Goal: Task Accomplishment & Management: Use online tool/utility

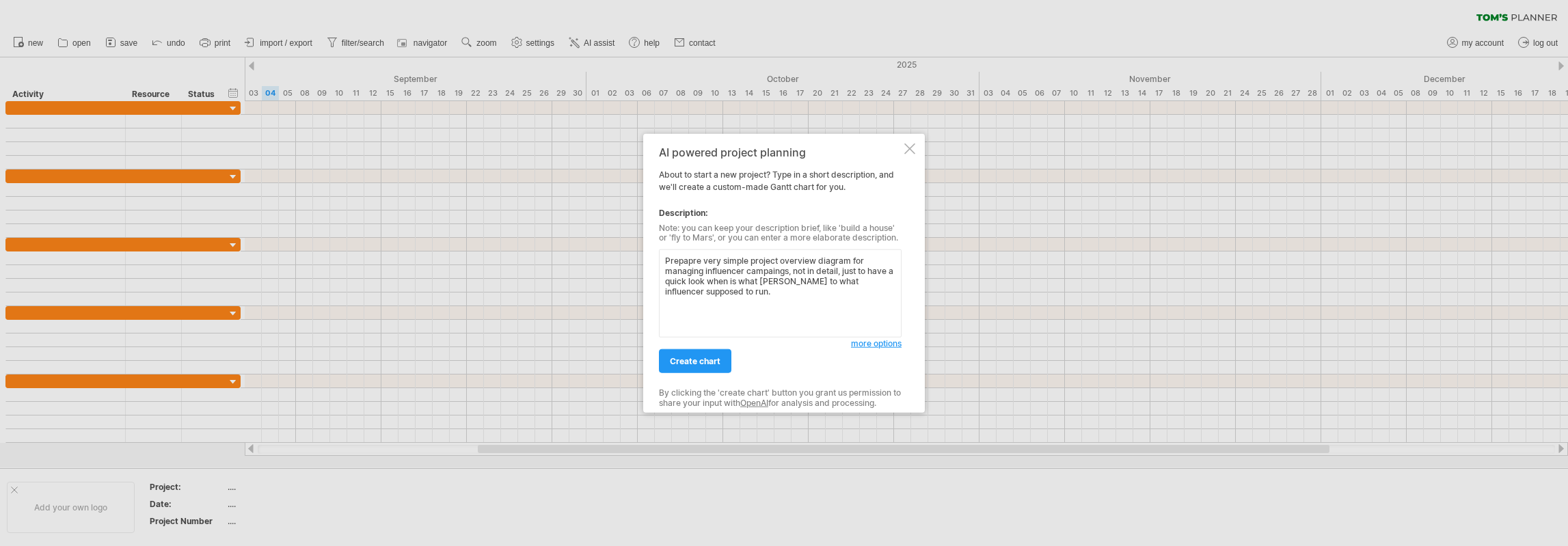
type textarea "Prepapre very simple project overview diagram for managing influencer campaings…"
click at [698, 363] on span "create chart" at bounding box center [695, 361] width 51 height 10
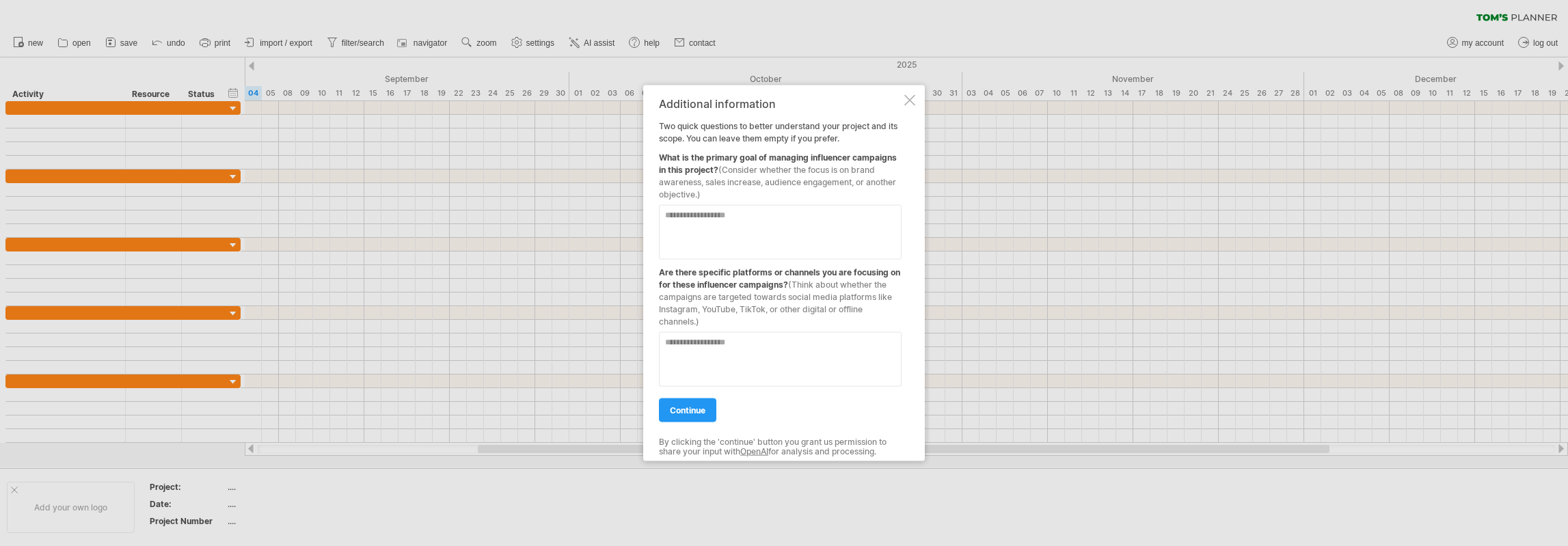
click at [736, 216] on textarea at bounding box center [781, 231] width 243 height 55
type textarea "**********"
click at [760, 340] on textarea at bounding box center [781, 359] width 243 height 55
type textarea "**********"
click at [684, 408] on span "continue" at bounding box center [687, 410] width 35 height 10
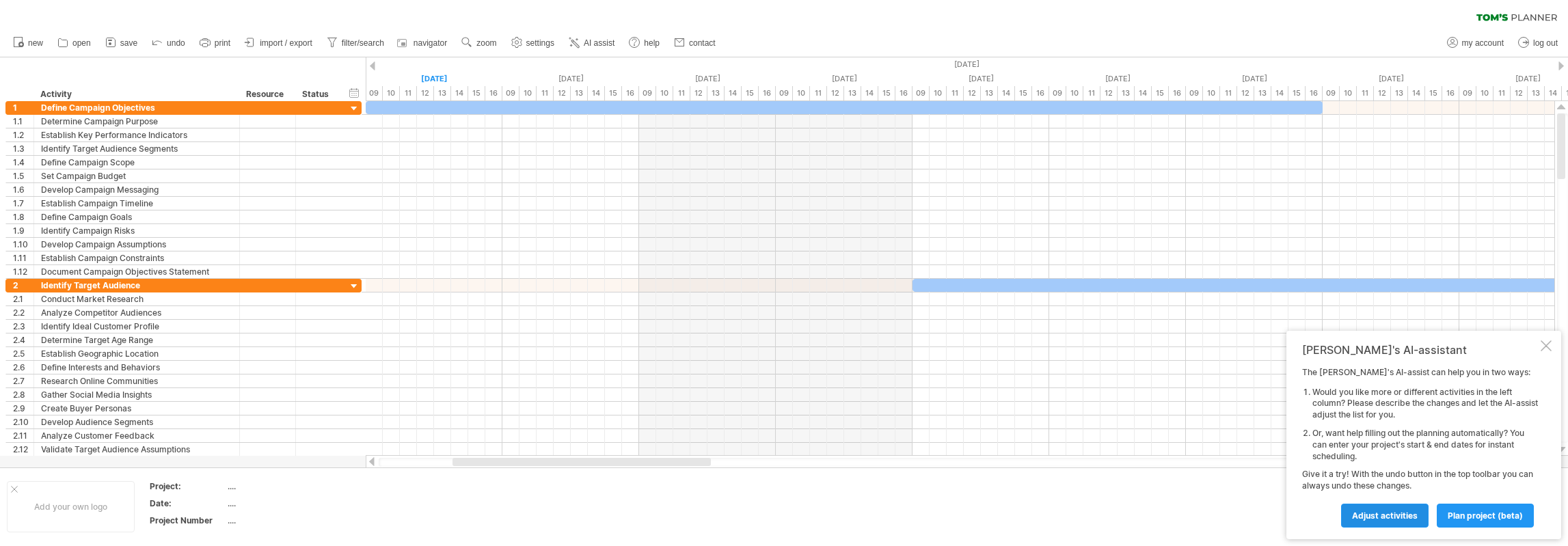
click at [1392, 516] on span "Adjust activities" at bounding box center [1385, 516] width 66 height 10
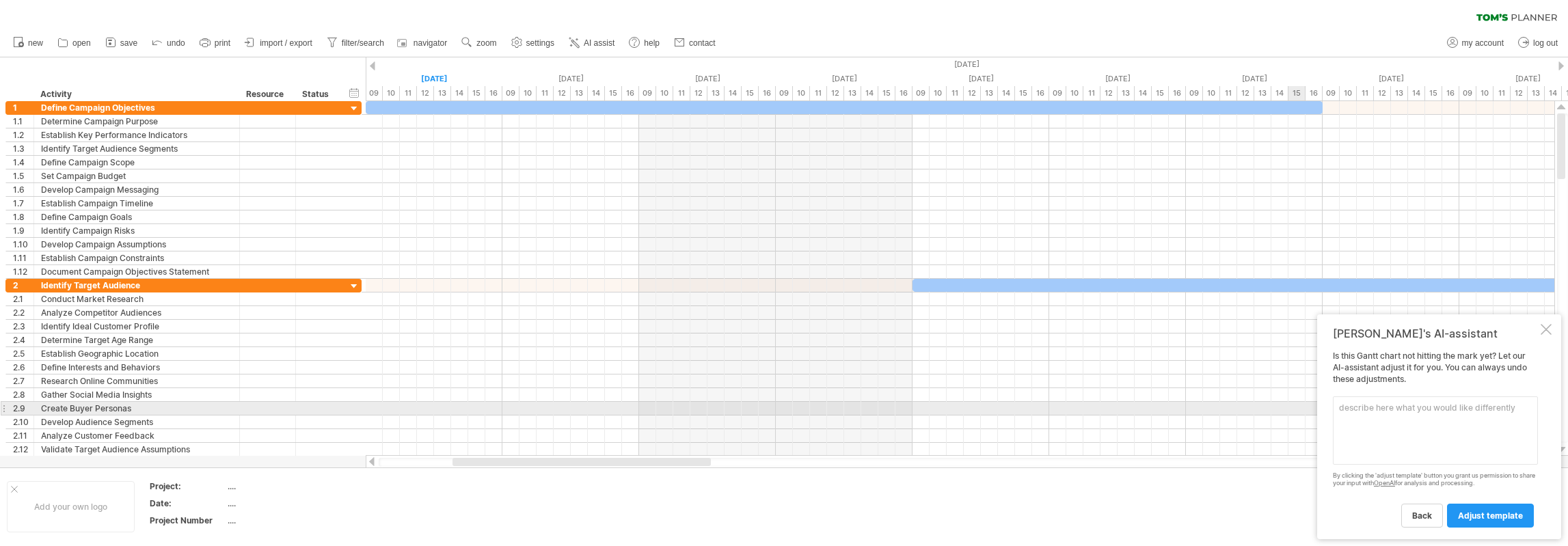
click at [1416, 414] on textarea at bounding box center [1435, 430] width 205 height 68
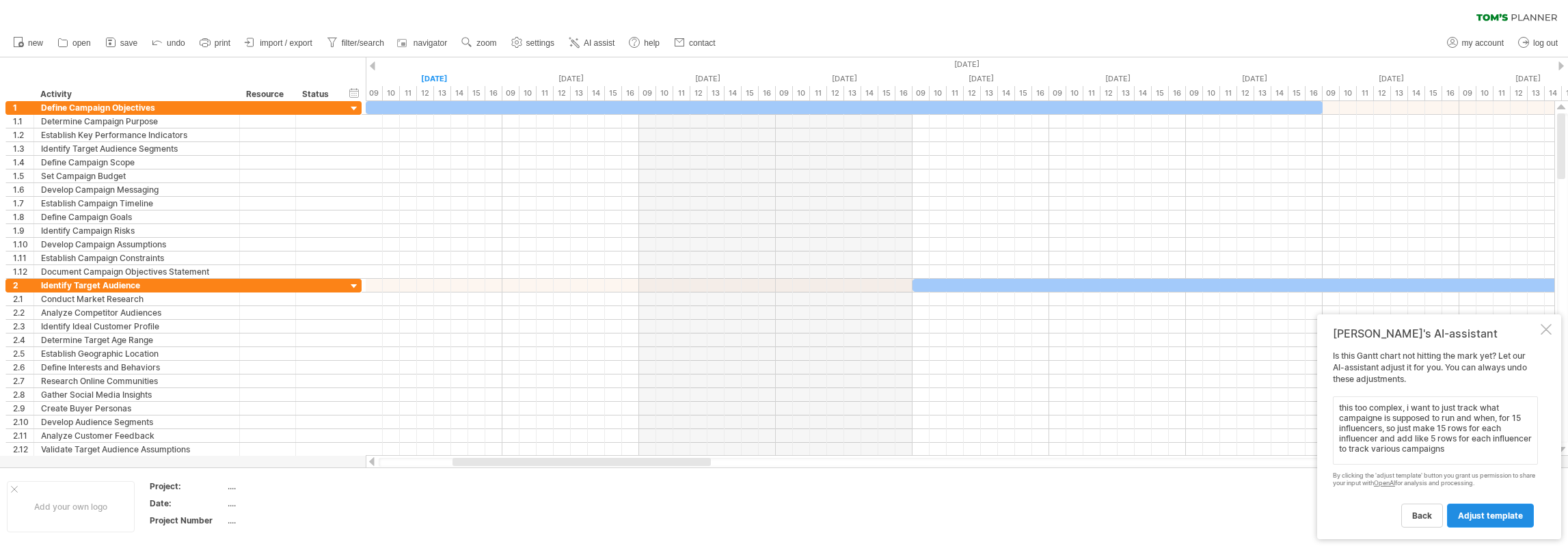
type textarea "this too complex, i want to just track what campaigne is supposed to run and wh…"
click at [1489, 511] on span "adjust template" at bounding box center [1490, 516] width 65 height 10
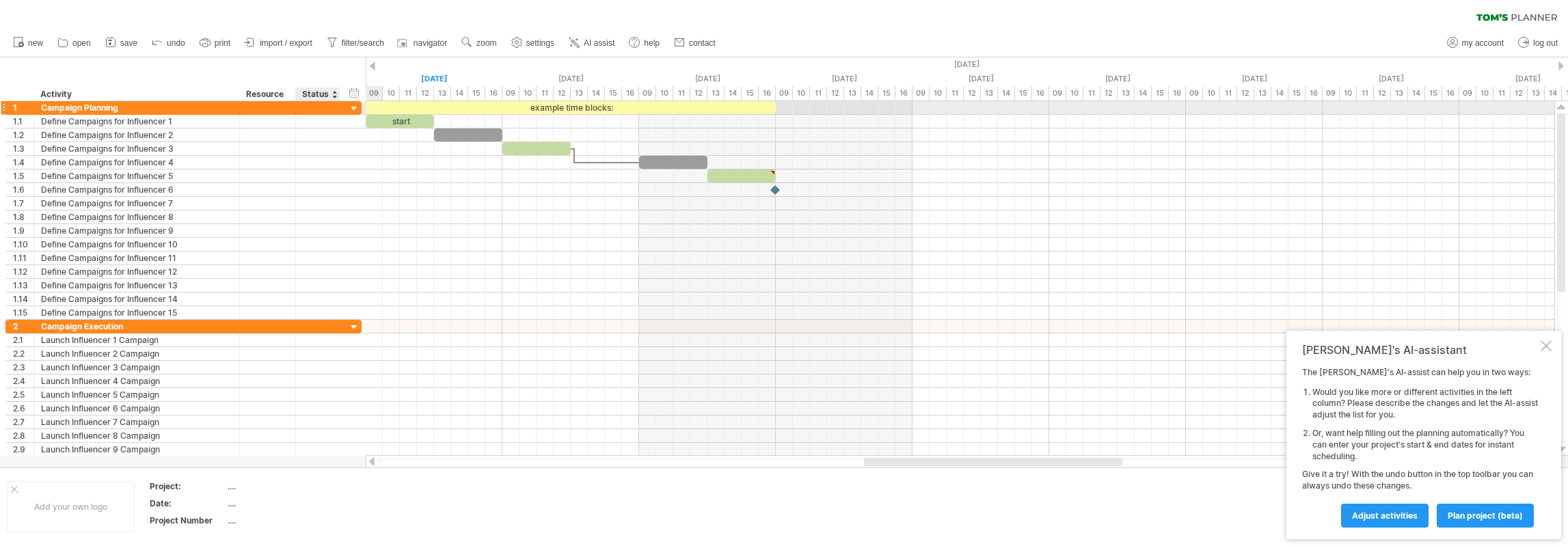
click at [354, 109] on div at bounding box center [354, 109] width 13 height 13
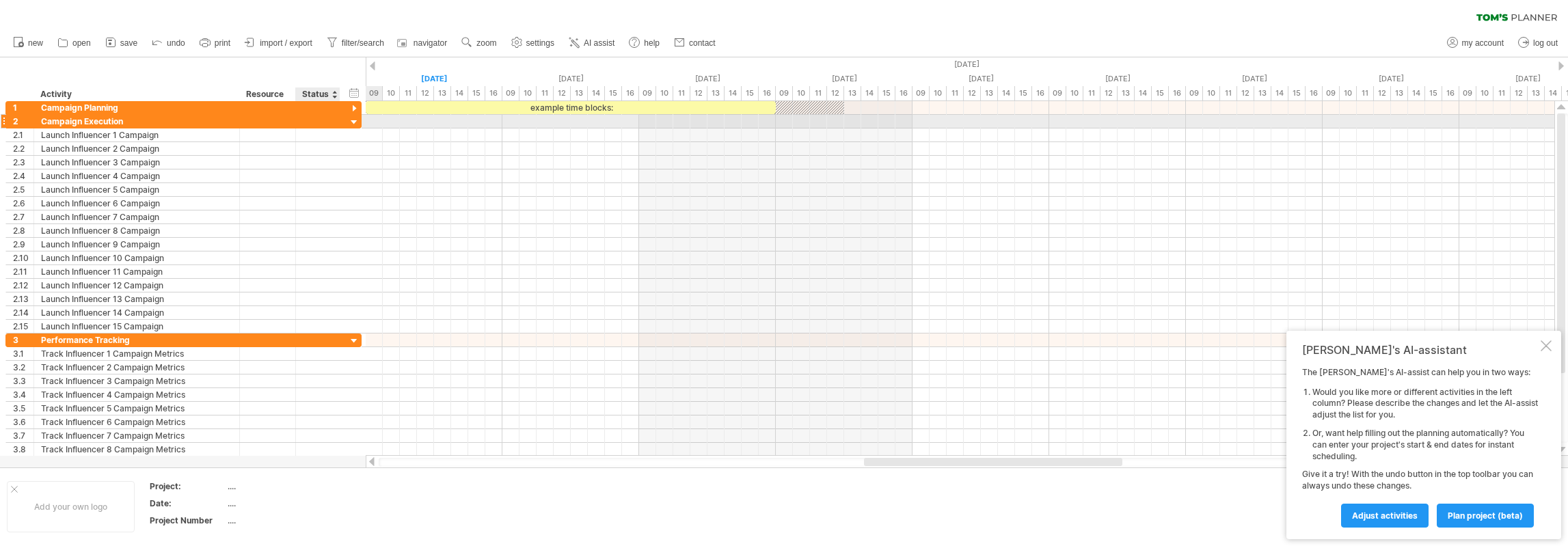
click at [355, 122] on div at bounding box center [354, 122] width 13 height 13
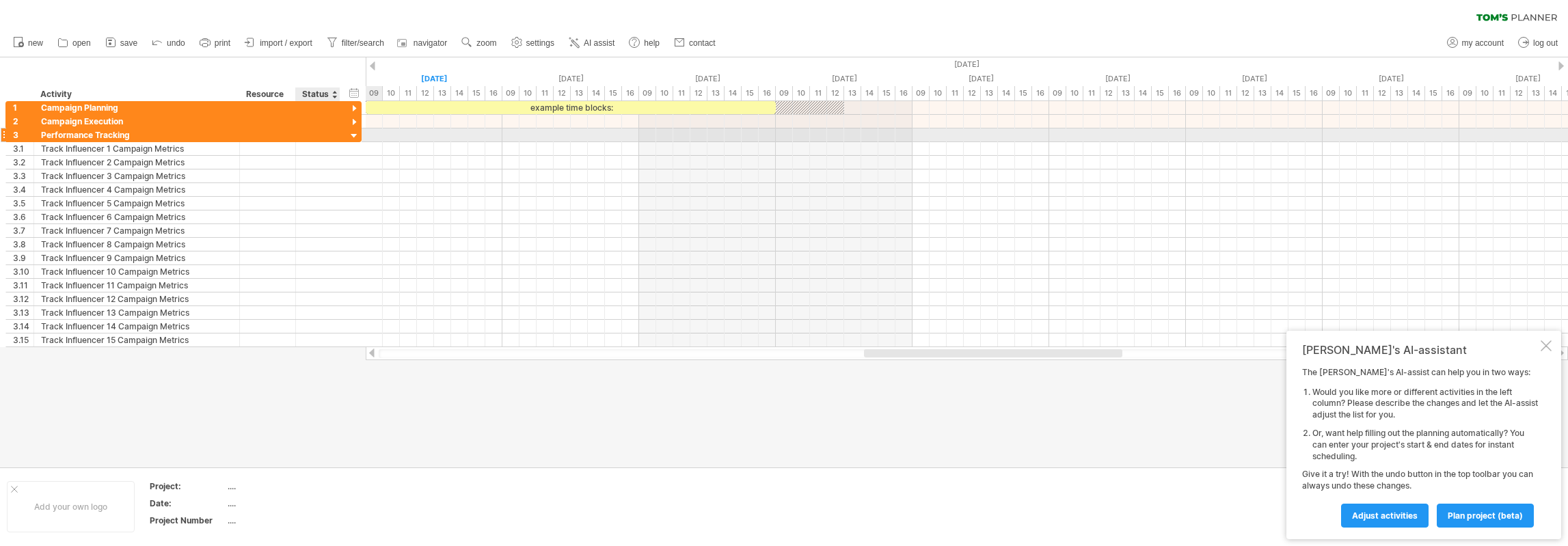
click at [356, 131] on div at bounding box center [354, 136] width 13 height 13
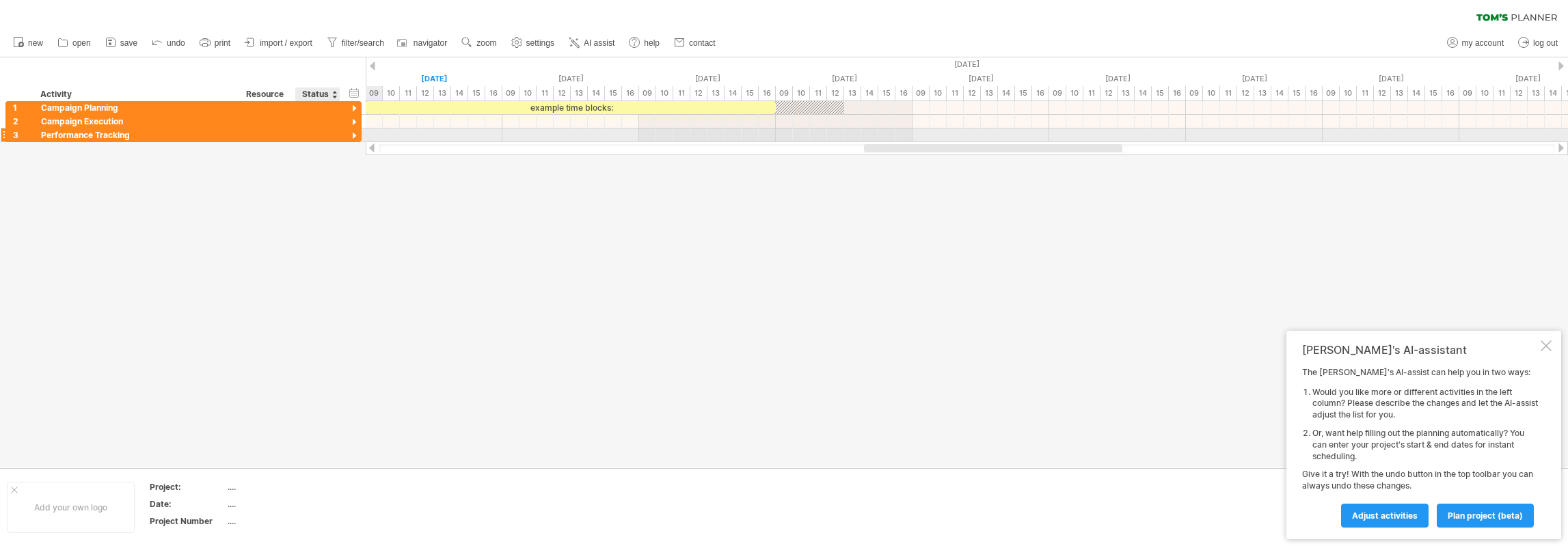
click at [353, 135] on div at bounding box center [354, 136] width 13 height 13
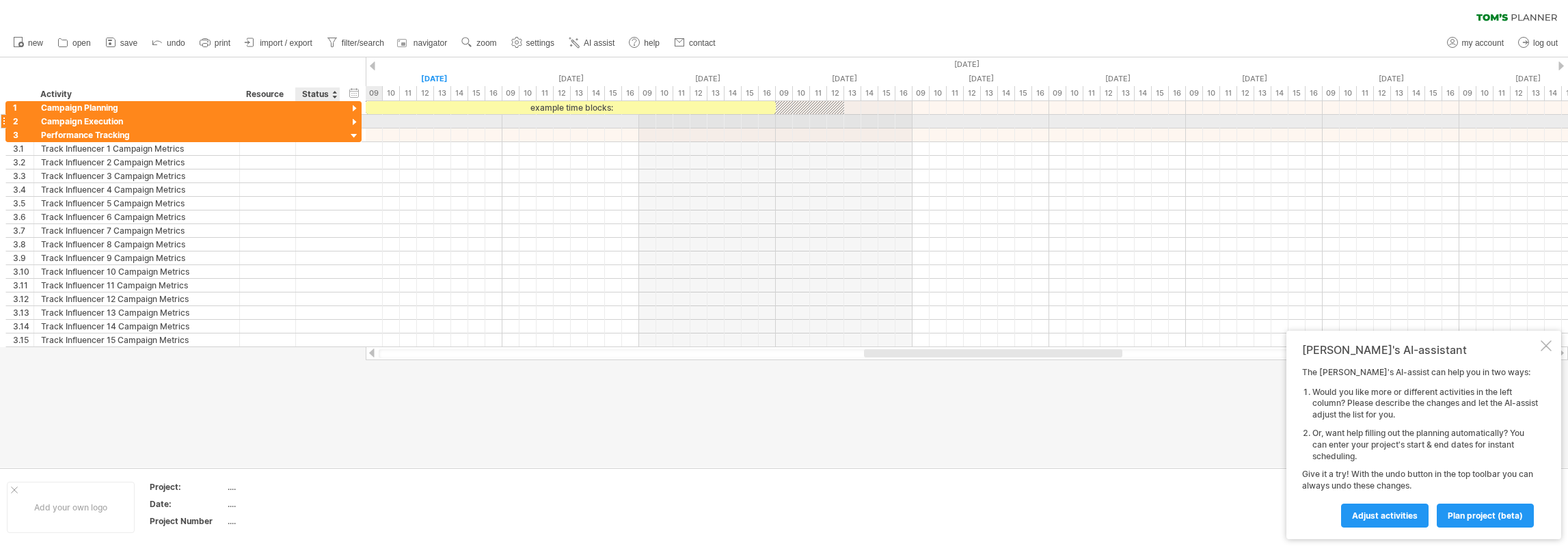
click at [354, 118] on div at bounding box center [354, 122] width 13 height 13
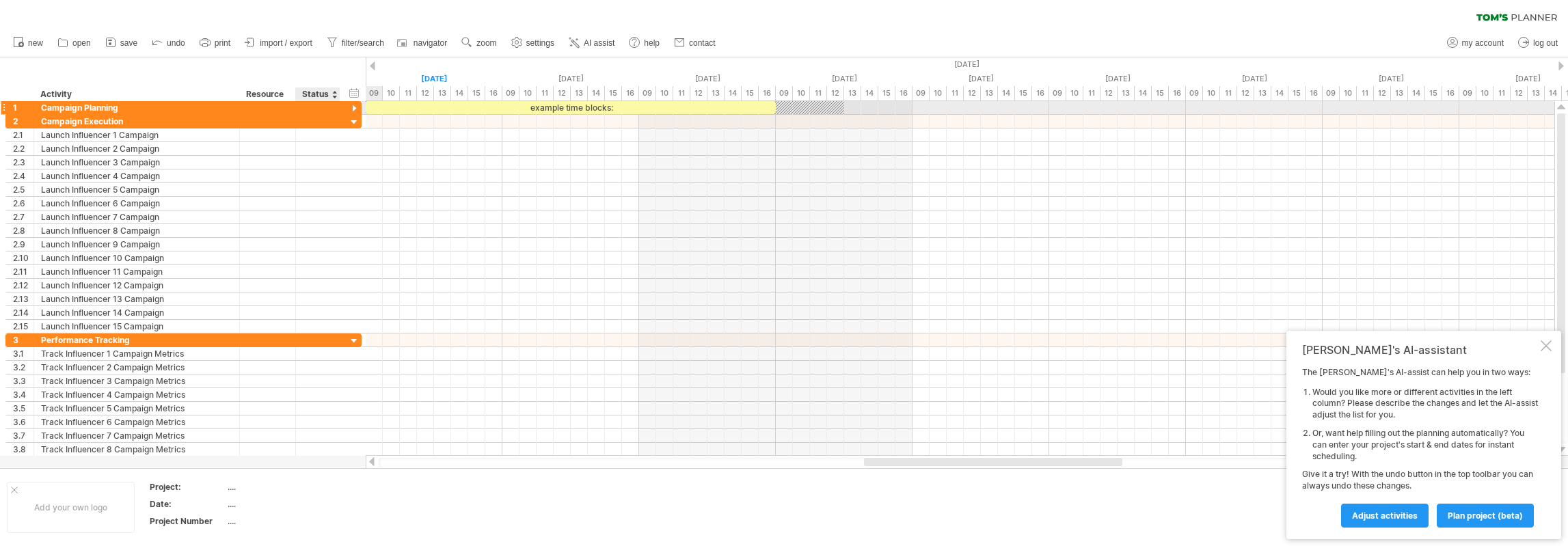
click at [354, 107] on div at bounding box center [354, 109] width 13 height 13
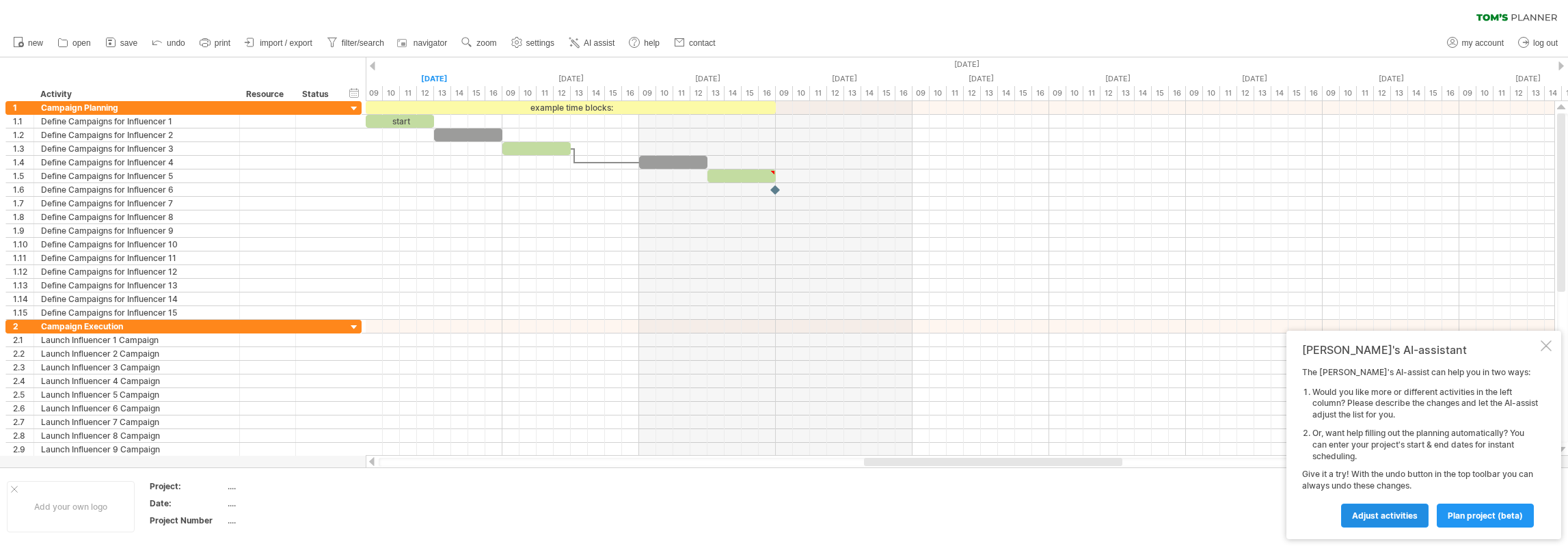
click at [1403, 520] on span "Adjust activities" at bounding box center [1385, 516] width 66 height 10
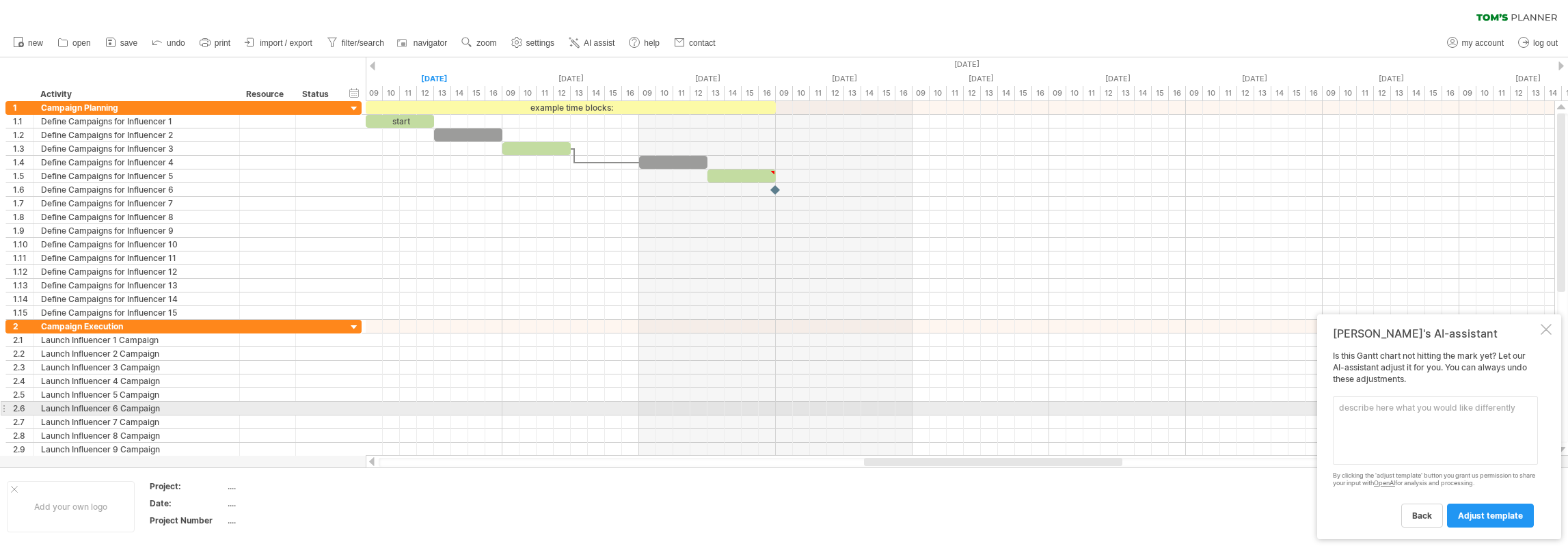
click at [1397, 410] on textarea at bounding box center [1435, 430] width 205 height 68
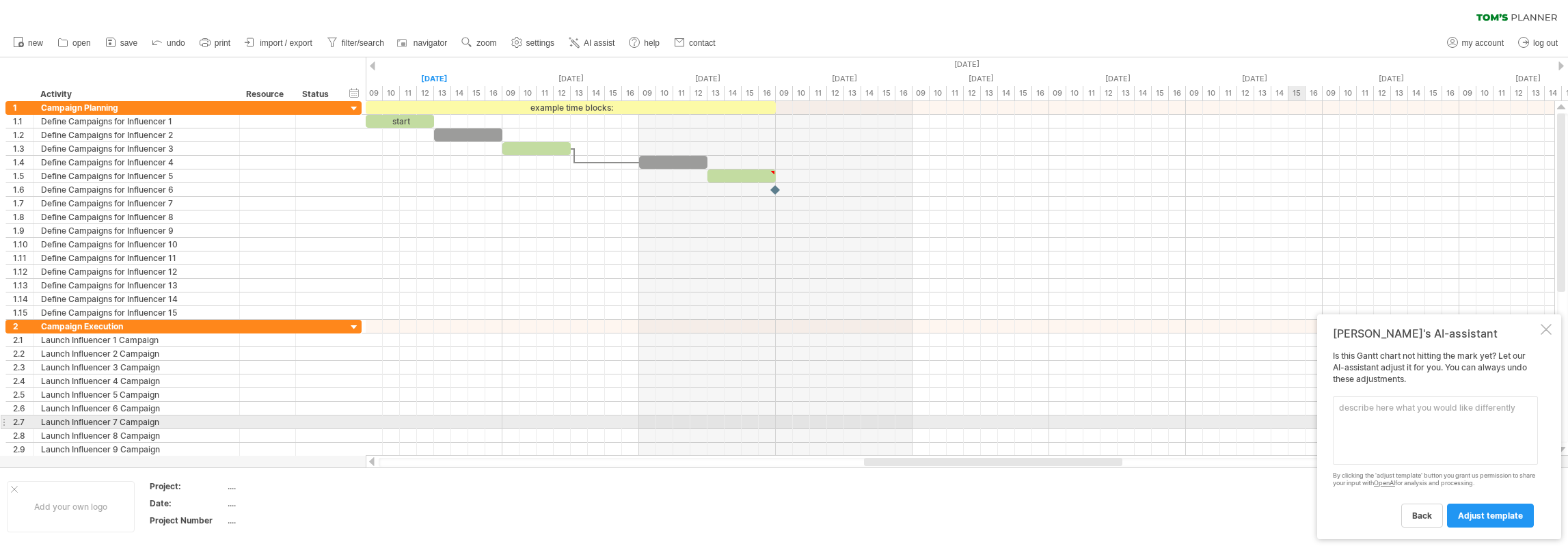
click at [1385, 425] on textarea at bounding box center [1435, 430] width 205 height 68
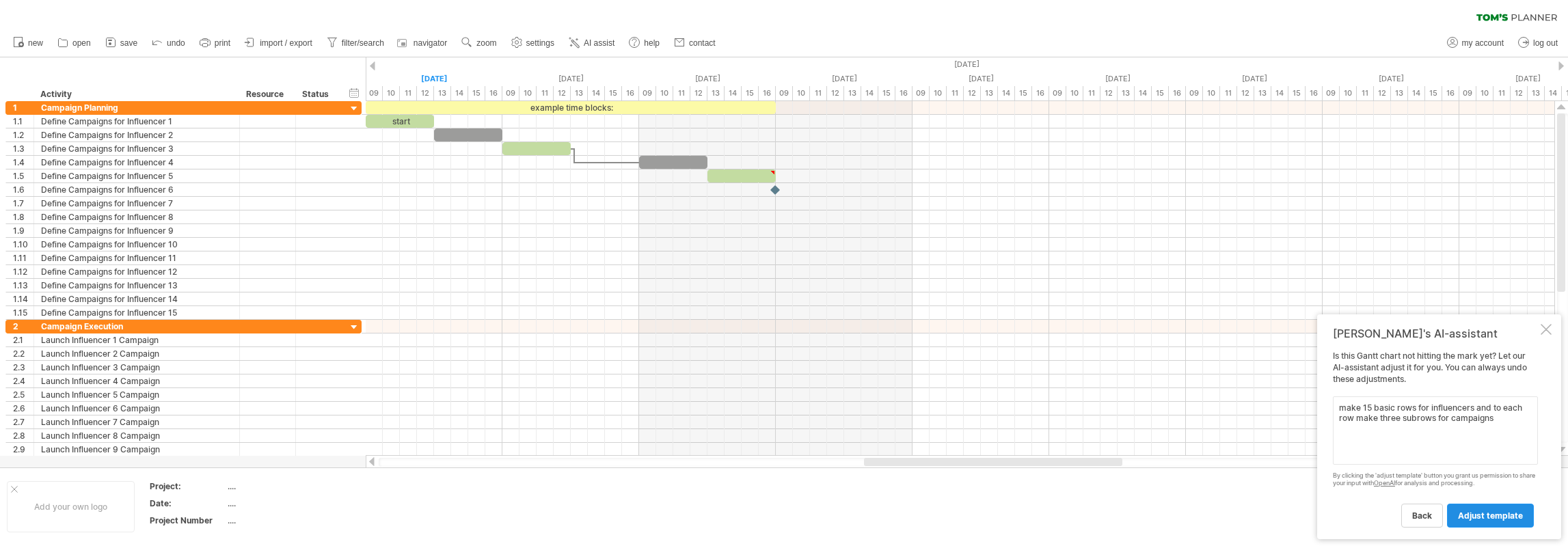
type textarea "make 15 basic rows for influencers and to each row make three subrows for campa…"
click at [1478, 518] on span "adjust template" at bounding box center [1490, 516] width 65 height 10
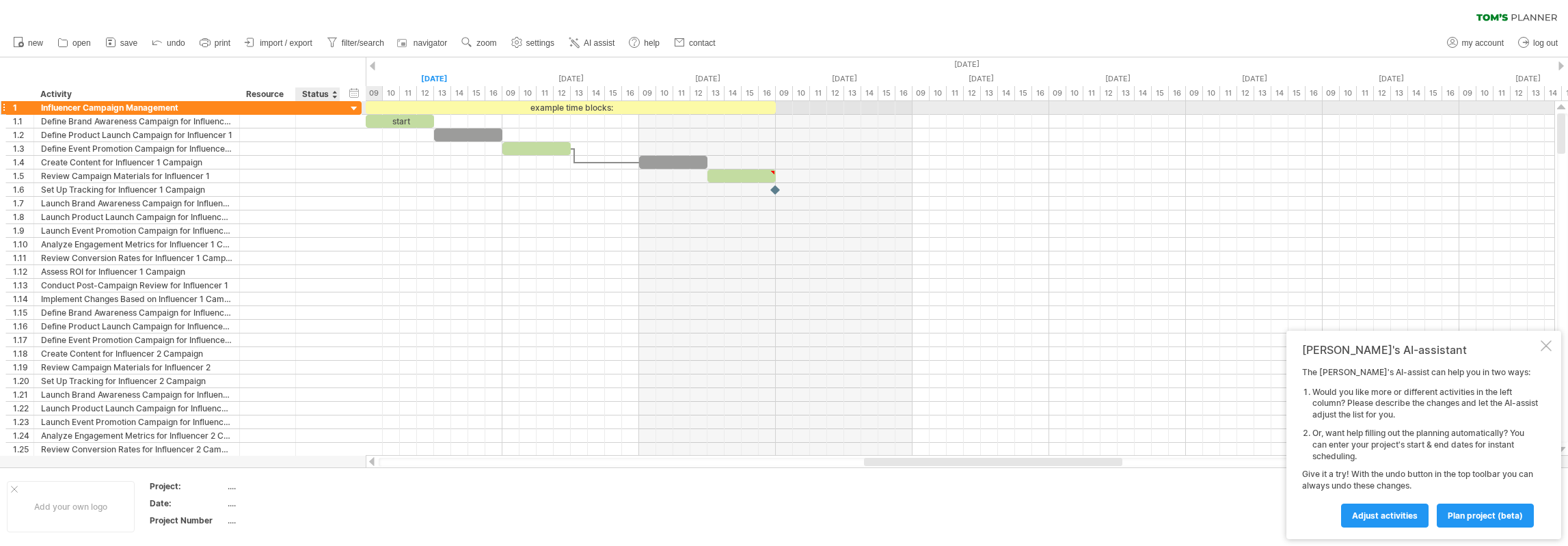
click at [351, 112] on div at bounding box center [354, 109] width 13 height 13
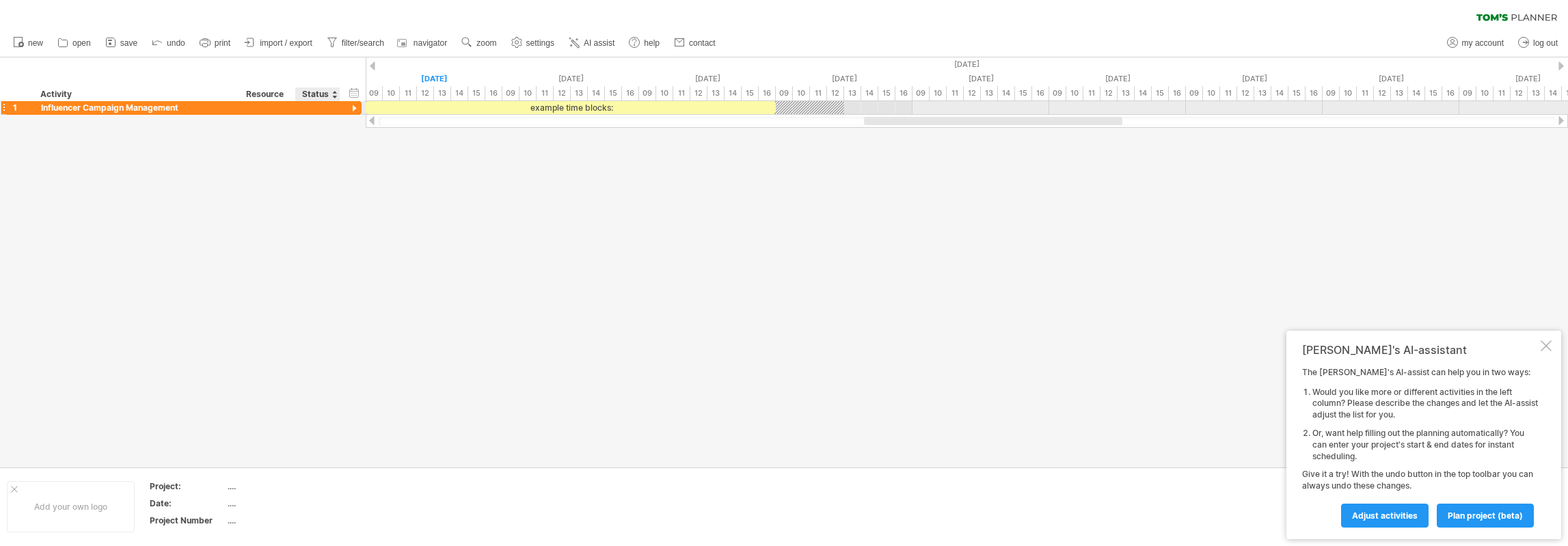
click at [348, 109] on div at bounding box center [354, 109] width 13 height 13
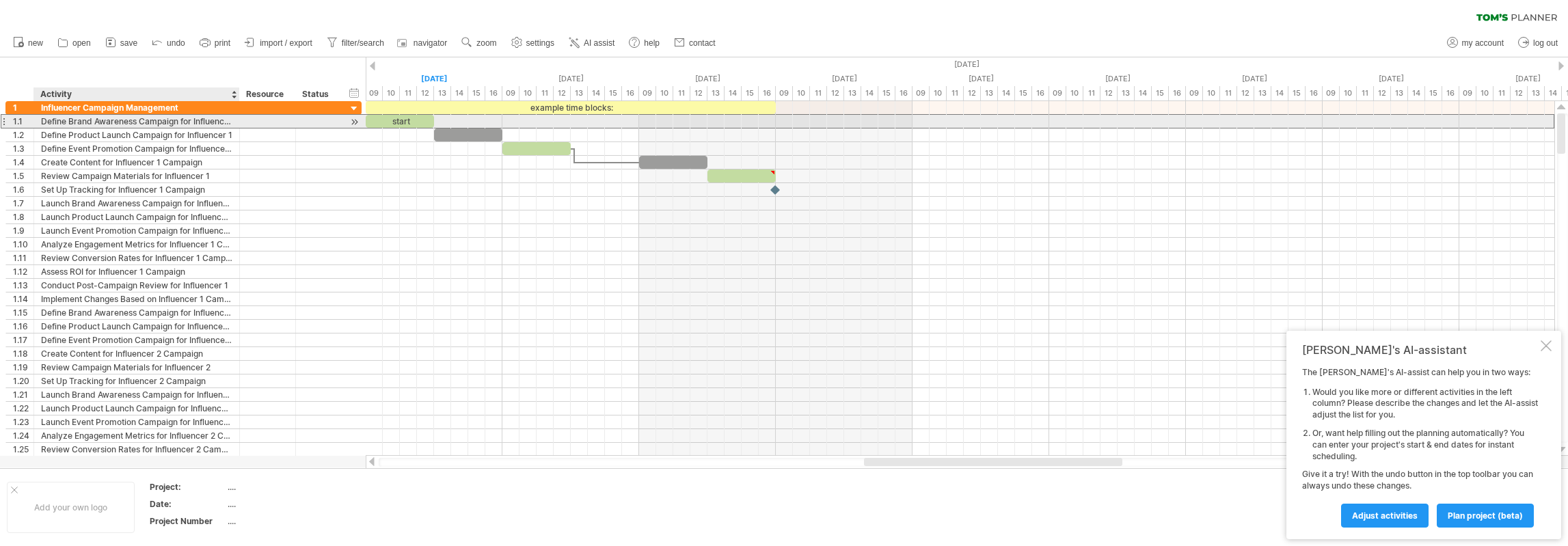
drag, startPoint x: 157, startPoint y: 121, endPoint x: 166, endPoint y: 121, distance: 9.0
click at [126, 121] on div "Define Brand Awareness Campaign for Influencer 1" at bounding box center [137, 121] width 192 height 13
click at [63, 122] on input "**********" at bounding box center [137, 121] width 192 height 13
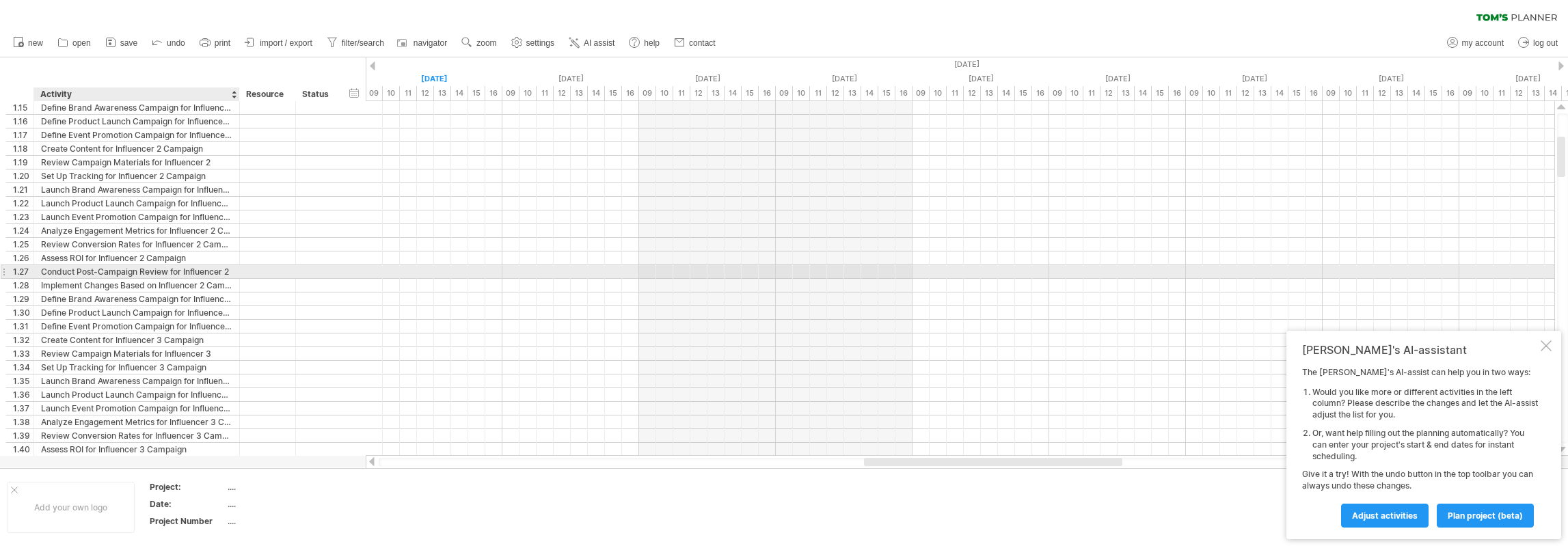
click at [100, 270] on div "Conduct Post-Campaign Review for Influencer 2" at bounding box center [137, 271] width 192 height 13
type input "**********"
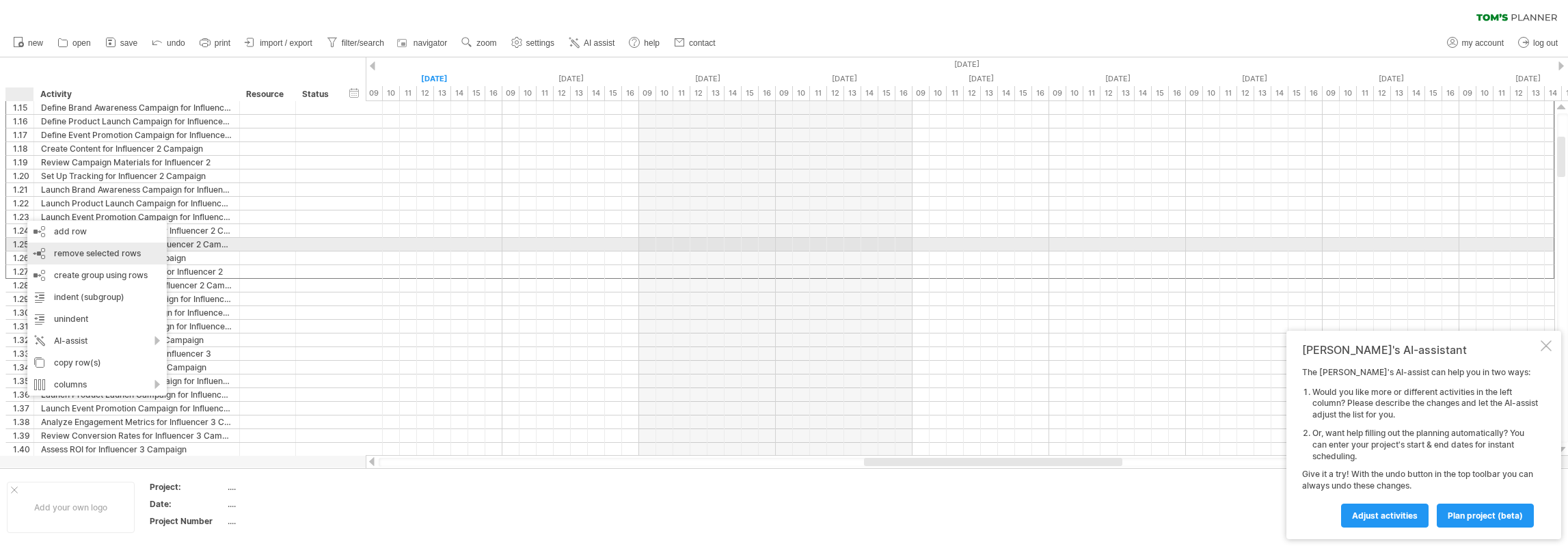
click at [97, 252] on span "remove selected rows" at bounding box center [97, 253] width 87 height 10
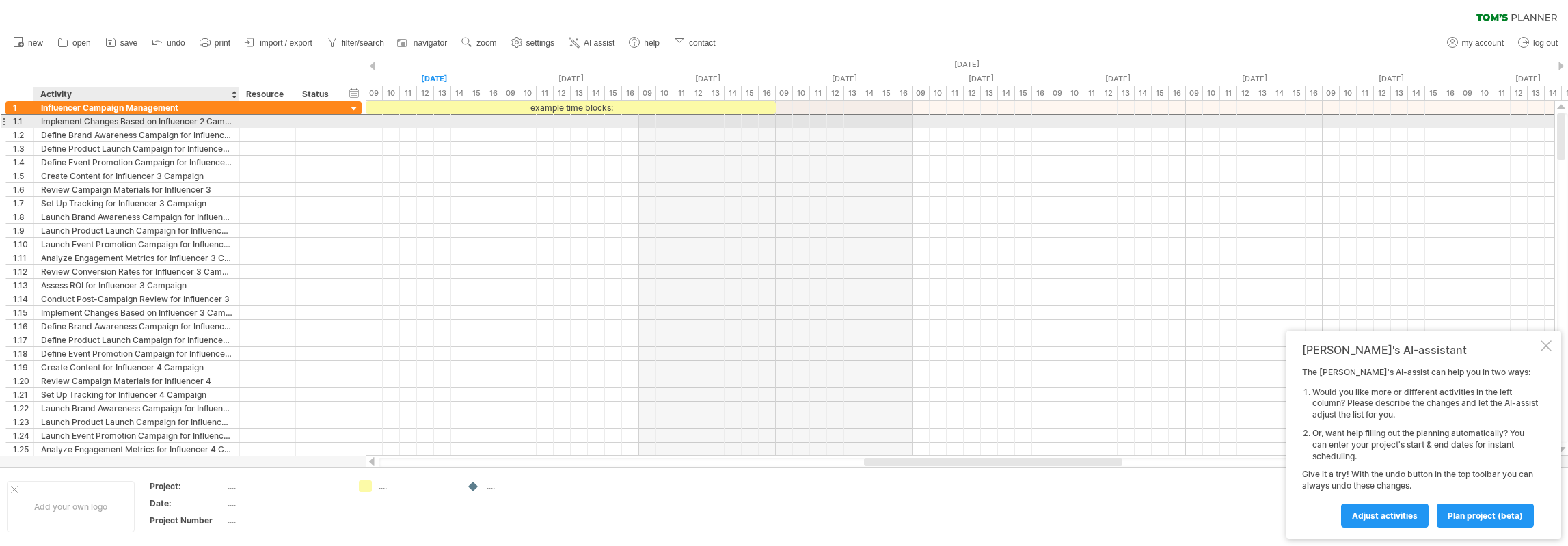
drag, startPoint x: 128, startPoint y: 121, endPoint x: 117, endPoint y: 121, distance: 11.0
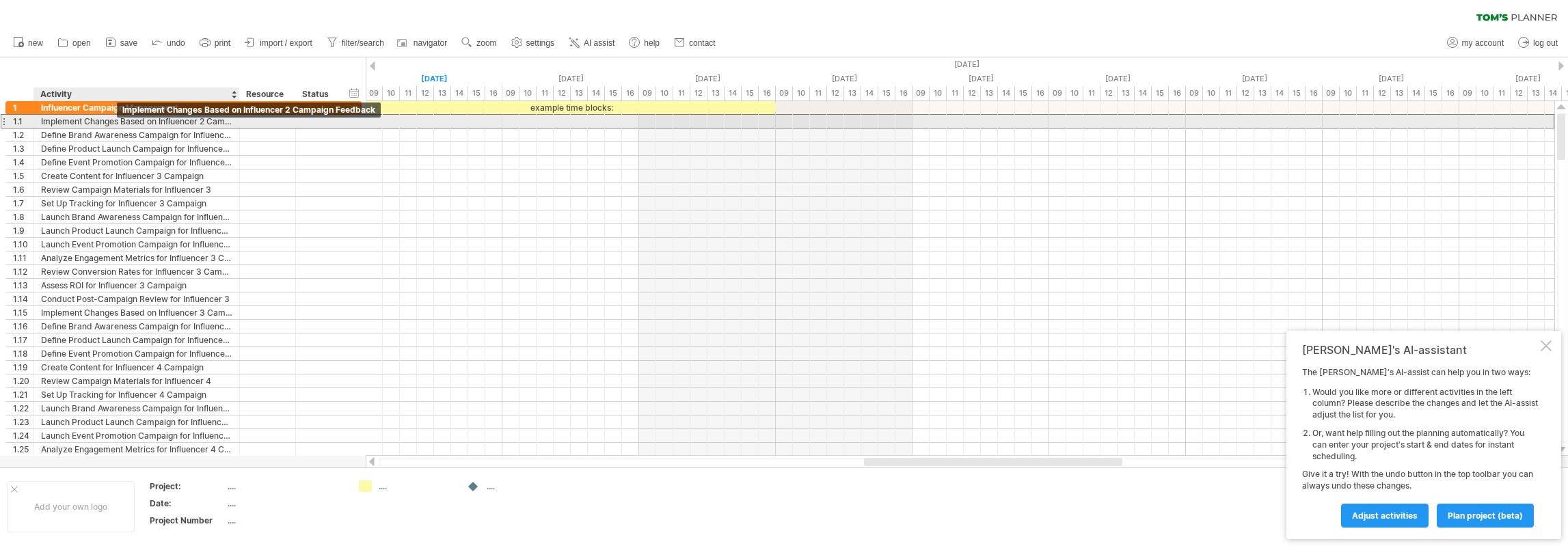
click at [74, 126] on div "Implement Changes Based on Influencer 2 Campaign Feedback" at bounding box center [137, 121] width 192 height 13
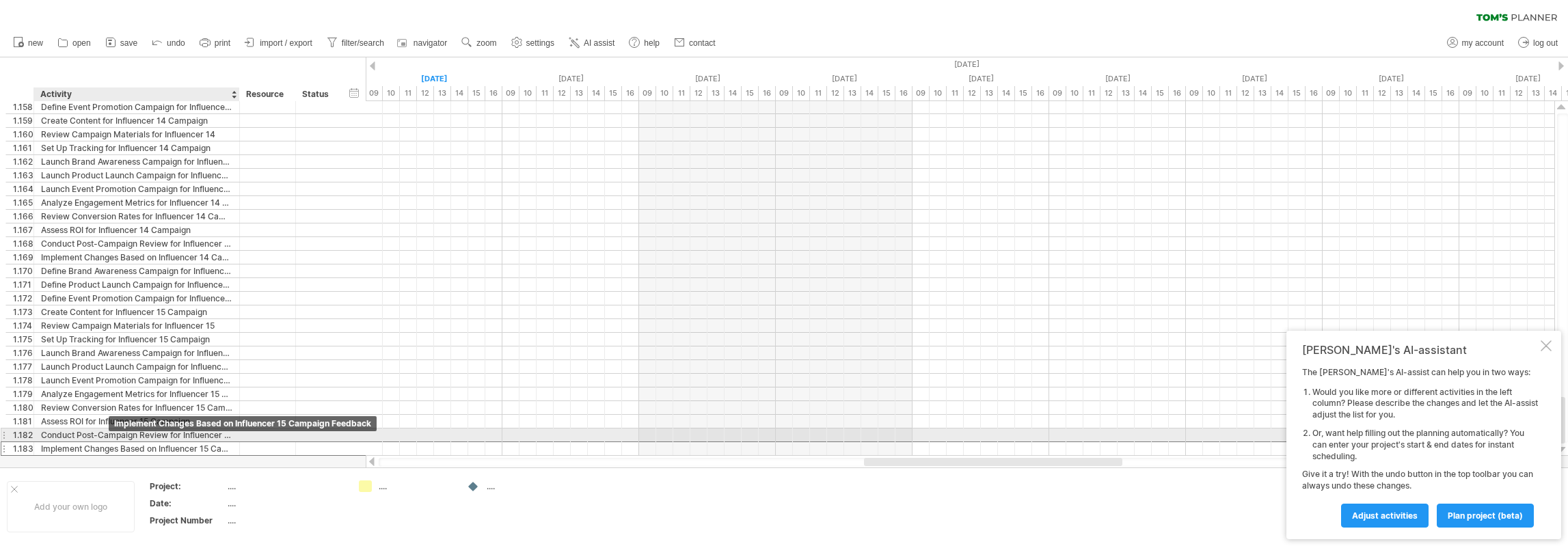
click at [113, 442] on div "Implement Changes Based on Influencer 15 Campaign Feedback" at bounding box center [137, 448] width 192 height 13
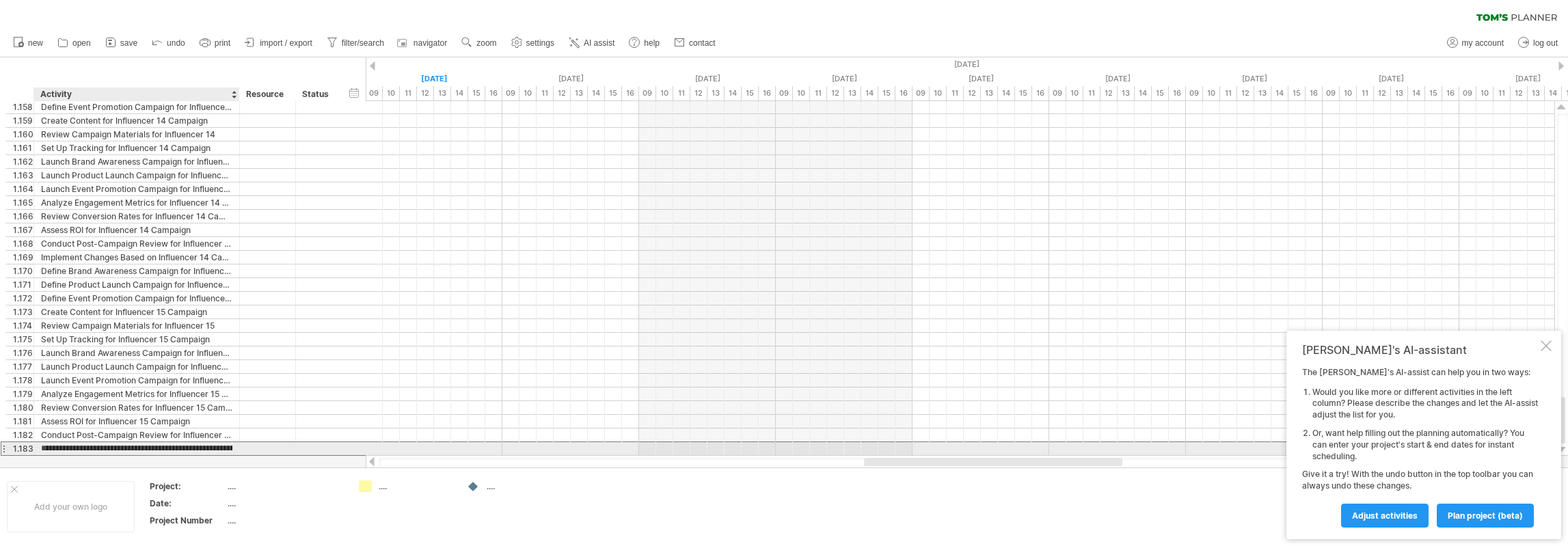
click at [114, 443] on input "**********" at bounding box center [137, 448] width 192 height 13
click at [10, 445] on div "1.183" at bounding box center [19, 448] width 28 height 13
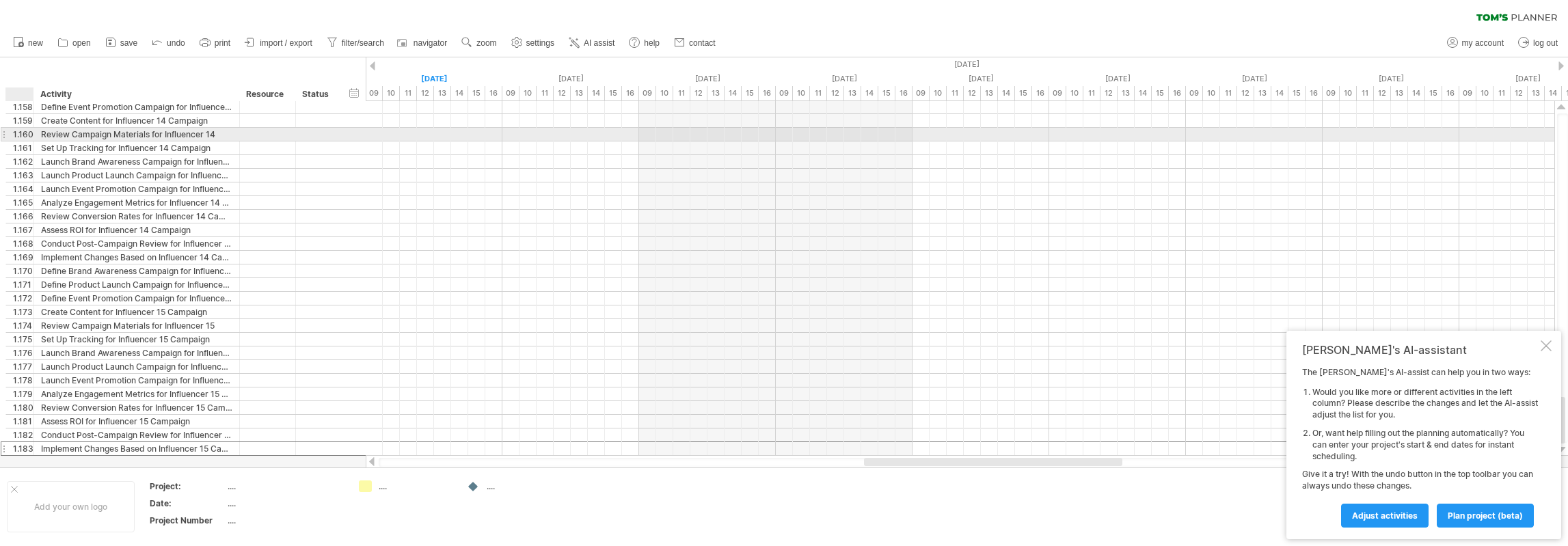
click at [11, 135] on div "1.160" at bounding box center [19, 134] width 28 height 13
click at [11, 133] on div "1.100" at bounding box center [19, 134] width 28 height 13
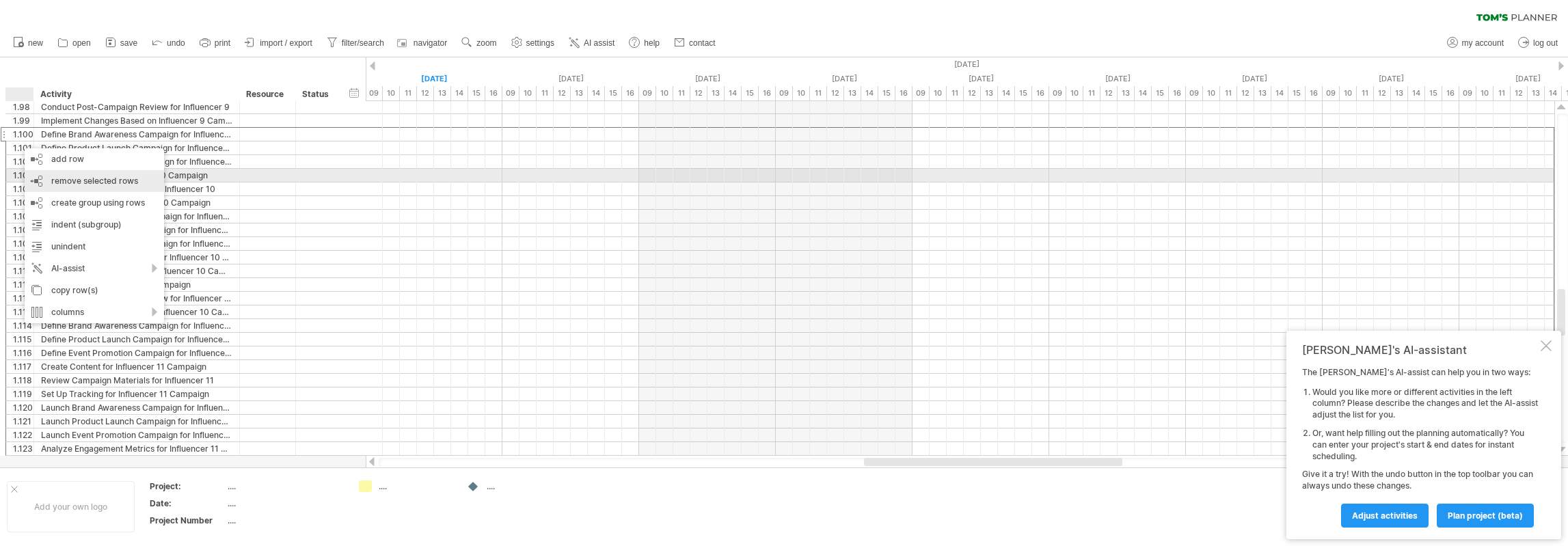
click at [66, 181] on span "remove selected rows" at bounding box center [94, 181] width 87 height 10
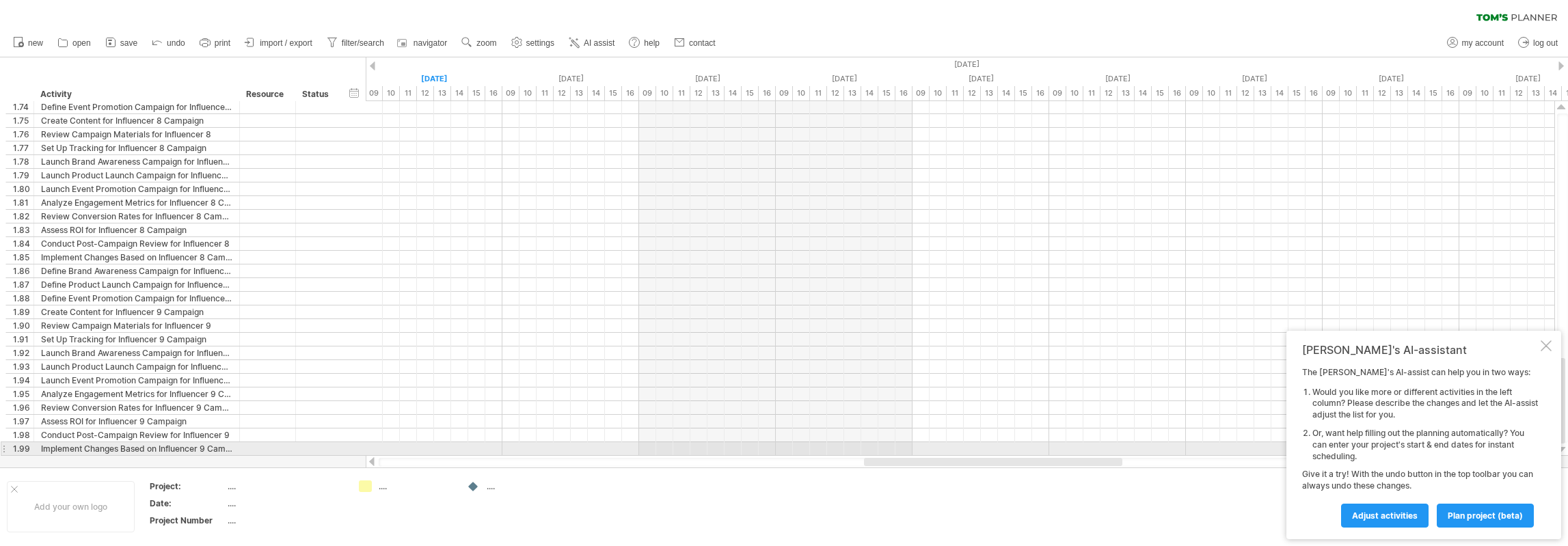
click at [8, 445] on div "1.99" at bounding box center [19, 448] width 28 height 13
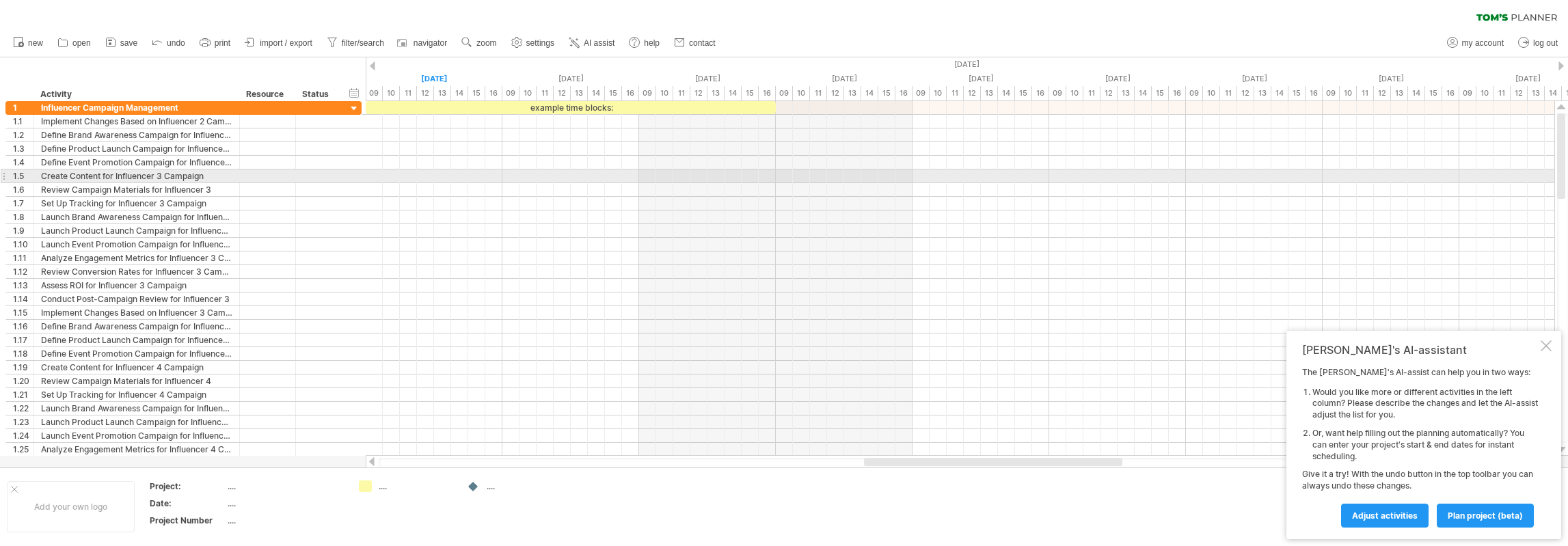
click at [8, 179] on div "1.5" at bounding box center [19, 175] width 28 height 13
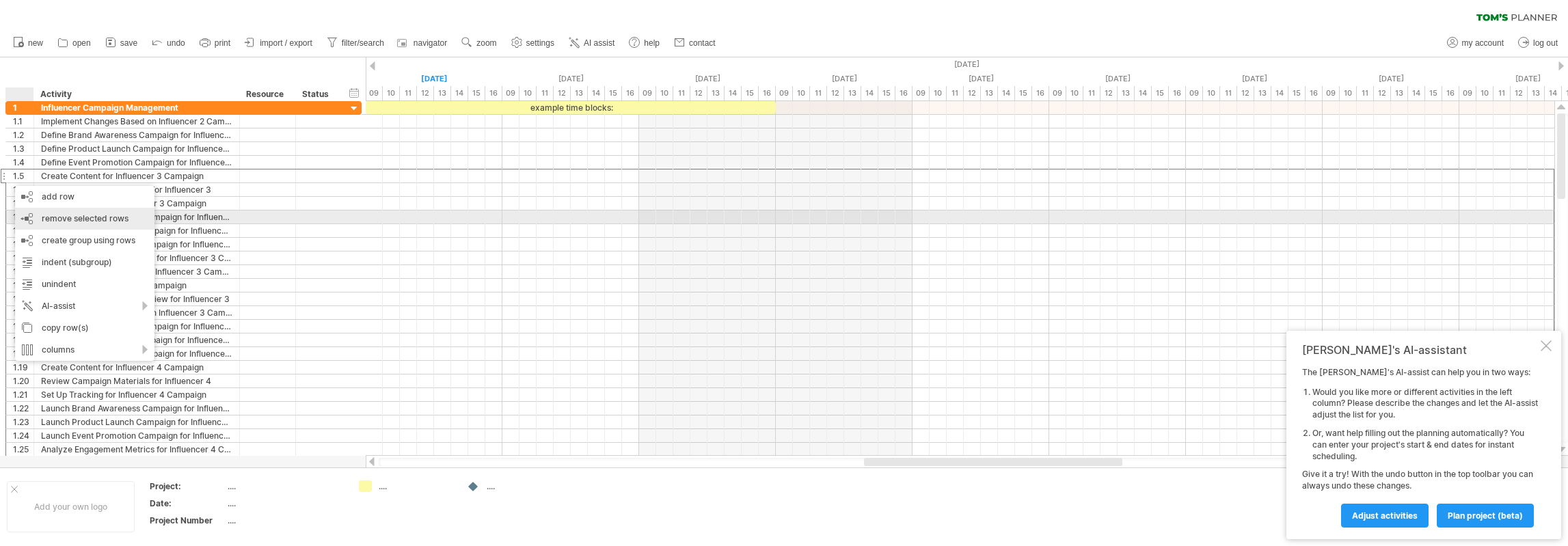
click at [70, 214] on span "remove selected rows" at bounding box center [85, 219] width 87 height 10
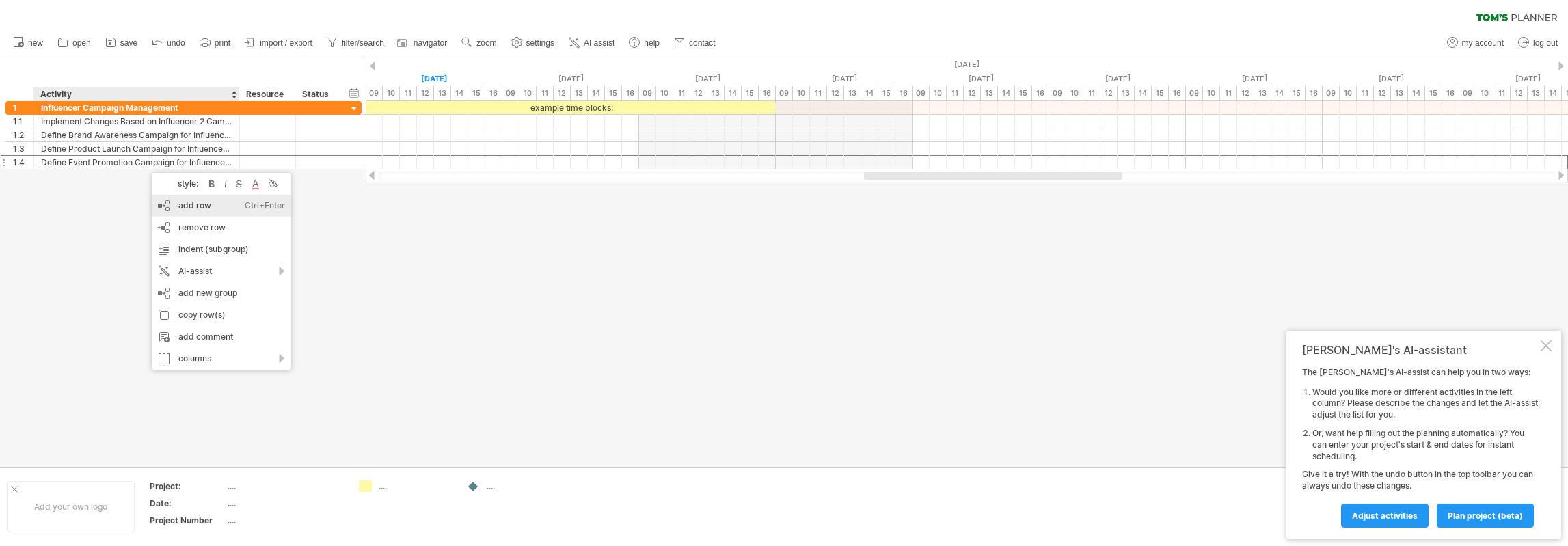
click at [190, 207] on div "add row Ctrl+Enter Cmd+Enter" at bounding box center [222, 205] width 139 height 22
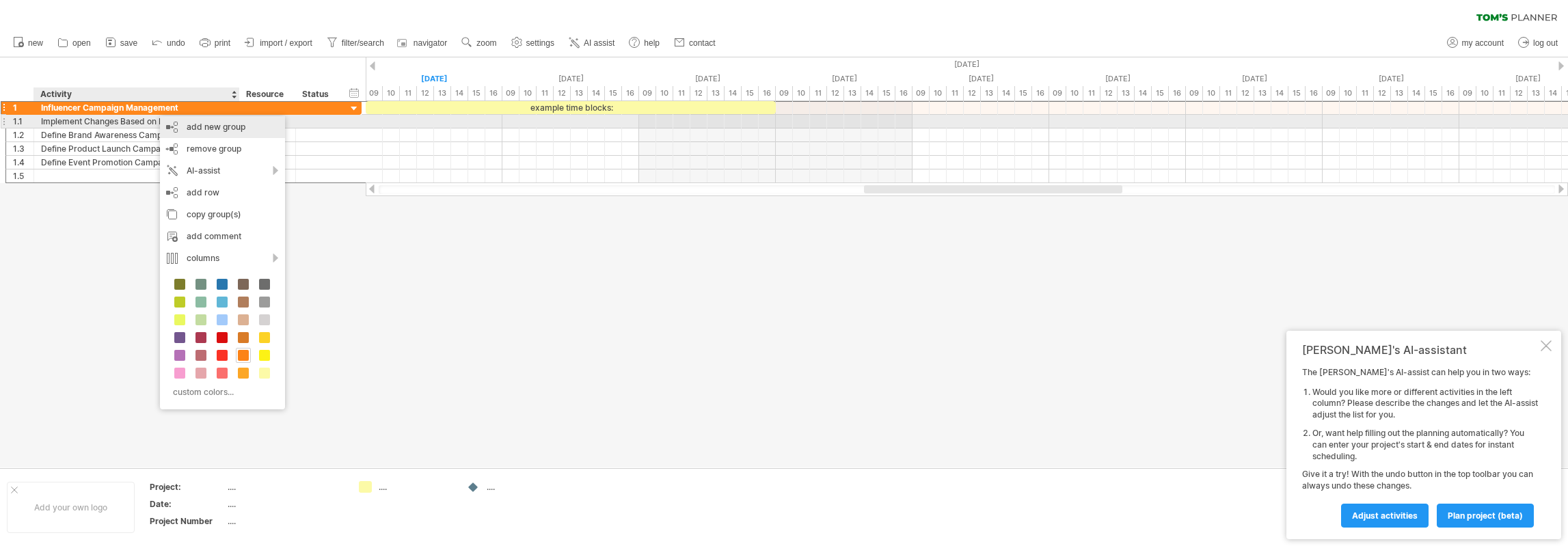
click at [197, 121] on div "add new group" at bounding box center [223, 127] width 125 height 22
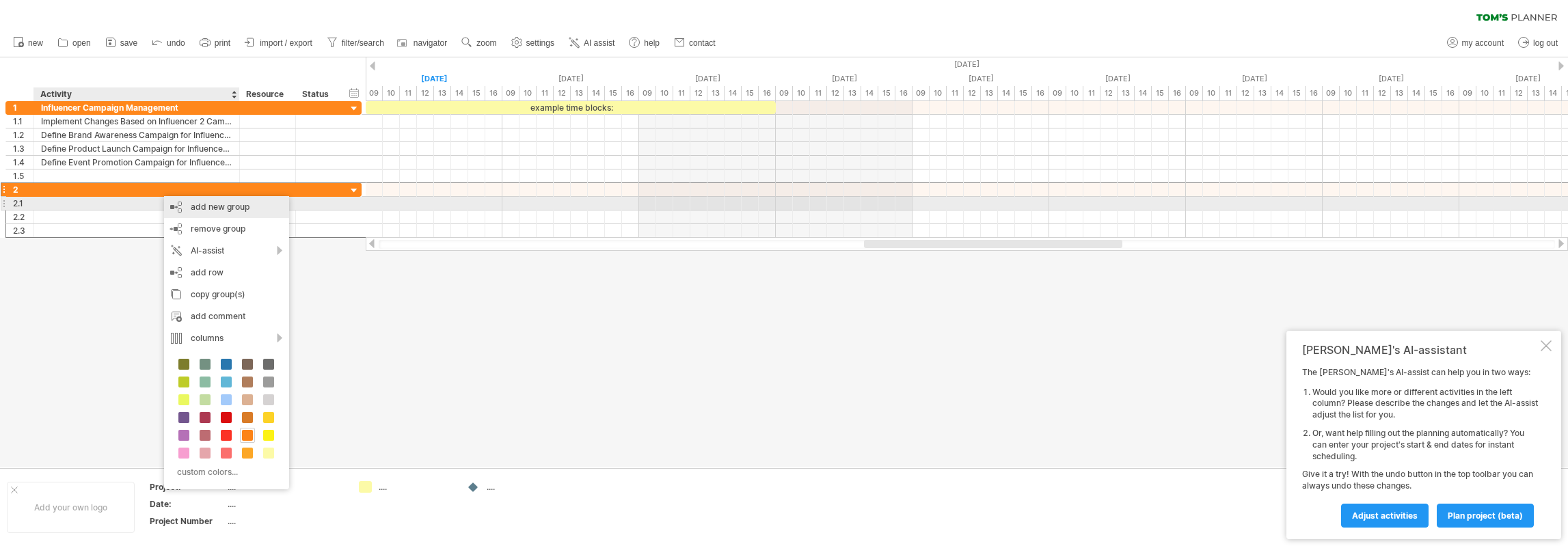
click at [182, 207] on div "add new group" at bounding box center [226, 207] width 125 height 22
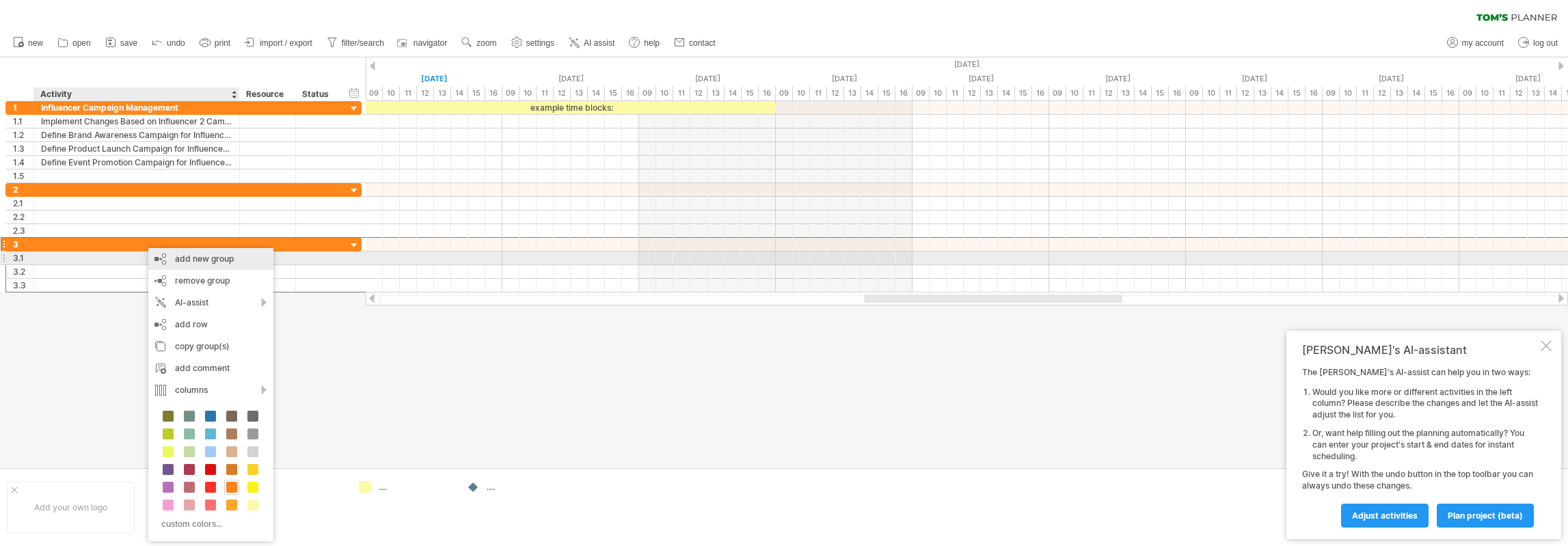
click at [175, 257] on div "add new group" at bounding box center [211, 258] width 125 height 22
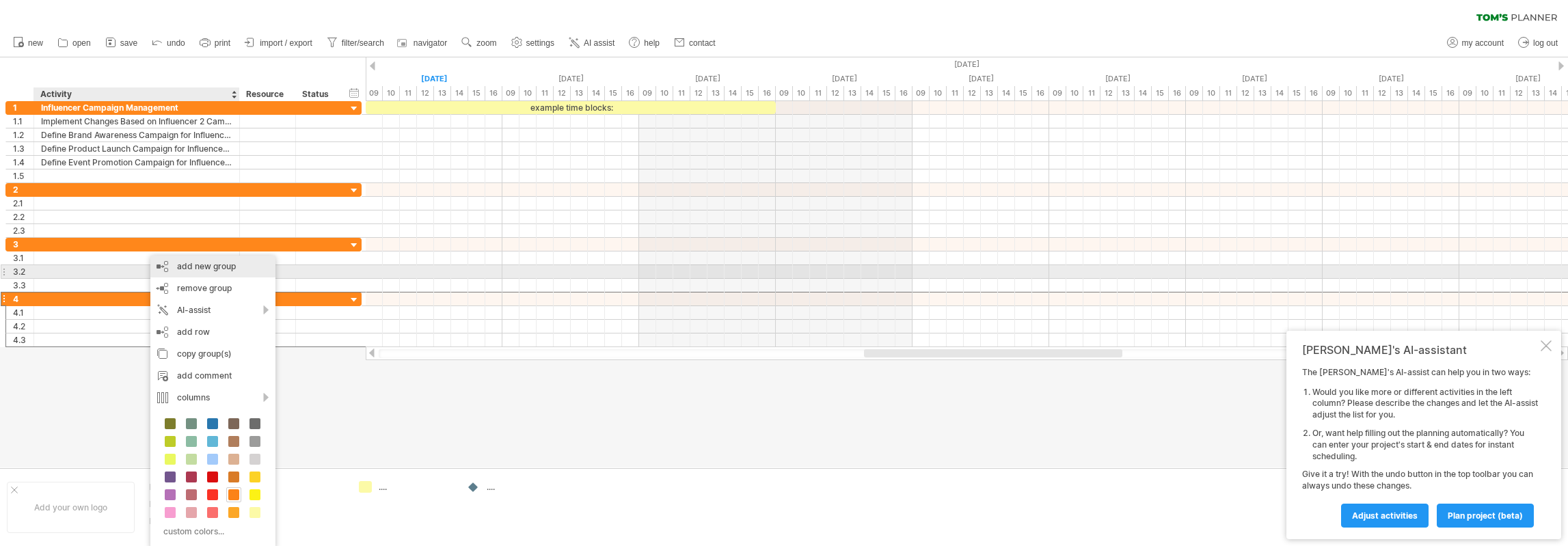
click at [184, 273] on div "add new group" at bounding box center [213, 266] width 125 height 22
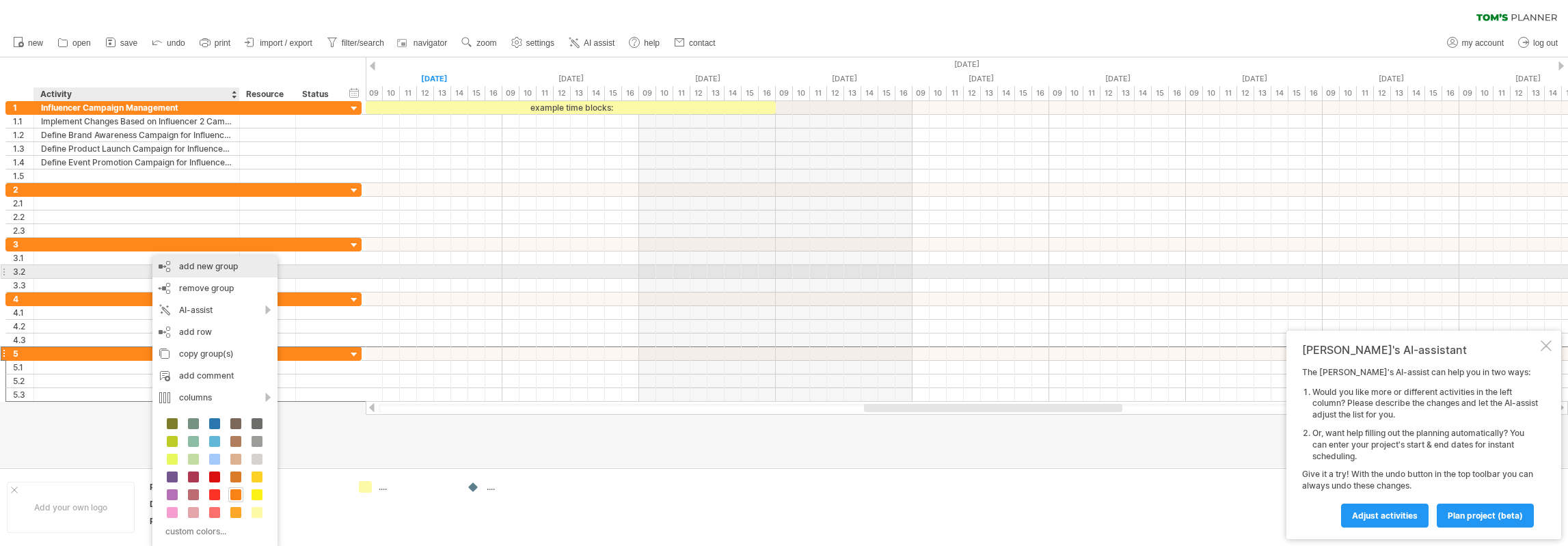
click at [199, 273] on div "add new group" at bounding box center [214, 266] width 125 height 22
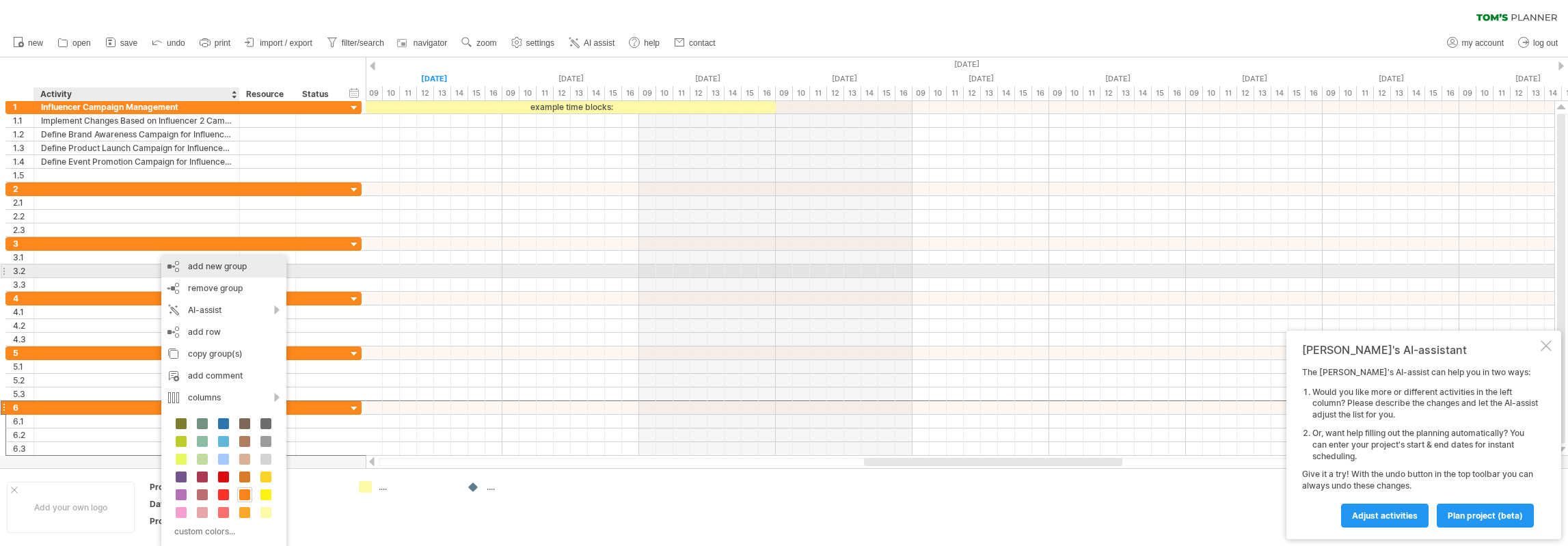
click at [195, 270] on div "add new group" at bounding box center [223, 266] width 125 height 22
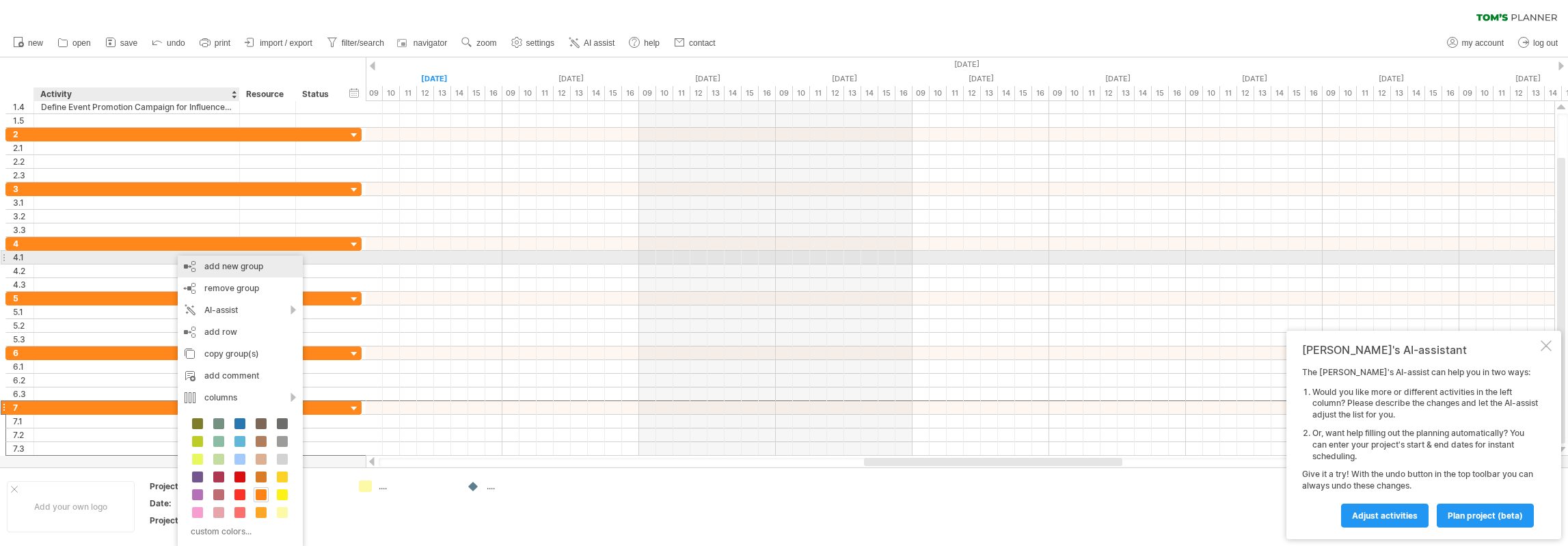
click at [214, 264] on div "add new group" at bounding box center [240, 266] width 125 height 22
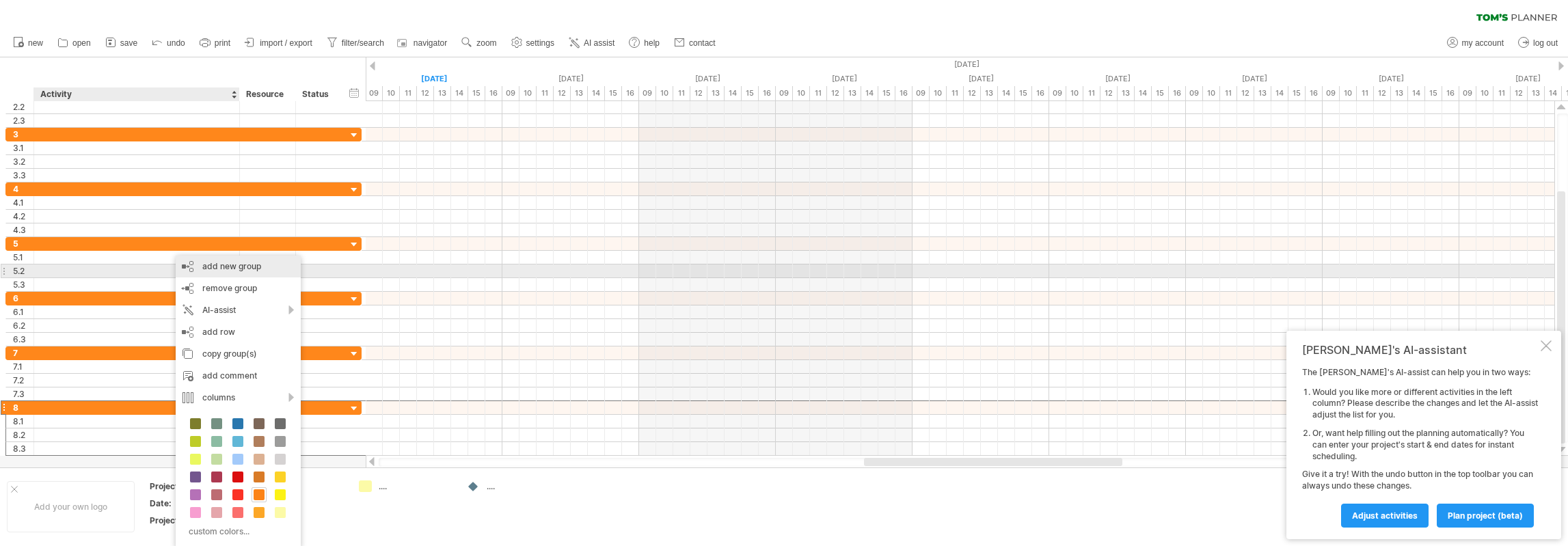
click at [220, 273] on div "add new group" at bounding box center [238, 266] width 125 height 22
click at [193, 265] on div "add new group" at bounding box center [232, 266] width 125 height 22
click at [217, 272] on div "add new group" at bounding box center [238, 266] width 125 height 22
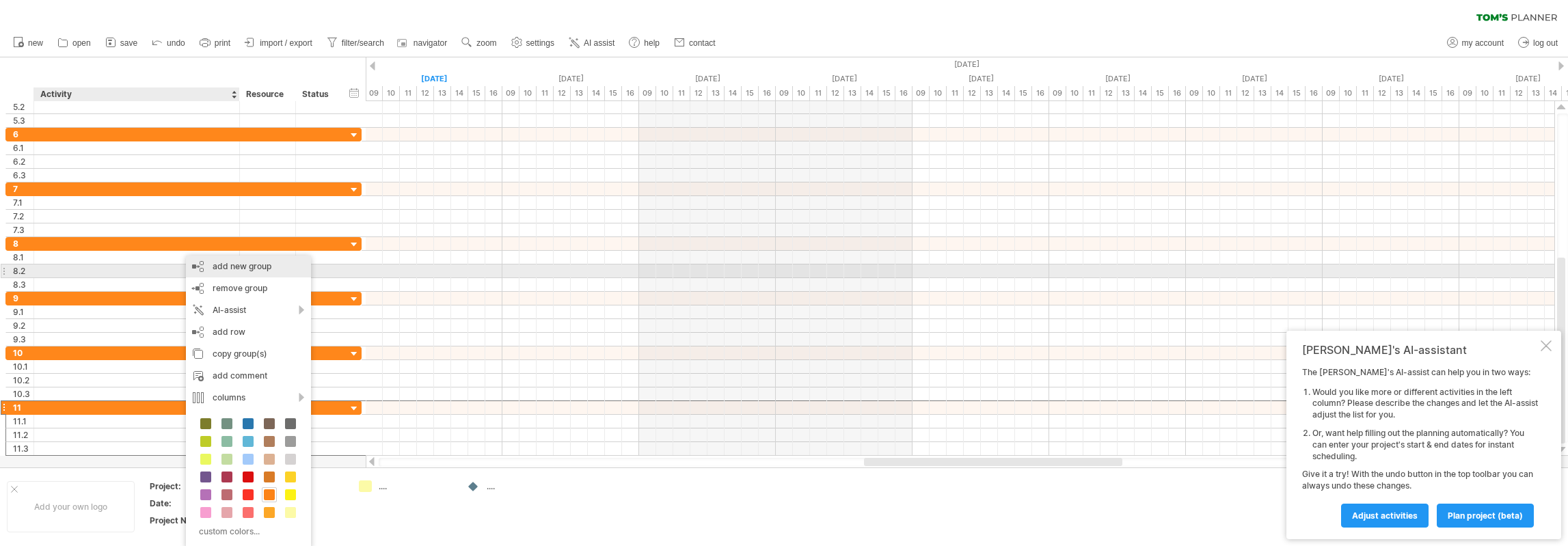
click at [220, 264] on div "add new group" at bounding box center [248, 266] width 125 height 22
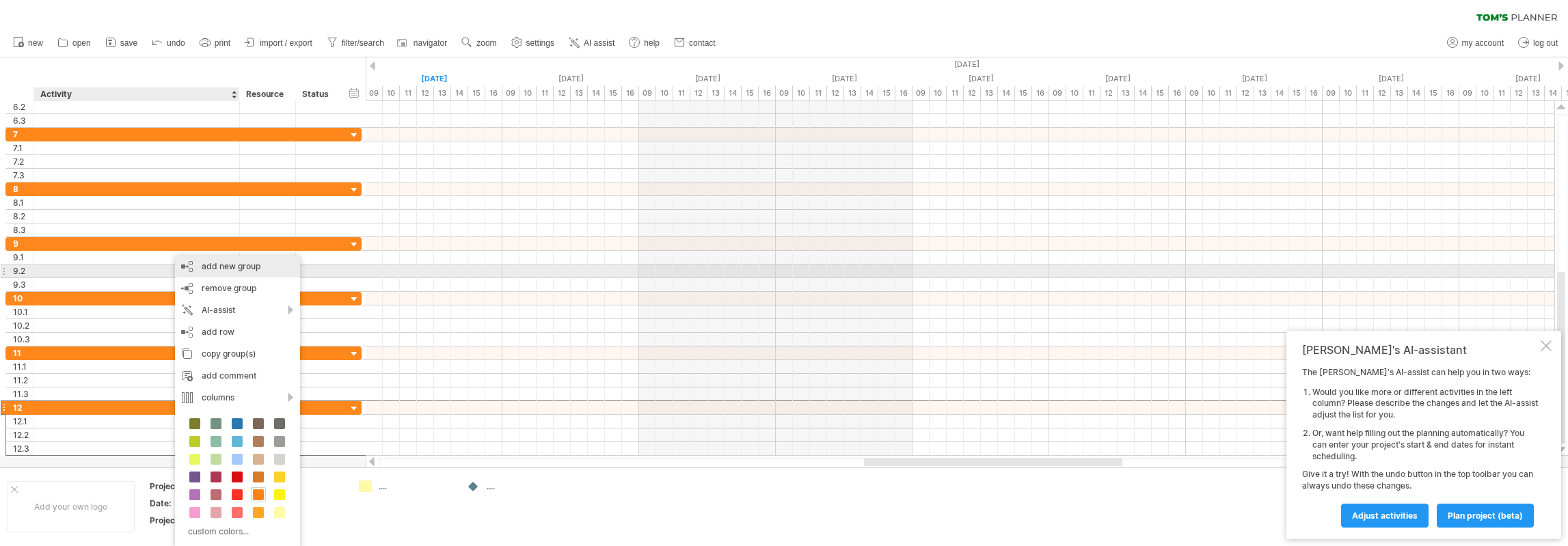
click at [215, 267] on div "add new group" at bounding box center [237, 266] width 125 height 22
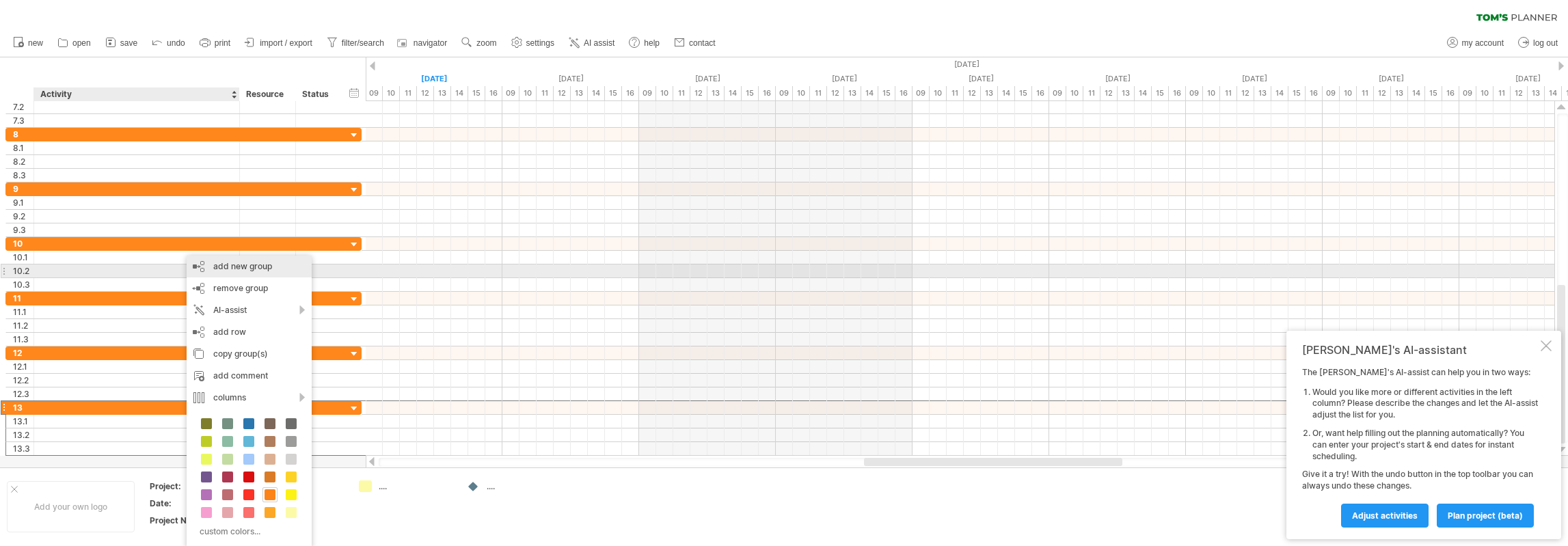
click at [227, 267] on div "add new group" at bounding box center [249, 266] width 125 height 22
click at [215, 266] on div "add new group" at bounding box center [245, 266] width 125 height 22
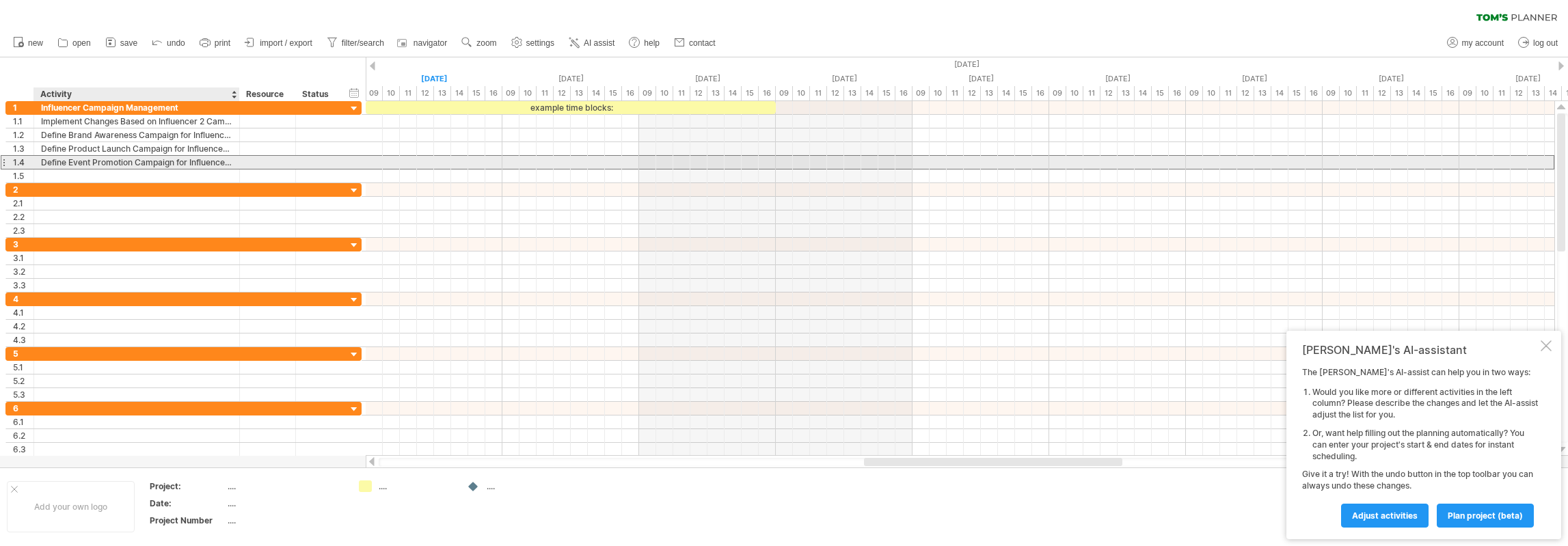
click at [130, 160] on div "Define Event Promotion Campaign for Influencer 3" at bounding box center [137, 162] width 192 height 13
click at [8, 164] on div "1.4" at bounding box center [19, 162] width 28 height 13
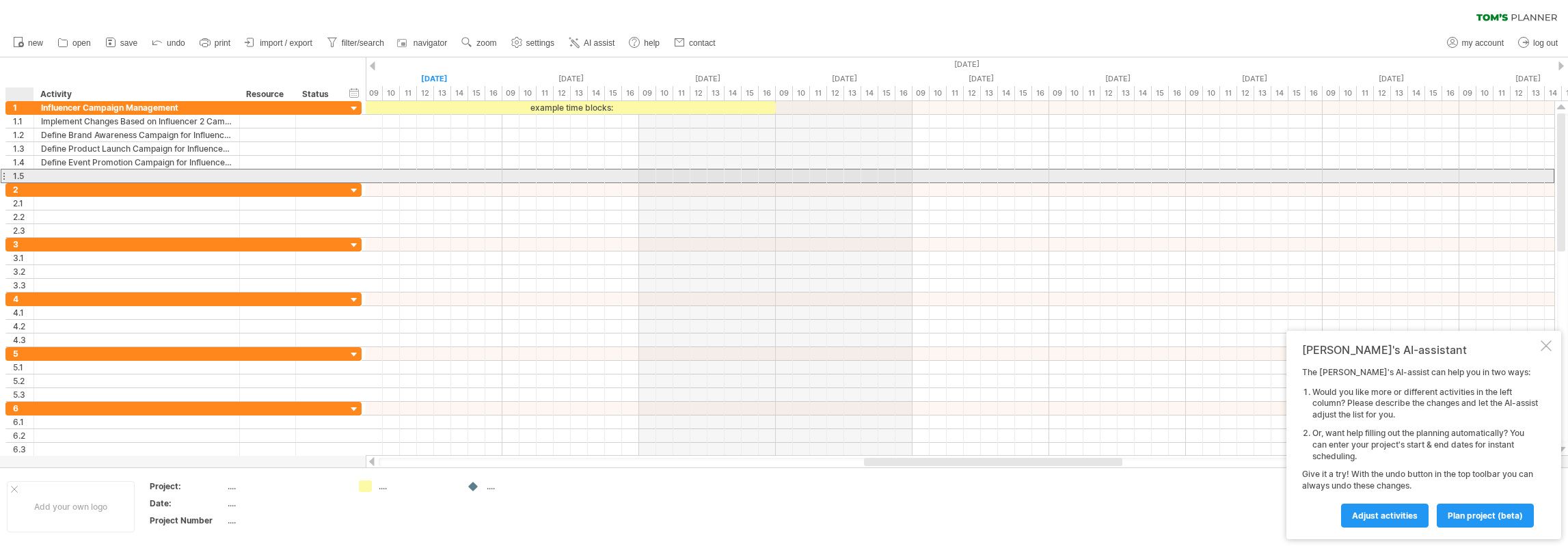
click at [10, 175] on div "1.5" at bounding box center [19, 175] width 28 height 13
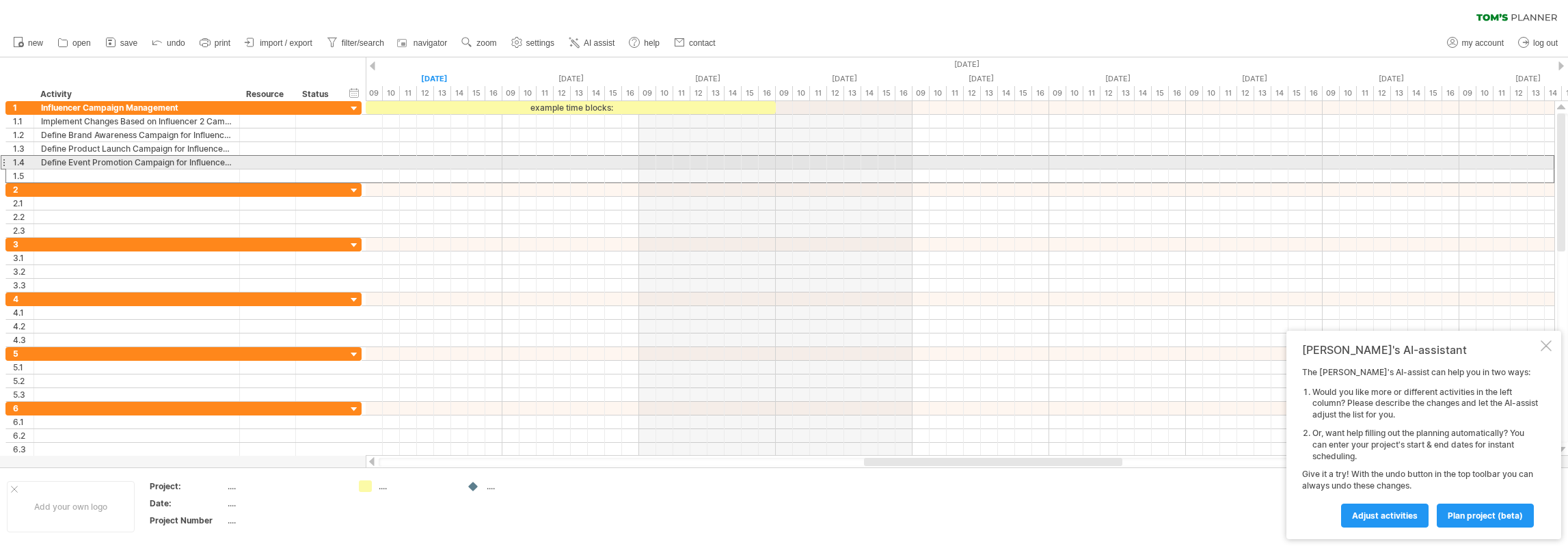
click at [6, 163] on div "1.4" at bounding box center [19, 162] width 28 height 13
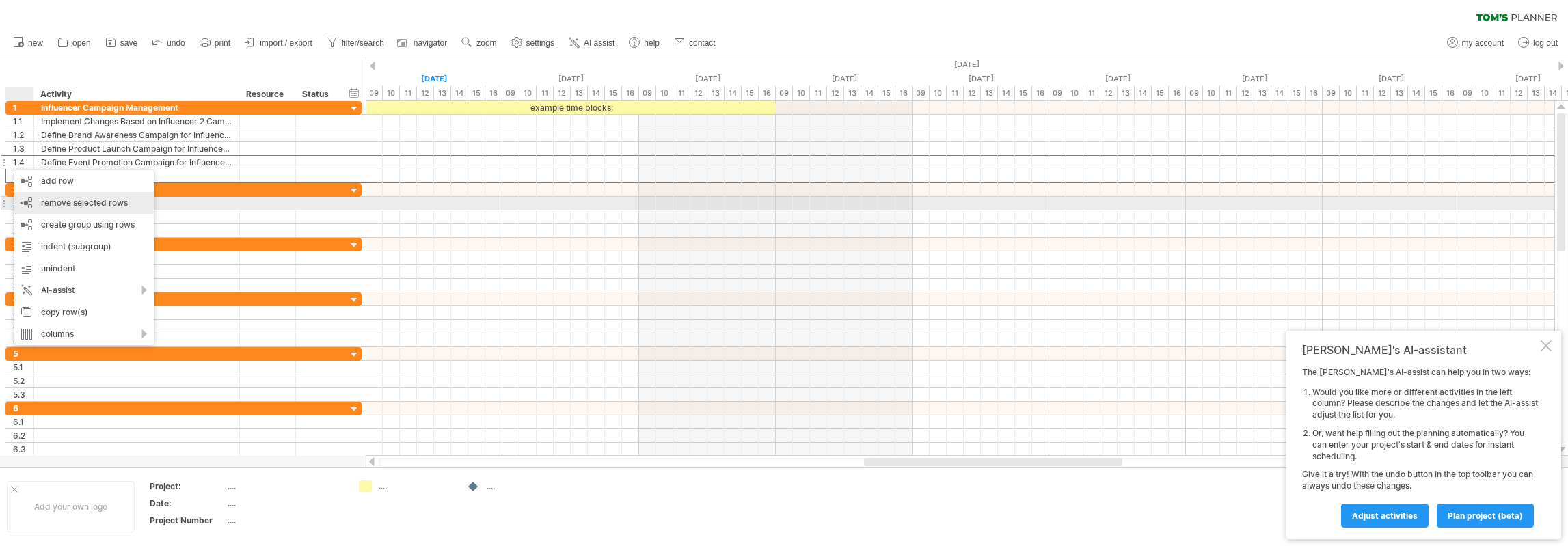
click at [72, 201] on span "remove selected rows" at bounding box center [85, 203] width 87 height 10
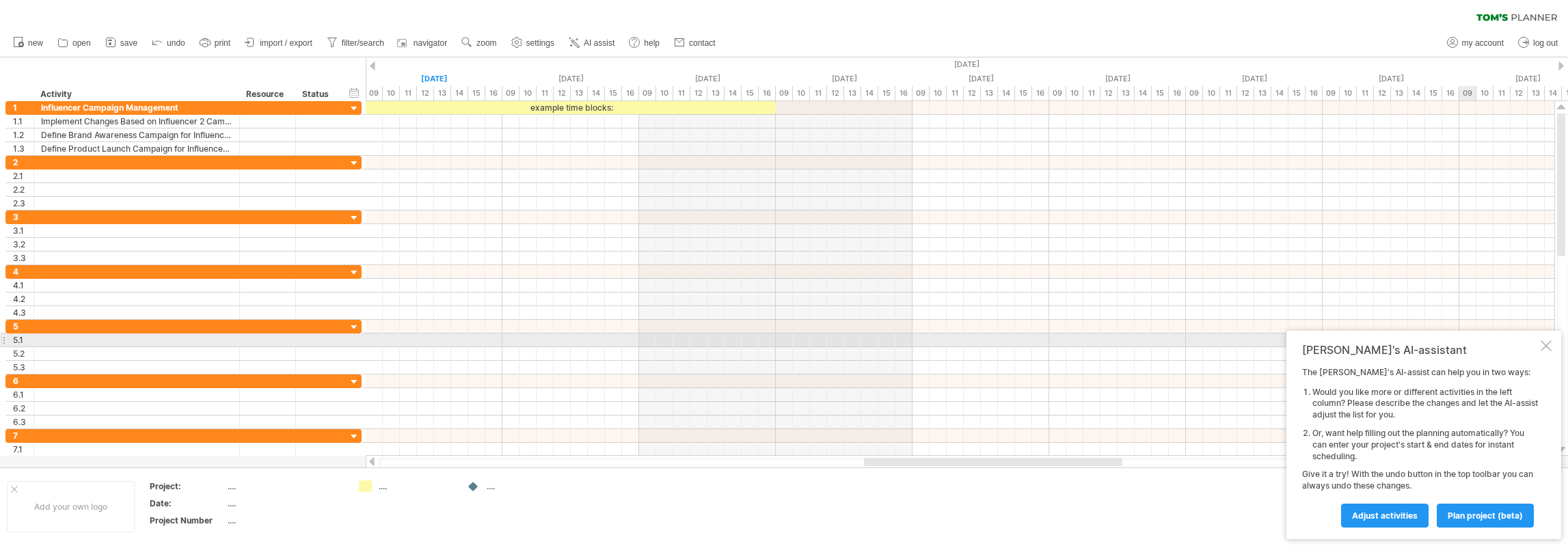
click at [1544, 346] on div at bounding box center [1546, 345] width 11 height 11
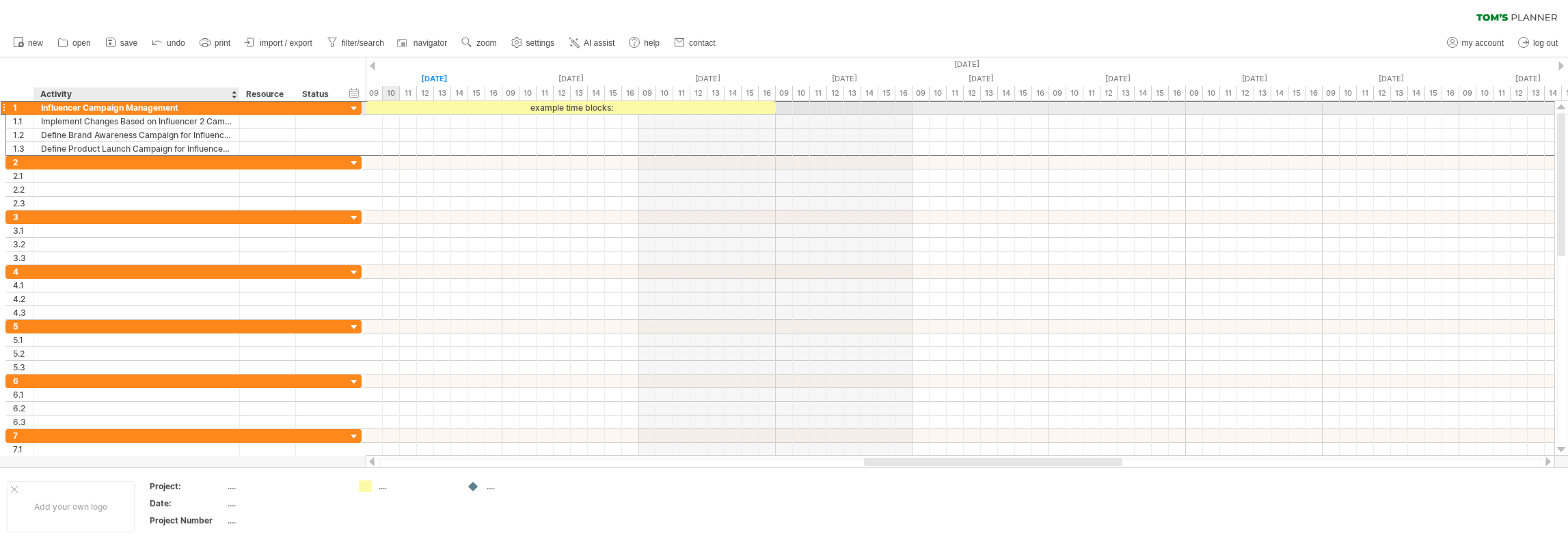
click at [152, 108] on div "Influencer Campaign Management" at bounding box center [137, 107] width 192 height 13
click at [83, 106] on input "**********" at bounding box center [137, 107] width 192 height 13
click at [175, 106] on input "**********" at bounding box center [137, 107] width 192 height 13
drag, startPoint x: 187, startPoint y: 107, endPoint x: 37, endPoint y: 113, distance: 150.1
click at [37, 113] on div "**********" at bounding box center [137, 107] width 206 height 13
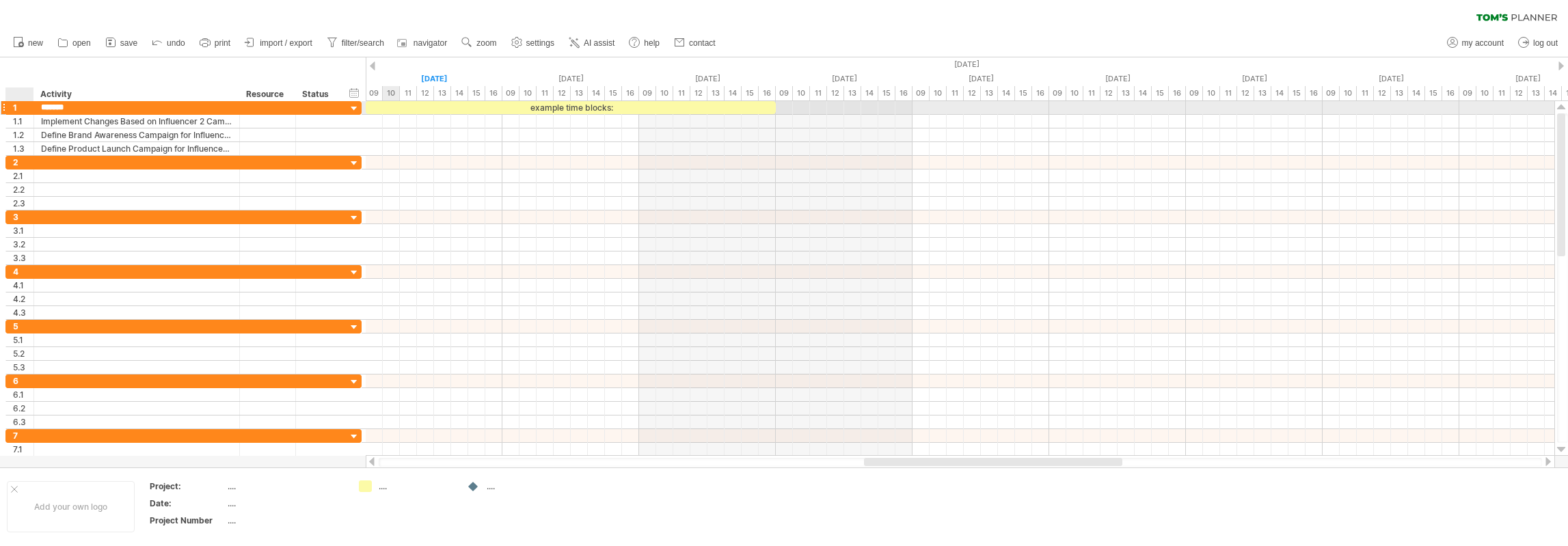
type input "********"
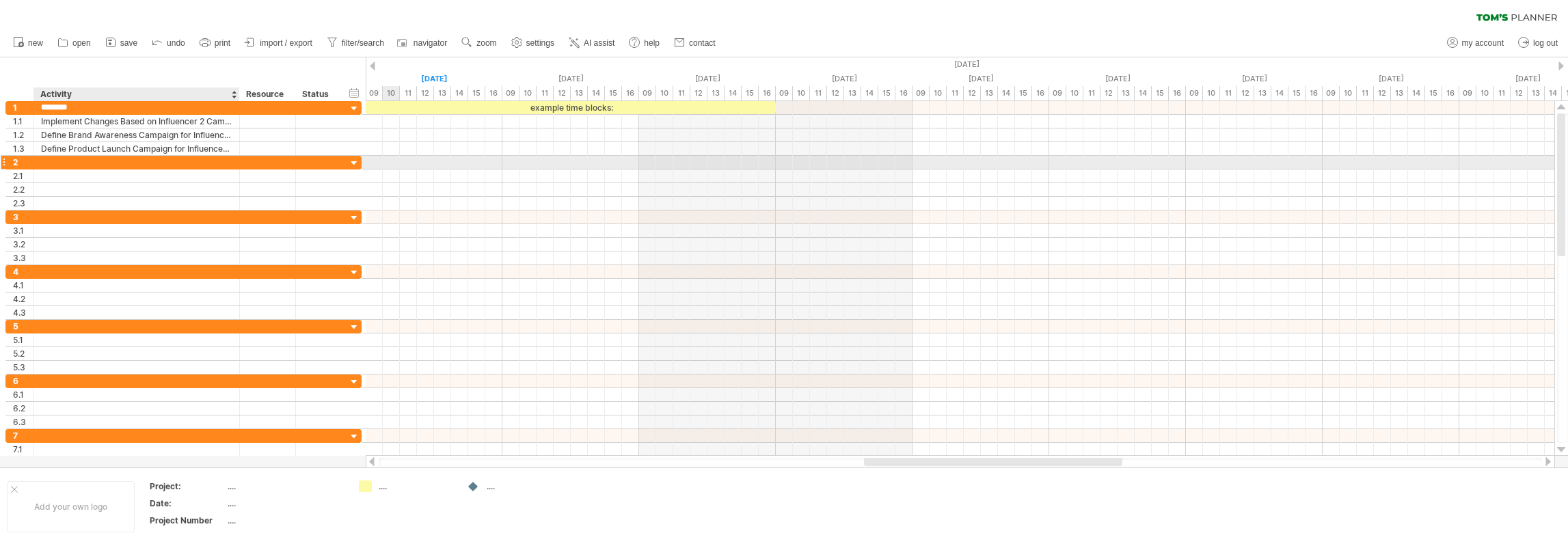
click at [115, 160] on div at bounding box center [137, 162] width 192 height 13
type input "********"
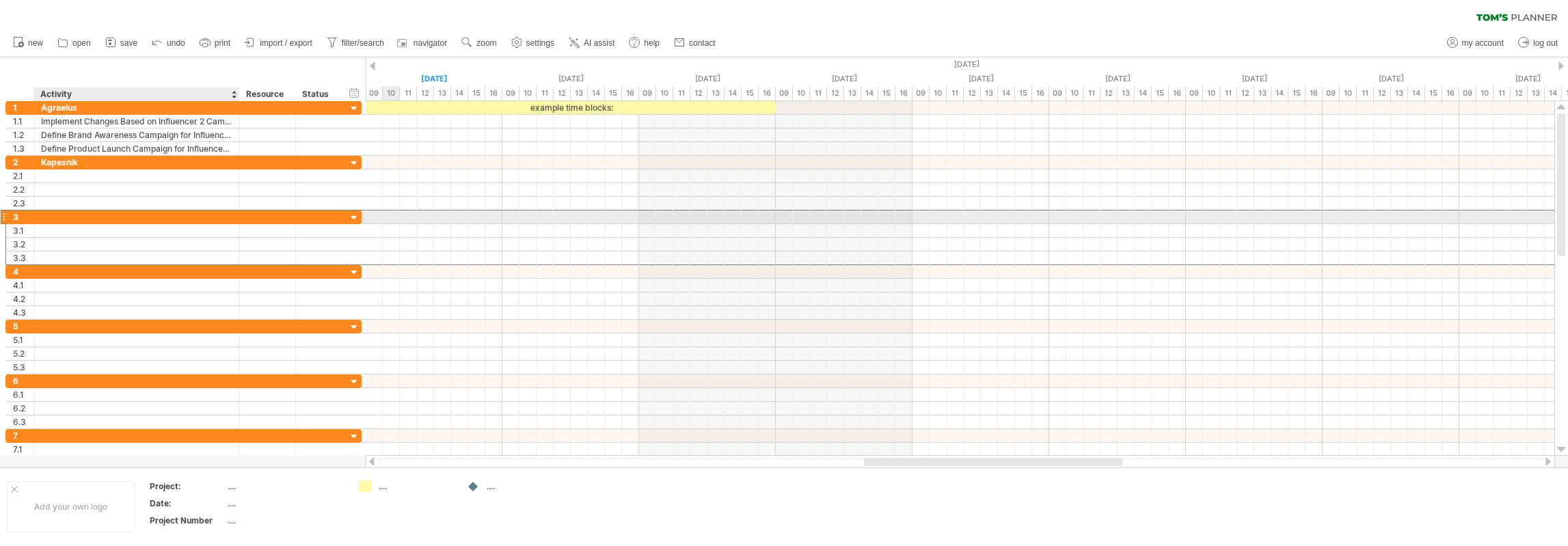
click at [111, 219] on div at bounding box center [137, 216] width 192 height 13
type input "******"
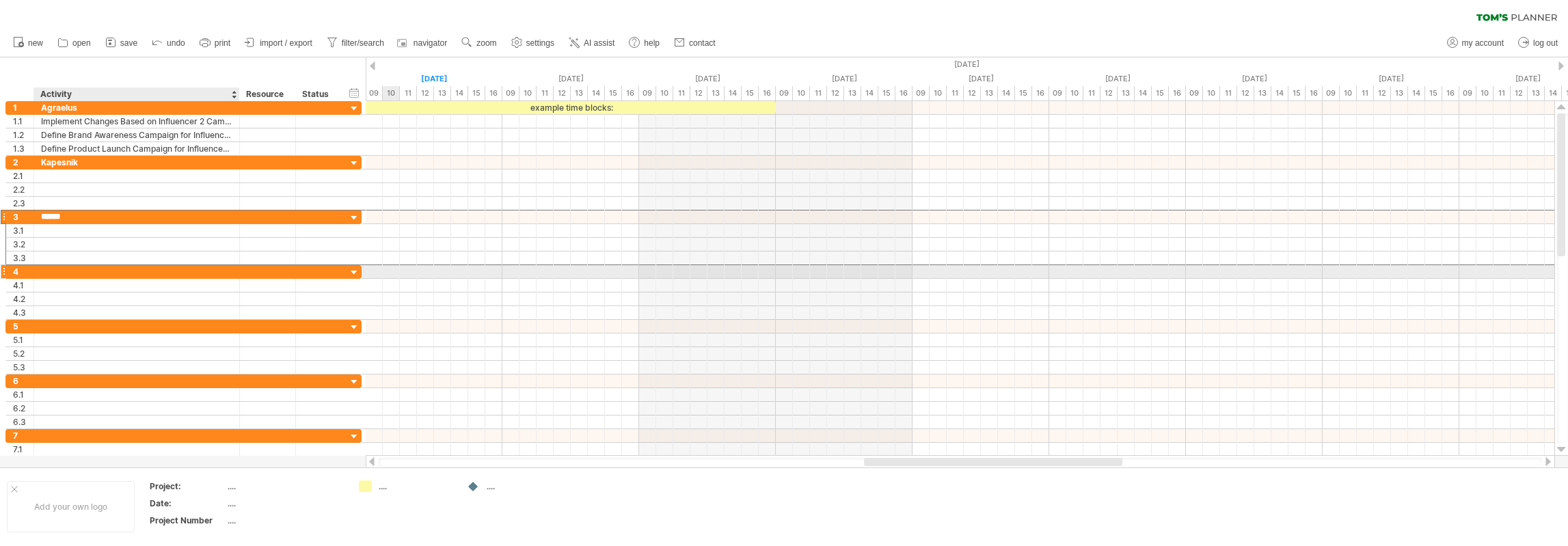
click at [94, 270] on div at bounding box center [137, 271] width 192 height 13
type input "******"
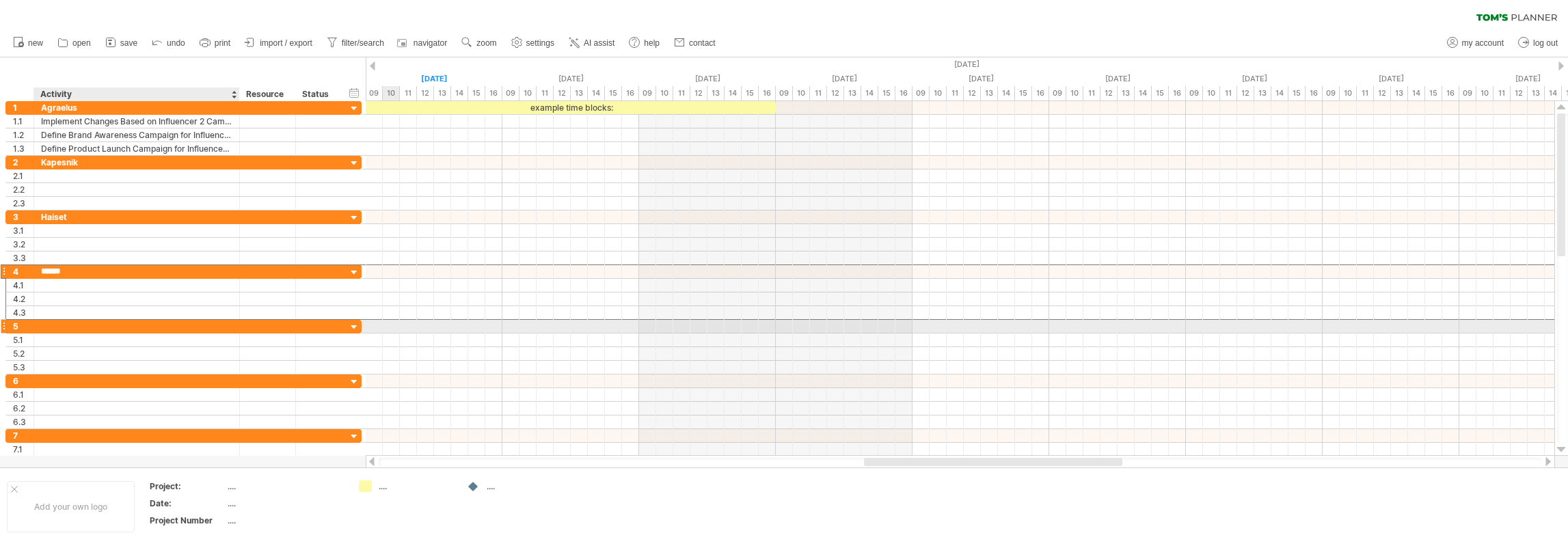
click at [94, 322] on div at bounding box center [137, 326] width 192 height 13
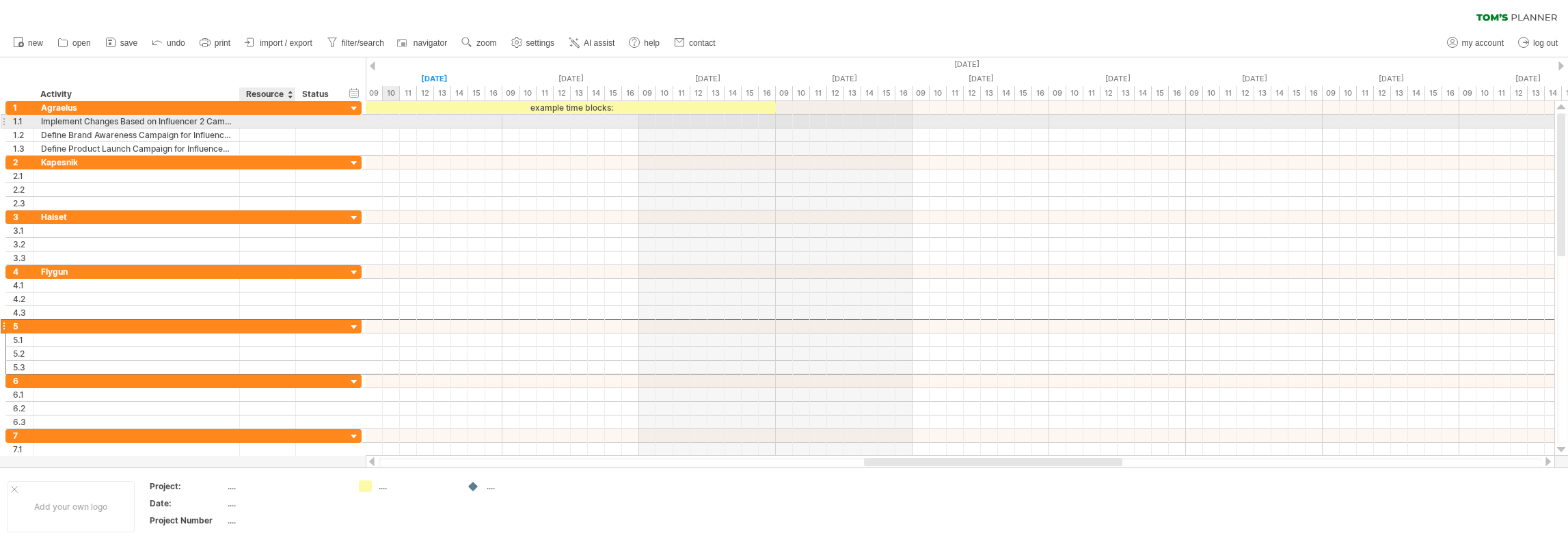
click at [270, 119] on div at bounding box center [267, 121] width 42 height 13
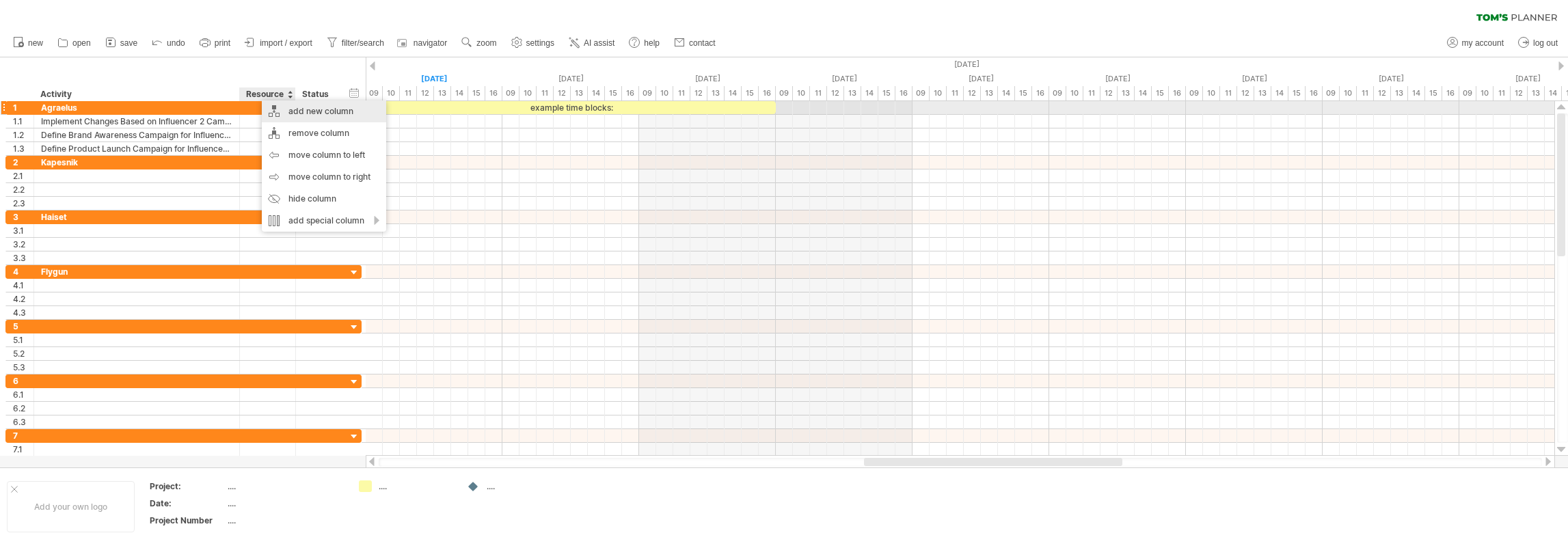
click at [340, 113] on div "add new column" at bounding box center [324, 111] width 124 height 22
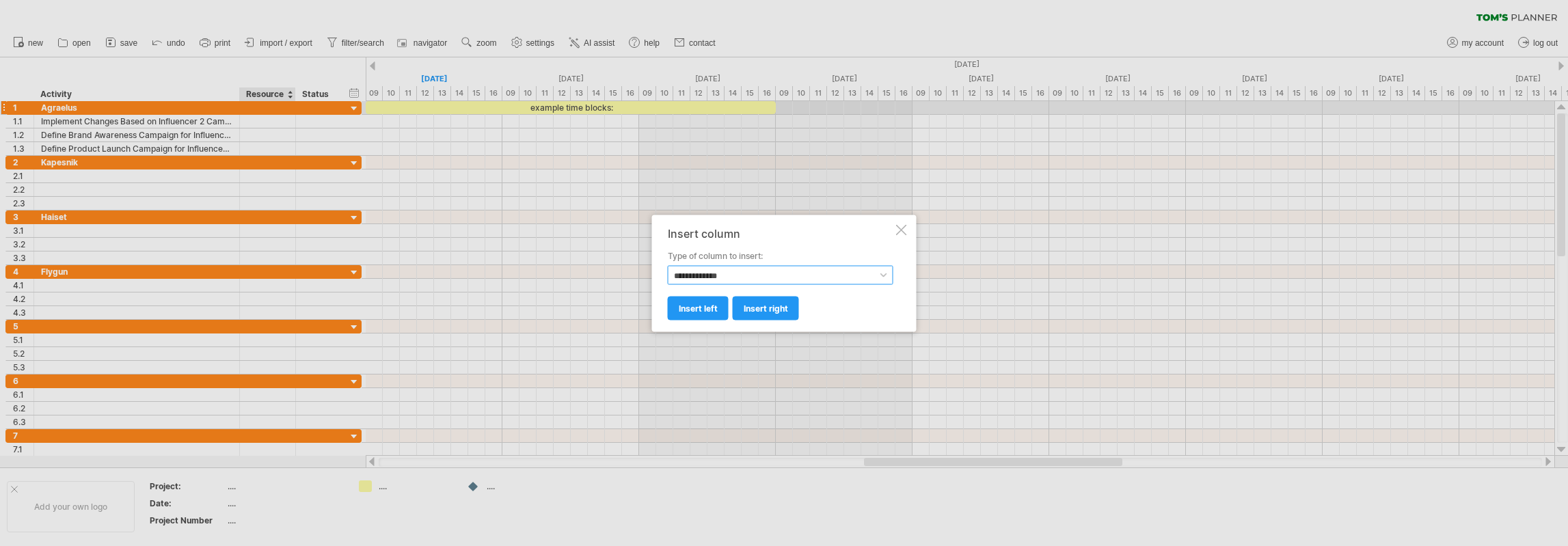
drag, startPoint x: 823, startPoint y: 278, endPoint x: 802, endPoint y: 282, distance: 21.4
click at [822, 278] on select "**********" at bounding box center [781, 275] width 225 height 19
select select "**********"
click at [668, 265] on select "**********" at bounding box center [781, 275] width 225 height 19
click at [701, 310] on span "insert left" at bounding box center [698, 308] width 39 height 10
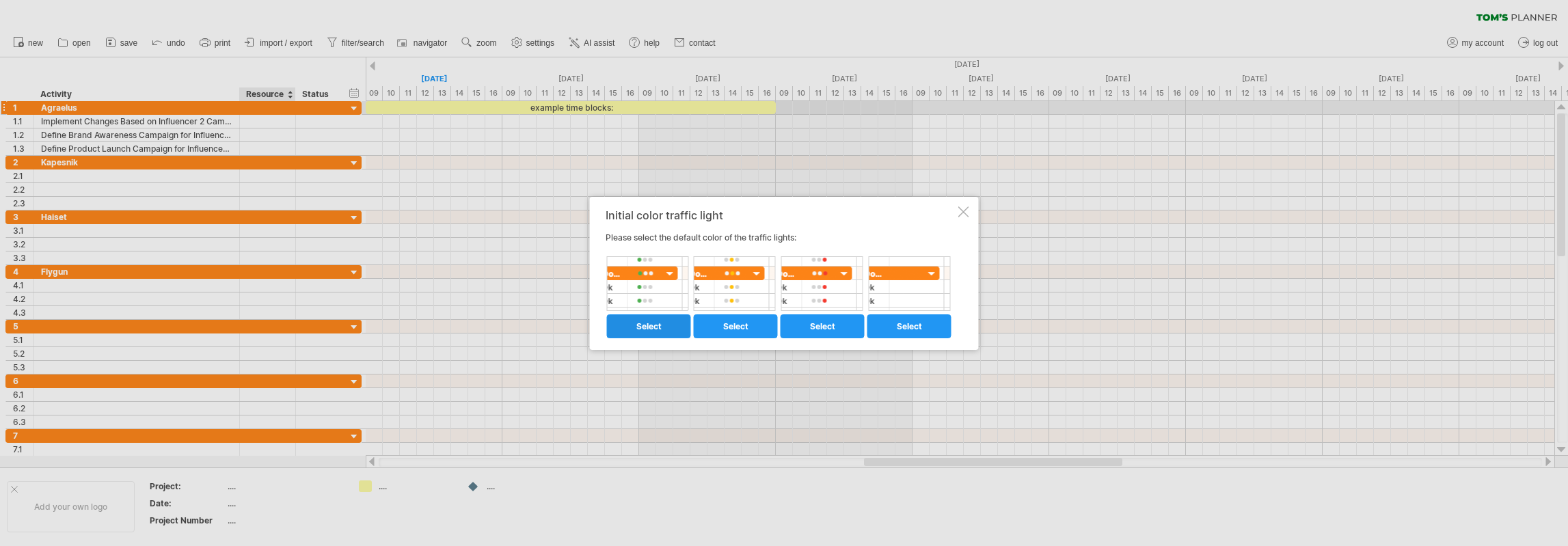
click at [656, 329] on span "select" at bounding box center [650, 327] width 25 height 10
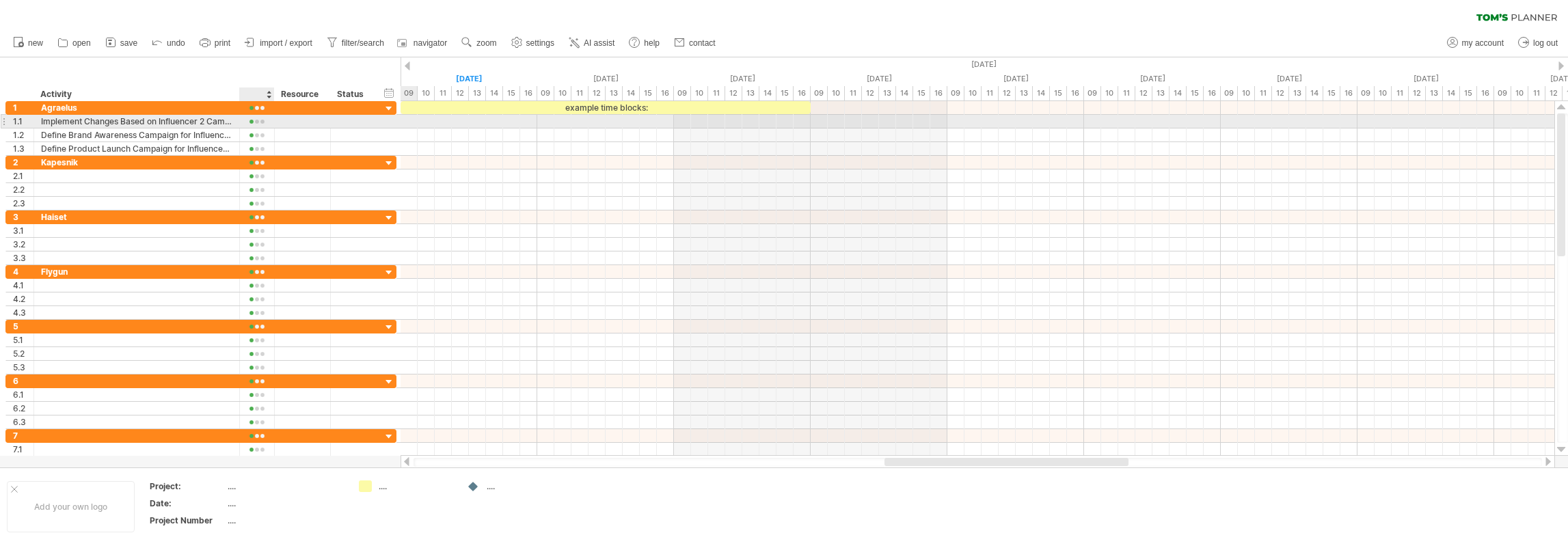
click at [258, 125] on div at bounding box center [256, 122] width 20 height 10
click at [206, 79] on div "hide start/end/duration show start/end/duration ******** Activity ******** Reso…" at bounding box center [200, 79] width 401 height 43
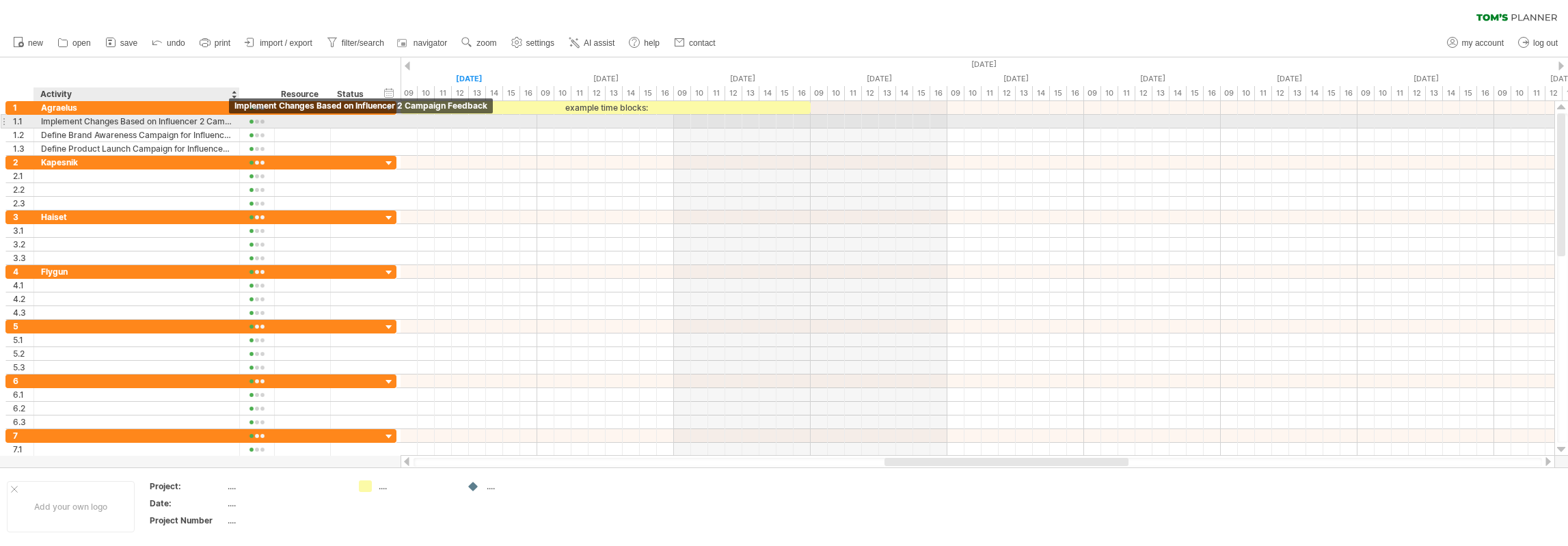
click at [83, 119] on div "Implement Changes Based on Influencer 2 Campaign Feedback" at bounding box center [137, 121] width 192 height 13
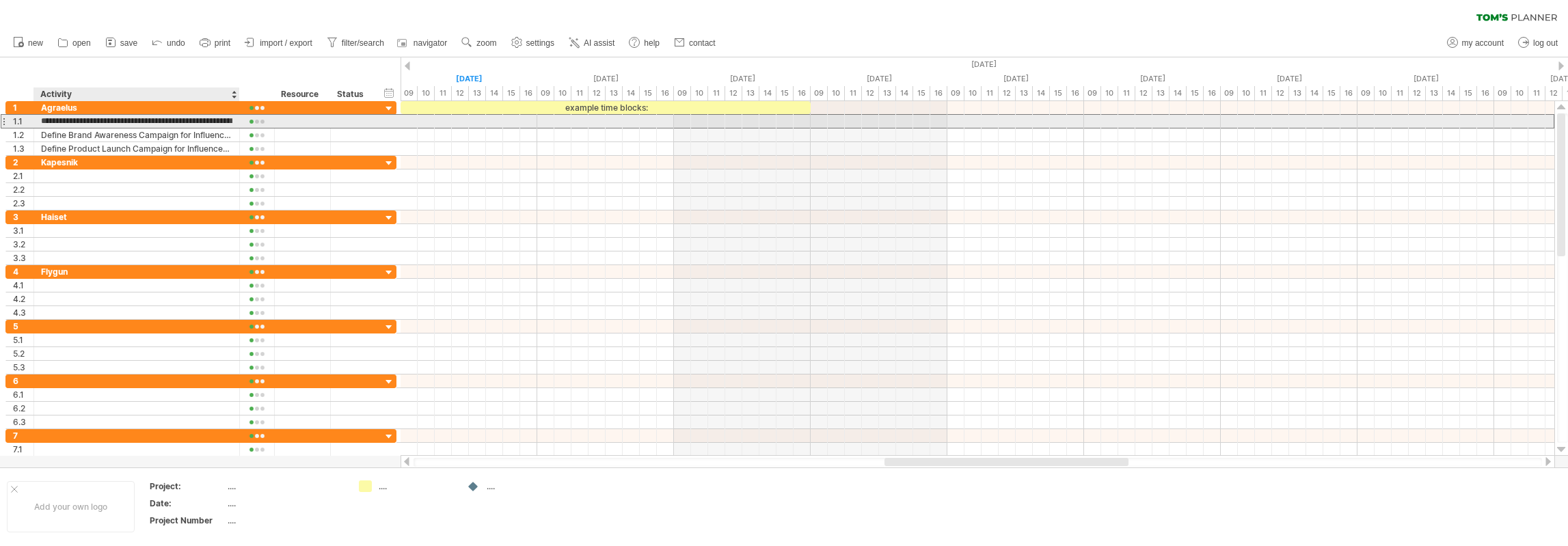
click at [43, 121] on input "**********" at bounding box center [137, 121] width 192 height 13
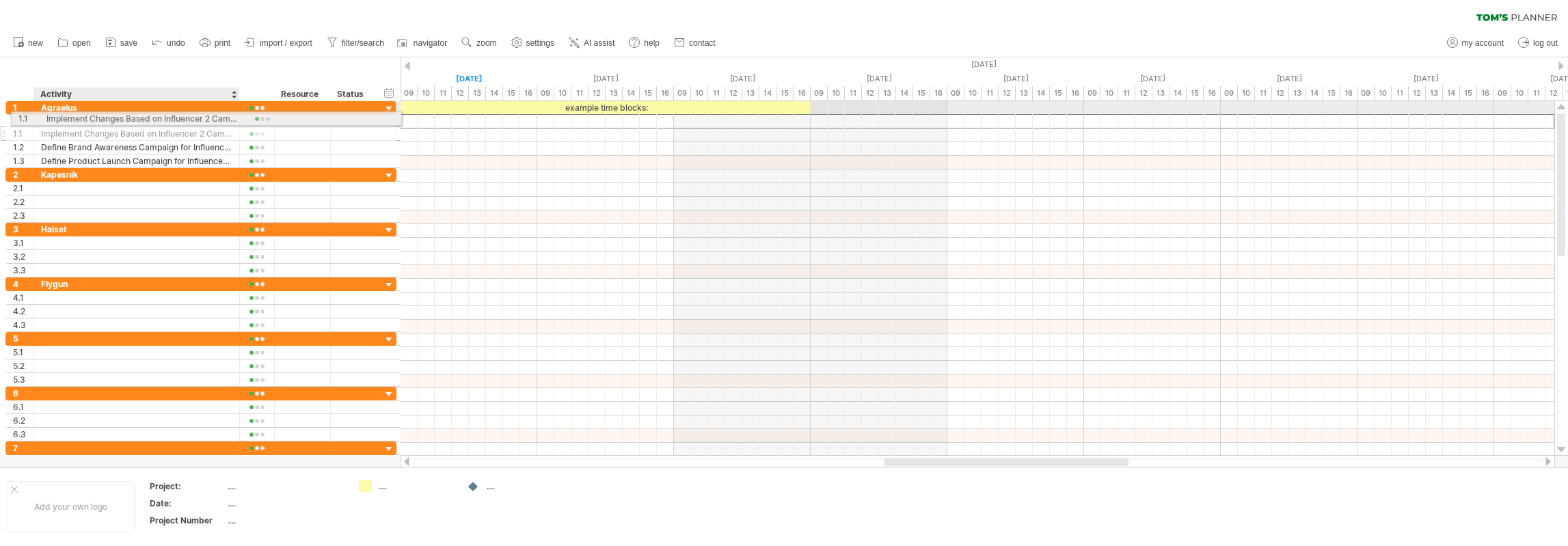
drag, startPoint x: 40, startPoint y: 121, endPoint x: 127, endPoint y: 116, distance: 87.1
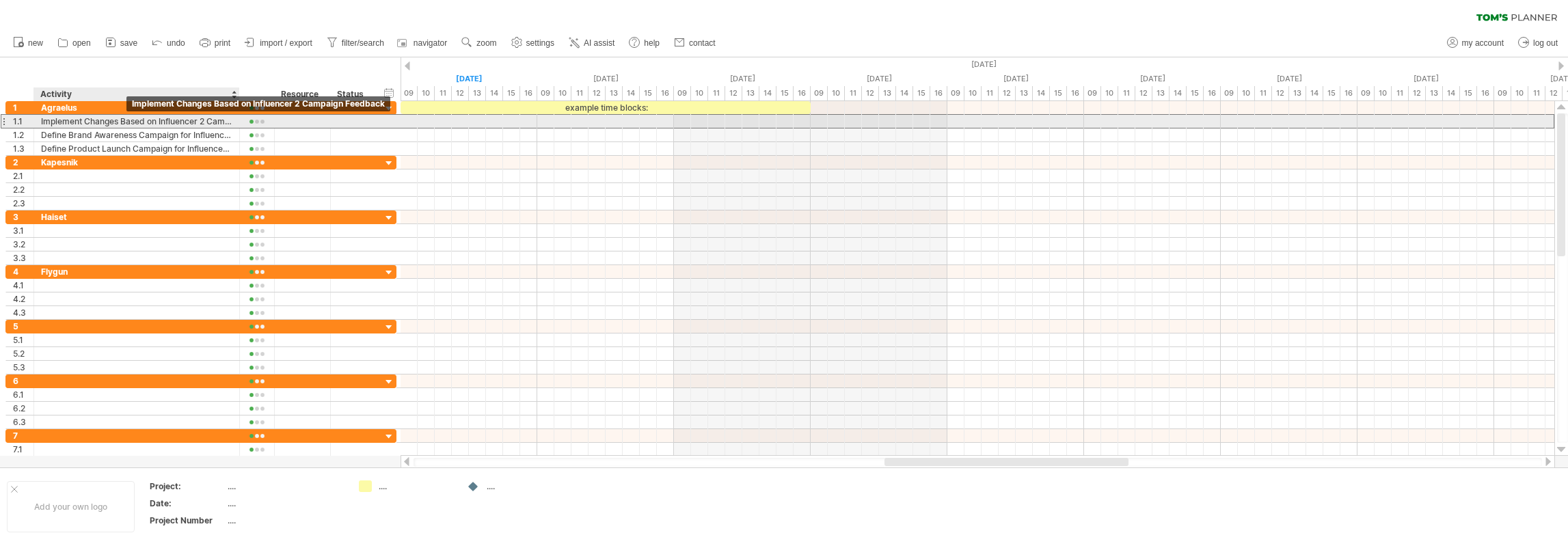
click at [121, 120] on div "Implement Changes Based on Influencer 2 Campaign Feedback" at bounding box center [137, 121] width 192 height 13
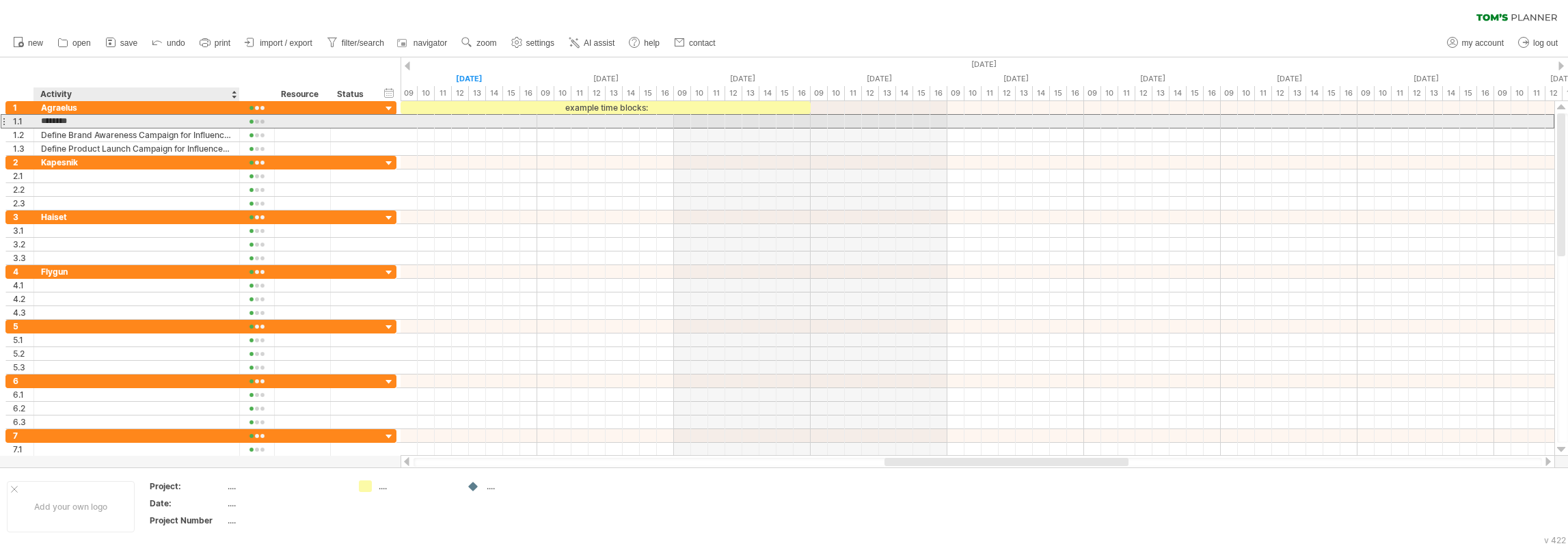
type input "**"
type input "********"
type input "*"
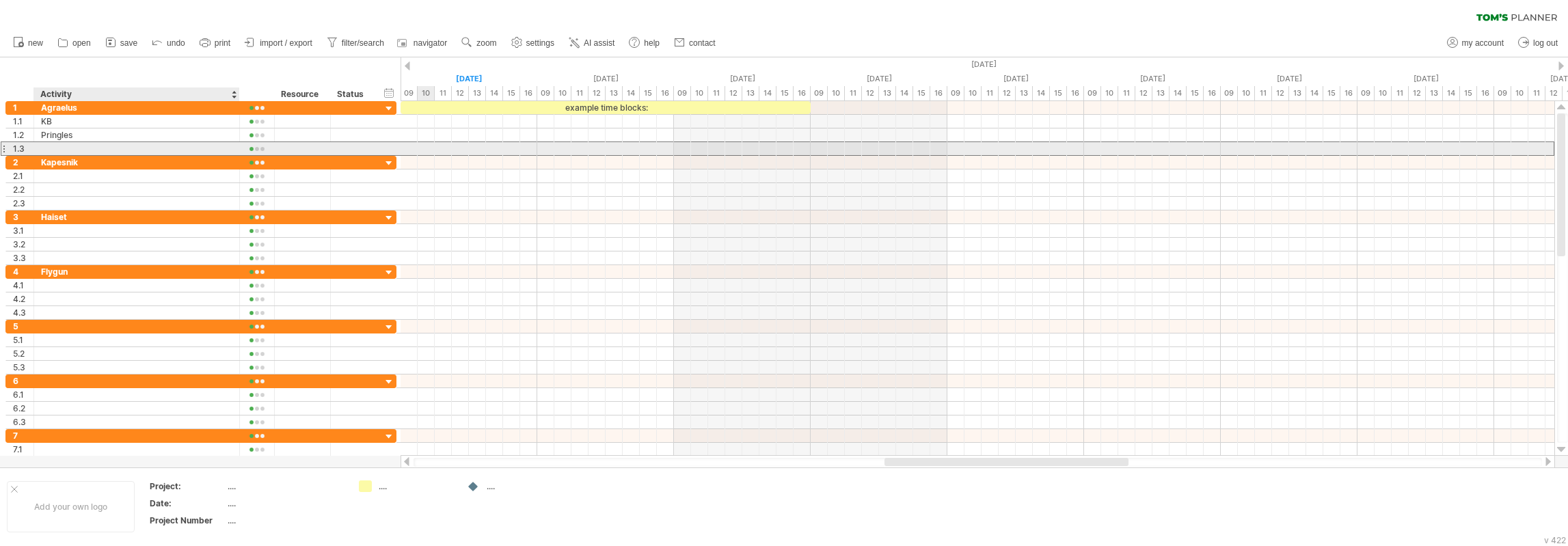
click at [163, 148] on div at bounding box center [137, 148] width 192 height 13
type input "******"
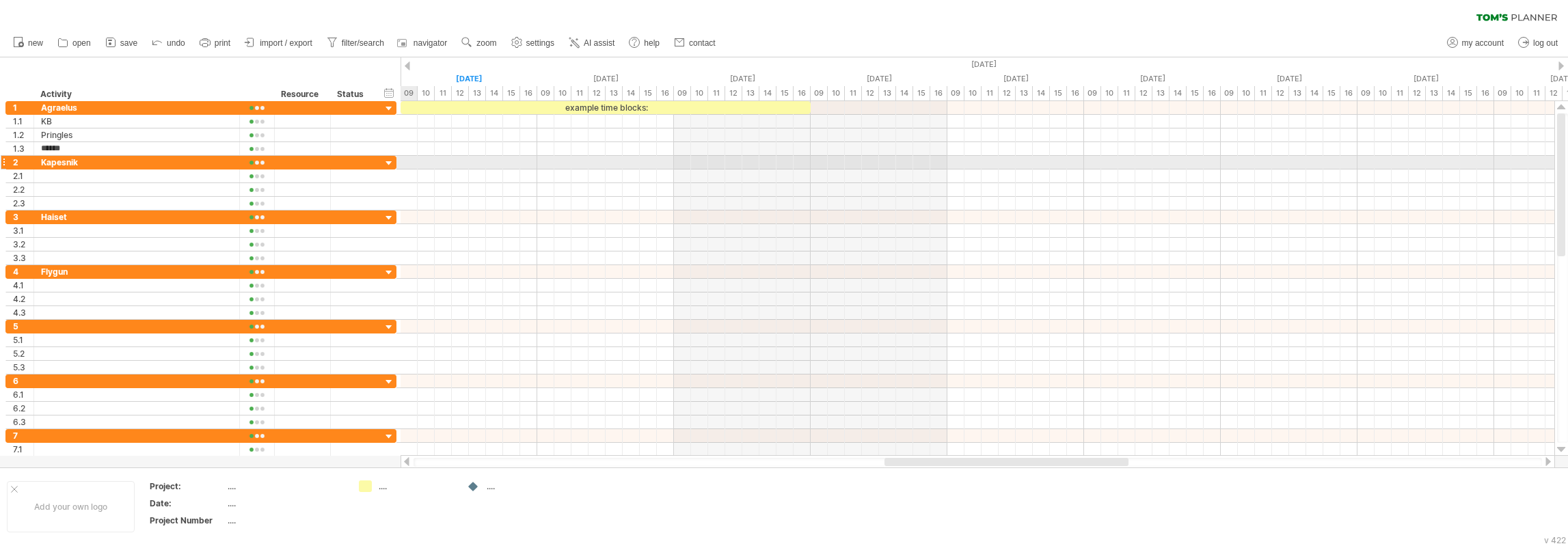
click at [392, 161] on div at bounding box center [389, 163] width 13 height 13
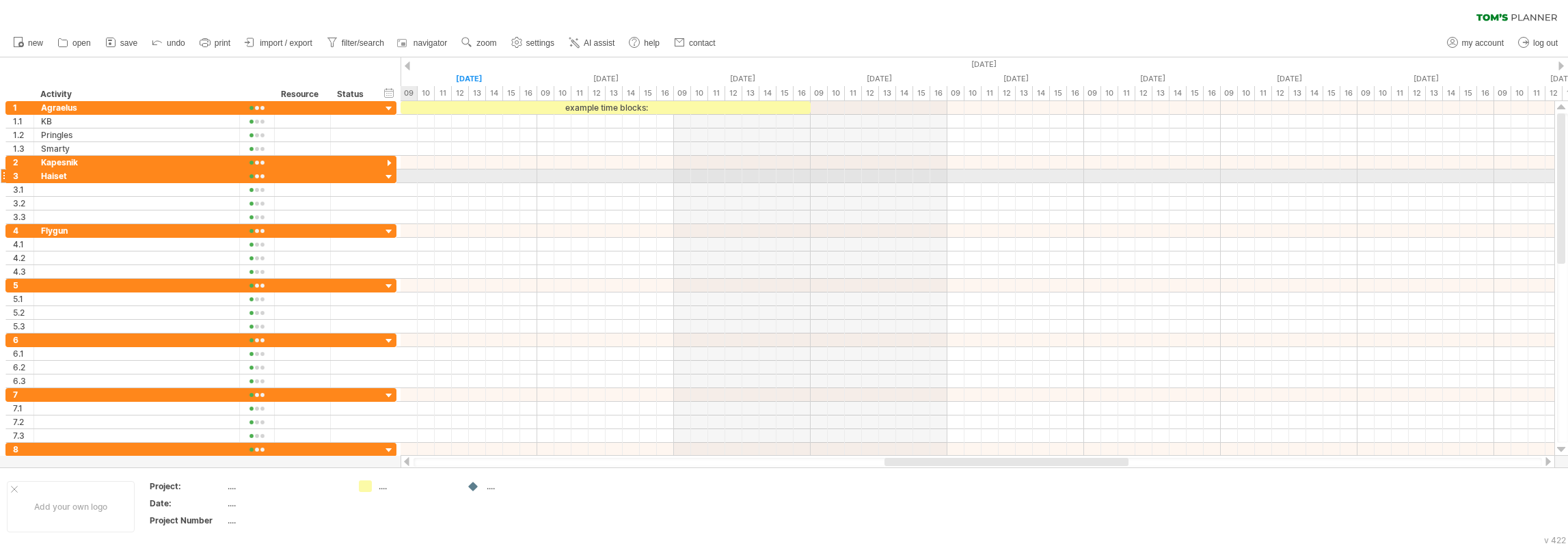
click at [390, 177] on div at bounding box center [389, 177] width 13 height 13
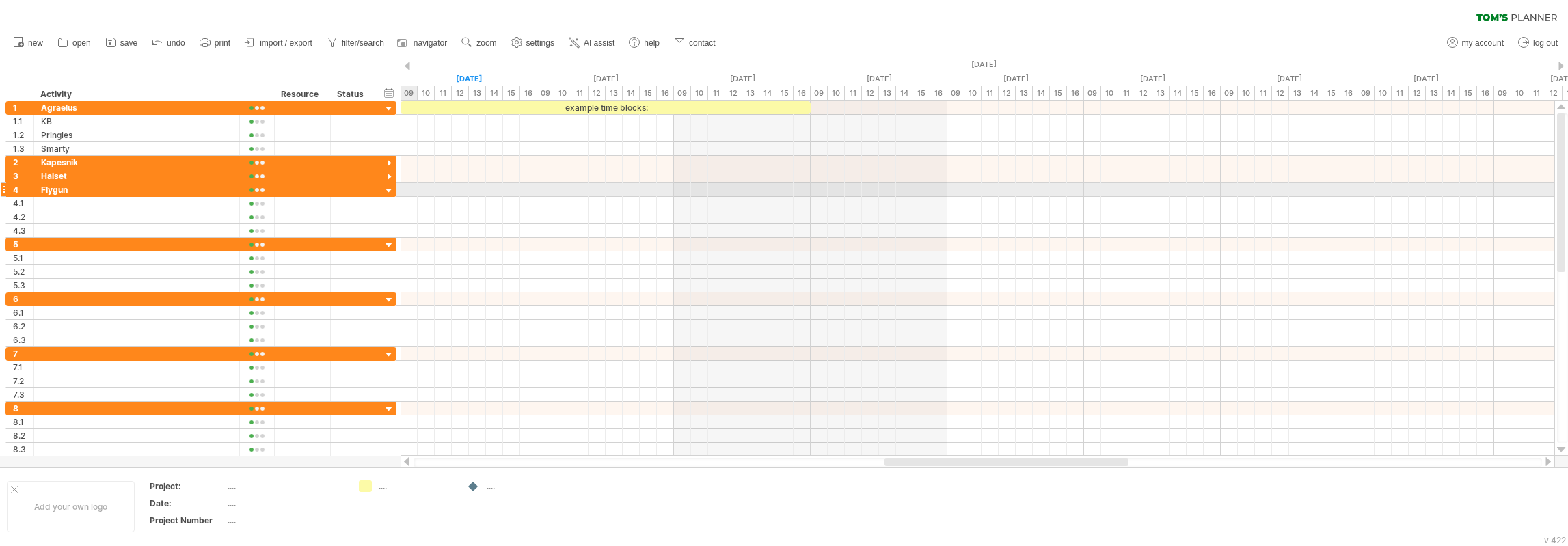
click at [390, 185] on div at bounding box center [389, 190] width 13 height 13
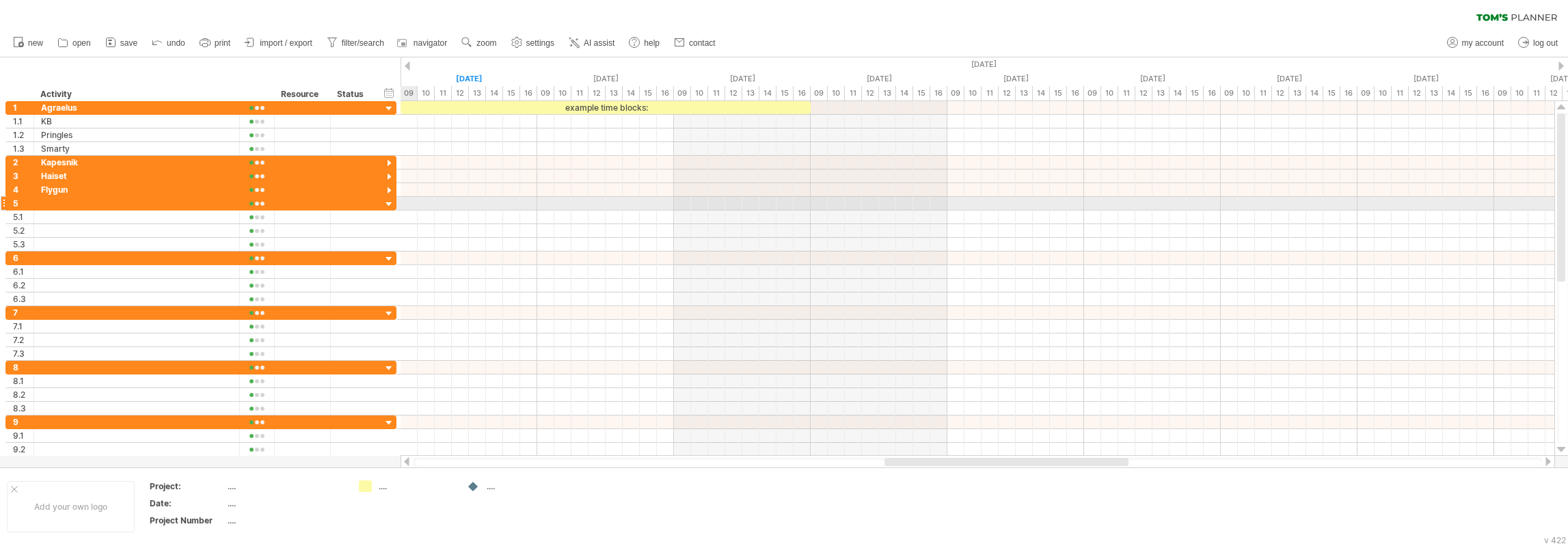
click at [388, 199] on div at bounding box center [389, 204] width 13 height 13
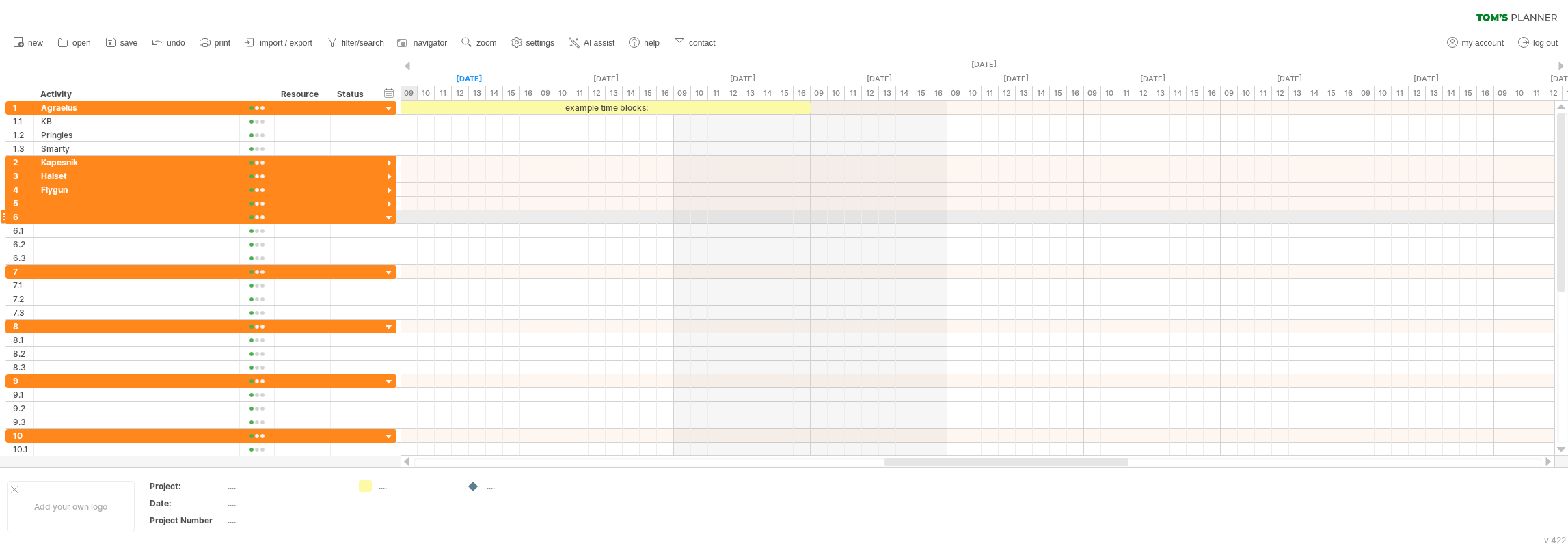
click at [388, 212] on div at bounding box center [389, 218] width 13 height 13
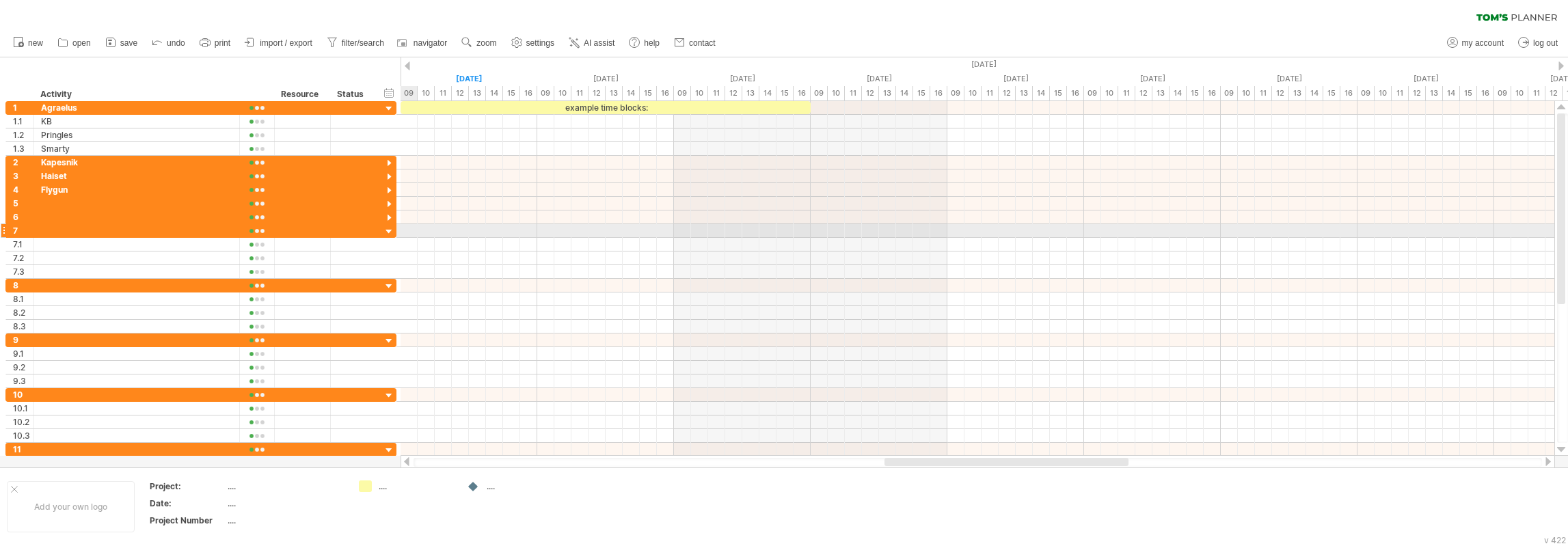
click at [388, 228] on div at bounding box center [389, 231] width 13 height 13
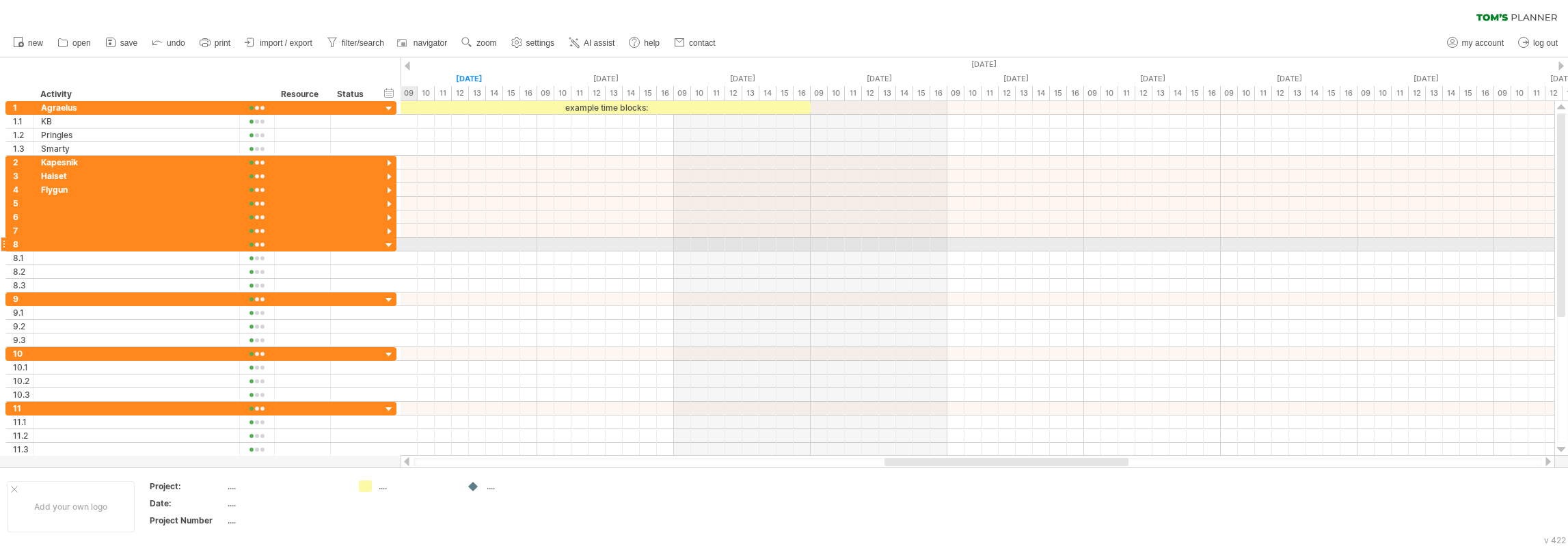
click at [387, 243] on div at bounding box center [389, 245] width 13 height 13
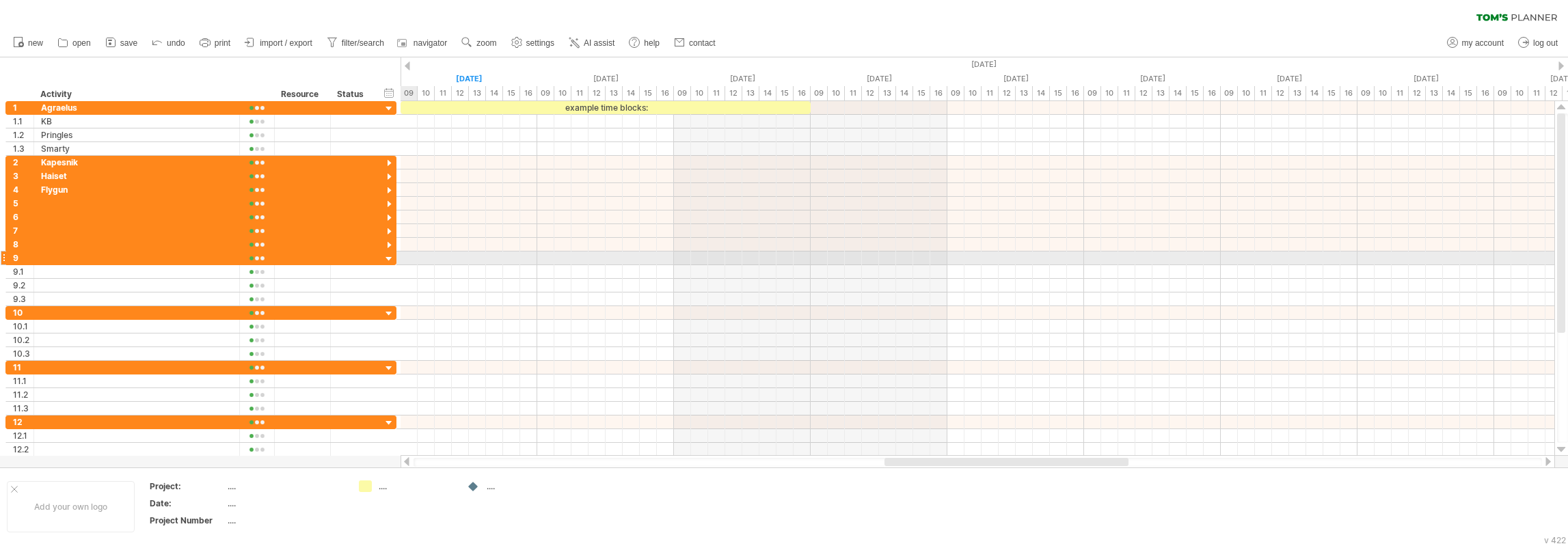
click at [391, 256] on div at bounding box center [389, 259] width 13 height 13
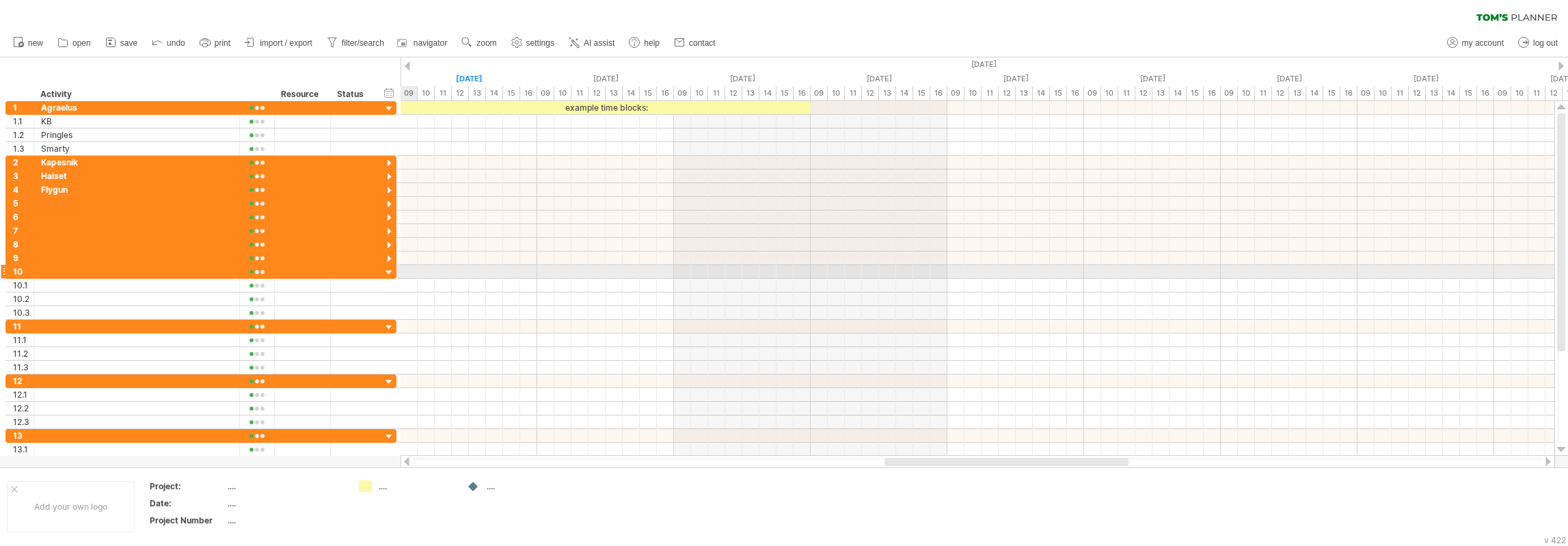
click at [390, 269] on div at bounding box center [389, 273] width 13 height 13
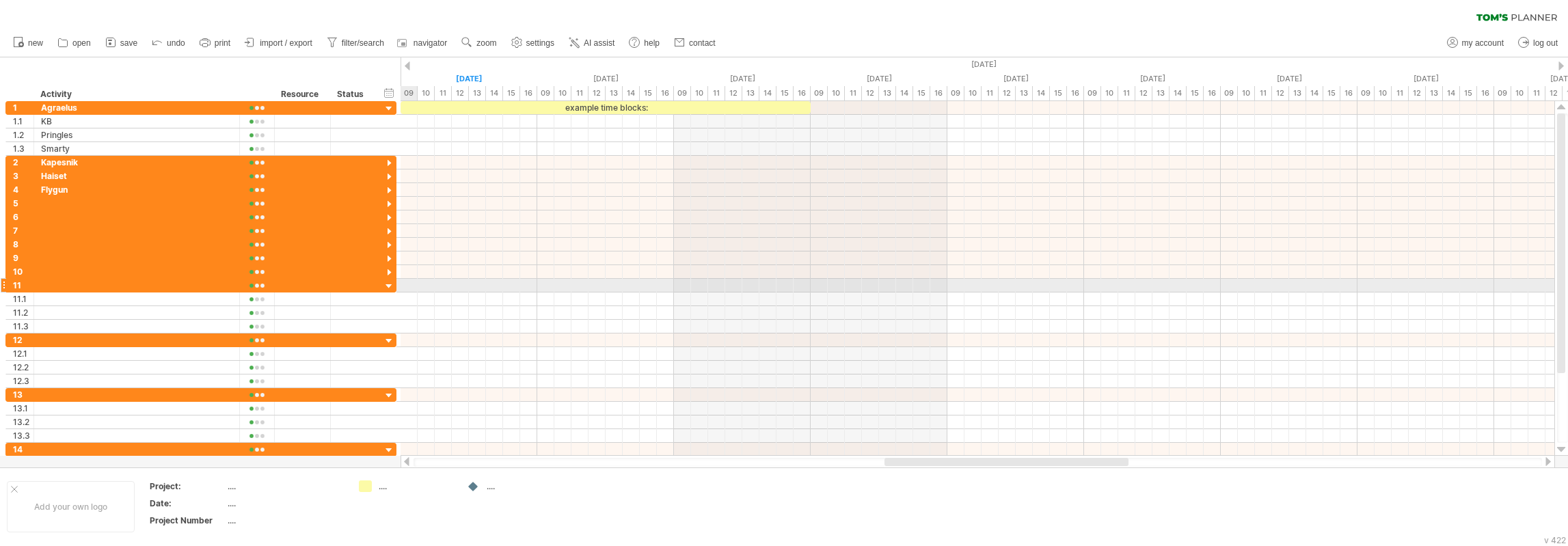
click at [388, 284] on div at bounding box center [389, 286] width 13 height 13
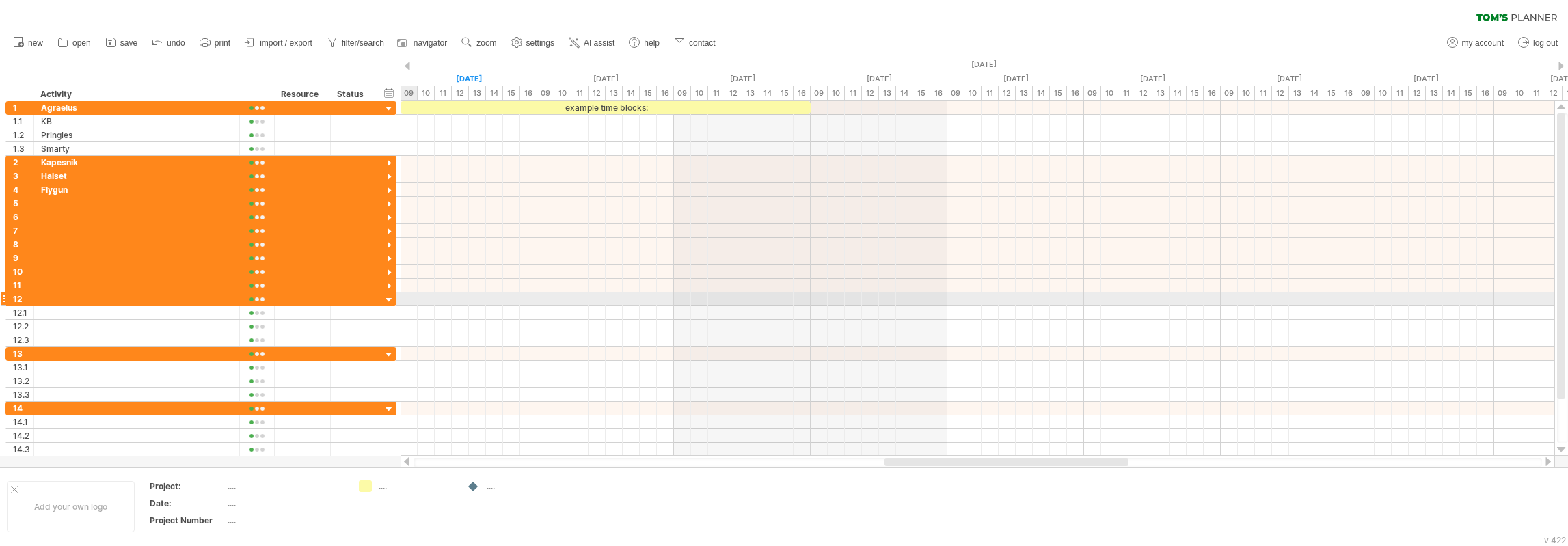
click at [387, 298] on div at bounding box center [389, 300] width 13 height 13
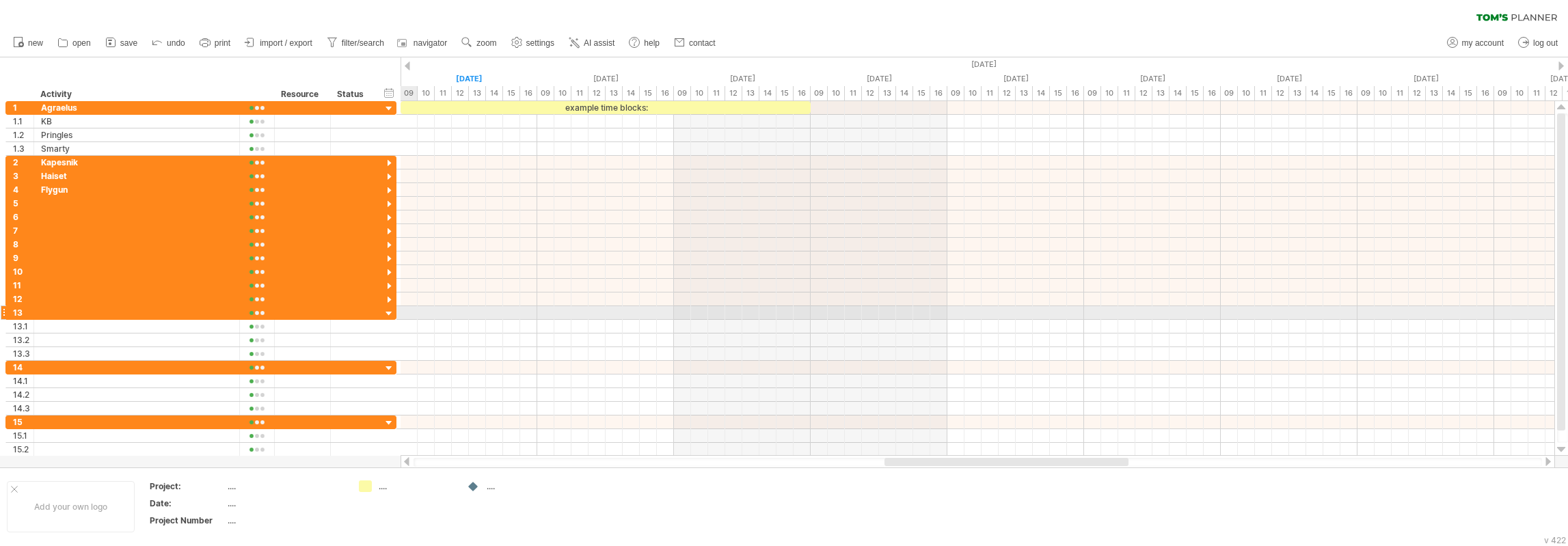
click at [387, 309] on div at bounding box center [389, 314] width 13 height 13
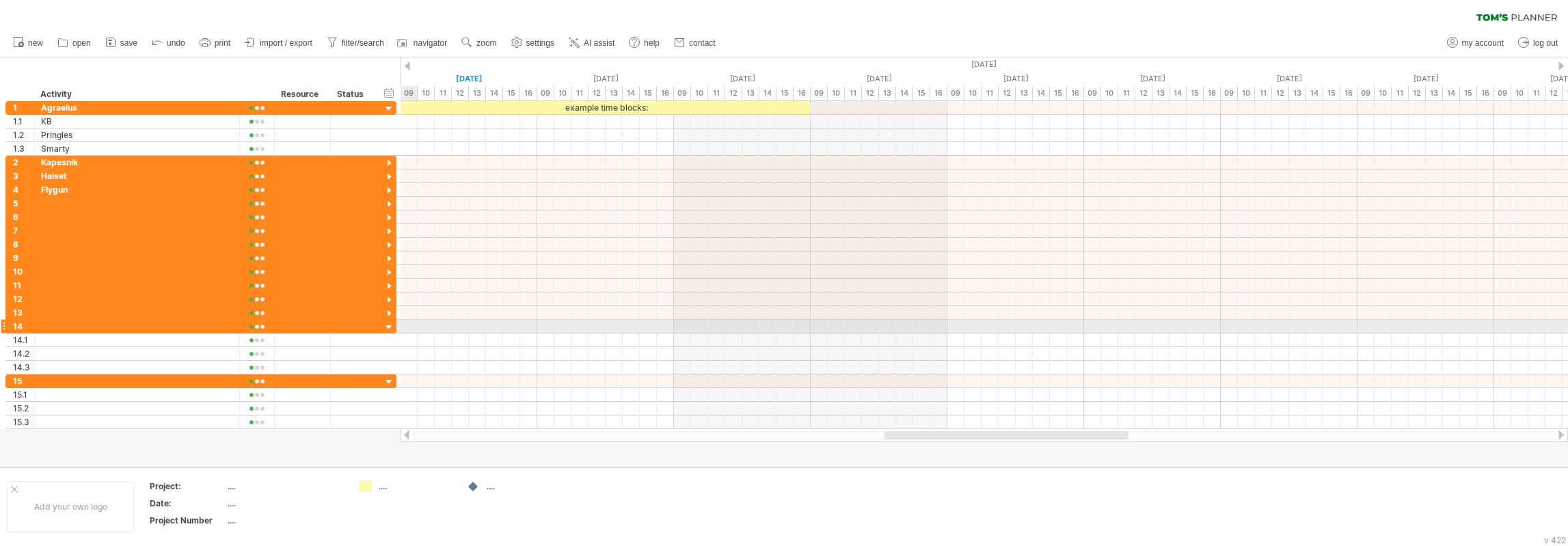
click at [389, 323] on div at bounding box center [389, 327] width 13 height 13
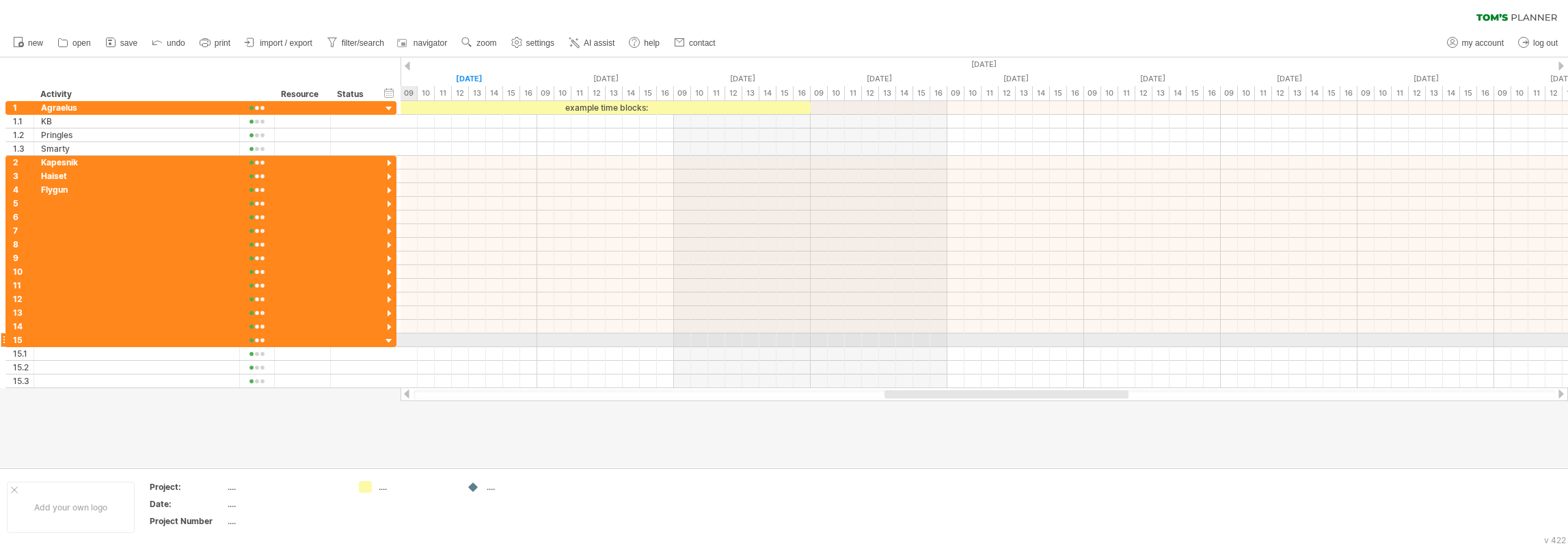
click at [387, 335] on div at bounding box center [389, 341] width 13 height 13
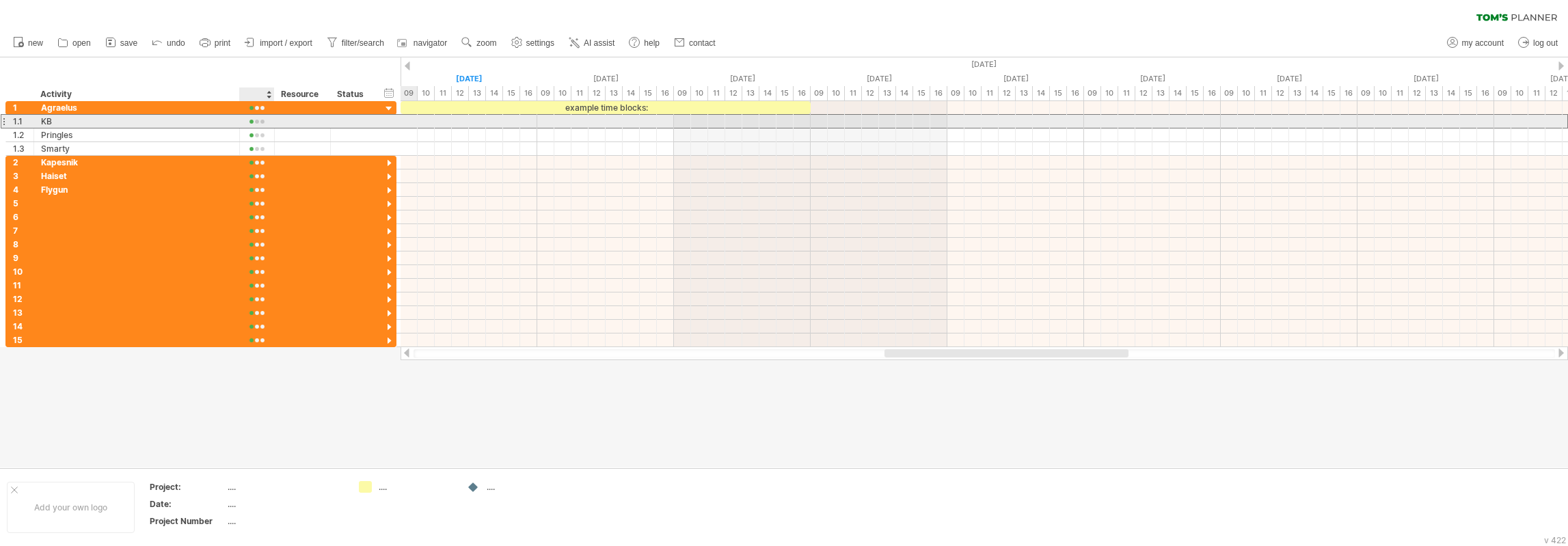
click at [262, 123] on div at bounding box center [256, 122] width 20 height 10
click at [301, 142] on span at bounding box center [306, 142] width 19 height 10
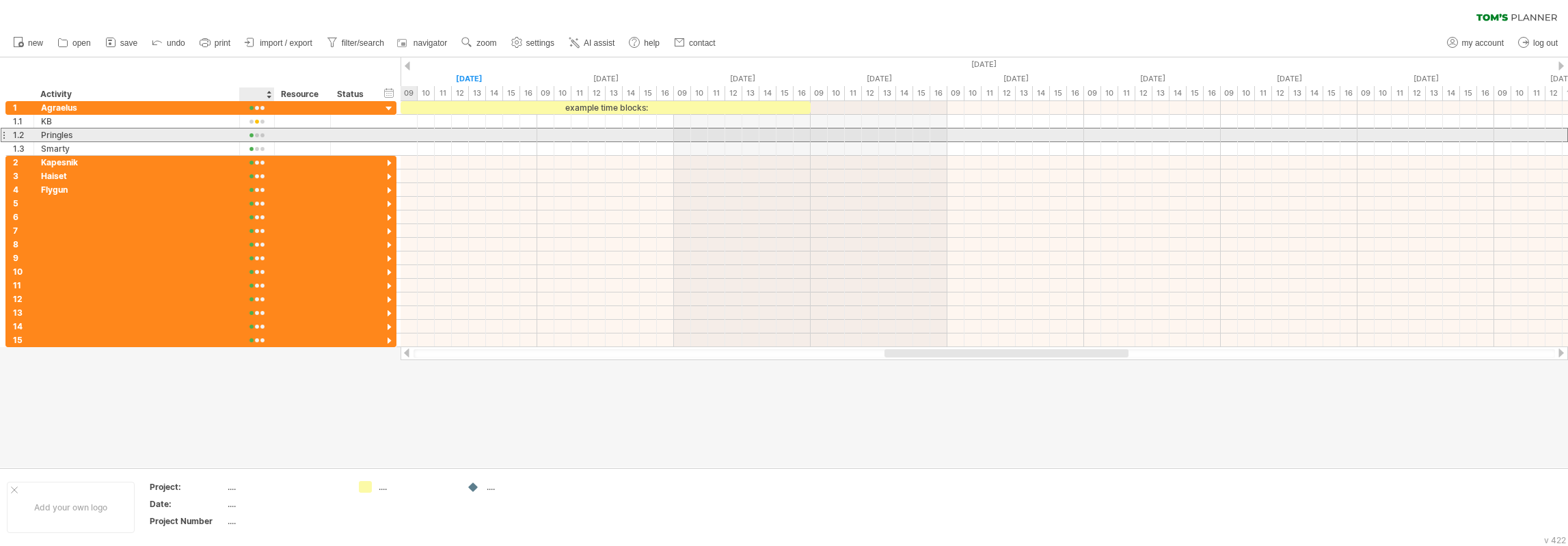
click at [253, 133] on div at bounding box center [256, 136] width 20 height 10
click at [294, 152] on span at bounding box center [297, 153] width 19 height 10
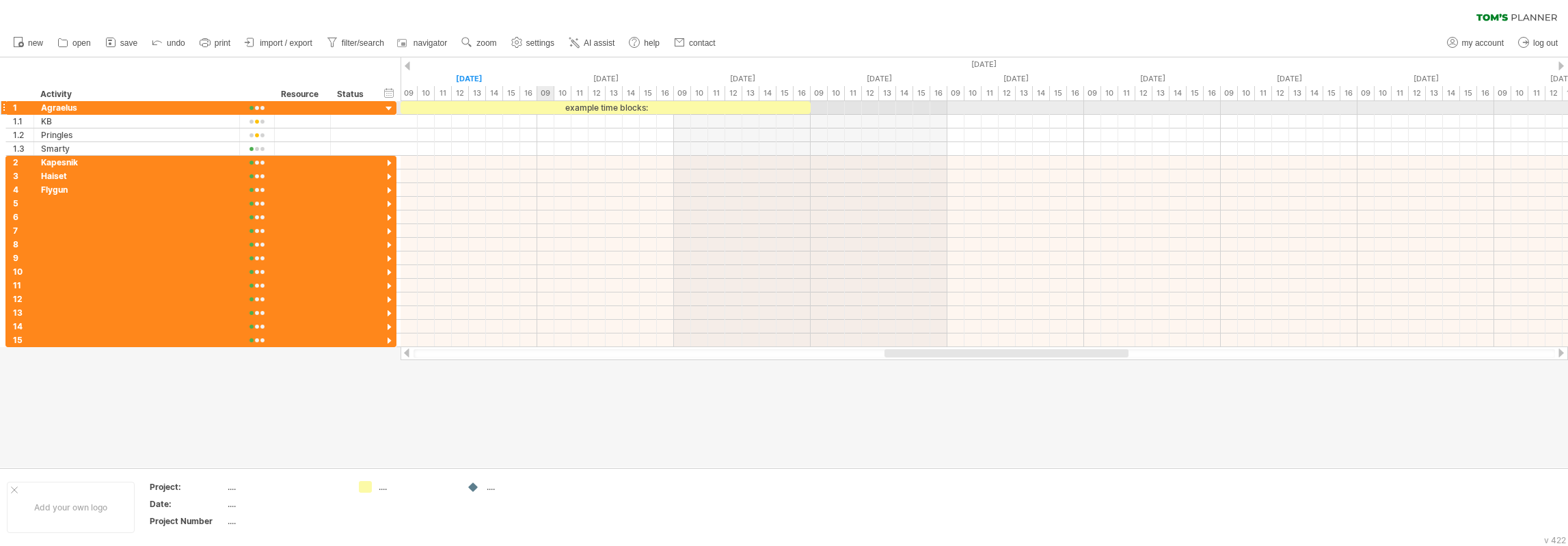
click at [547, 111] on div "example time blocks:" at bounding box center [606, 107] width 411 height 13
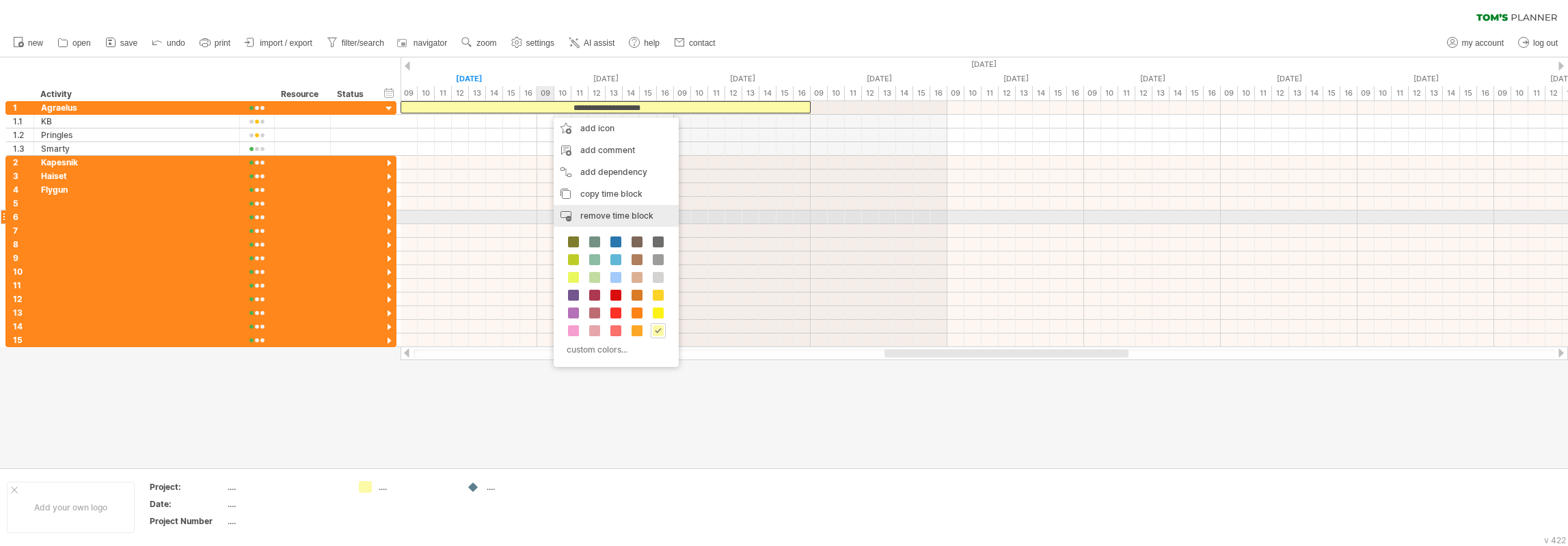
click at [601, 213] on span "remove time block" at bounding box center [617, 216] width 73 height 10
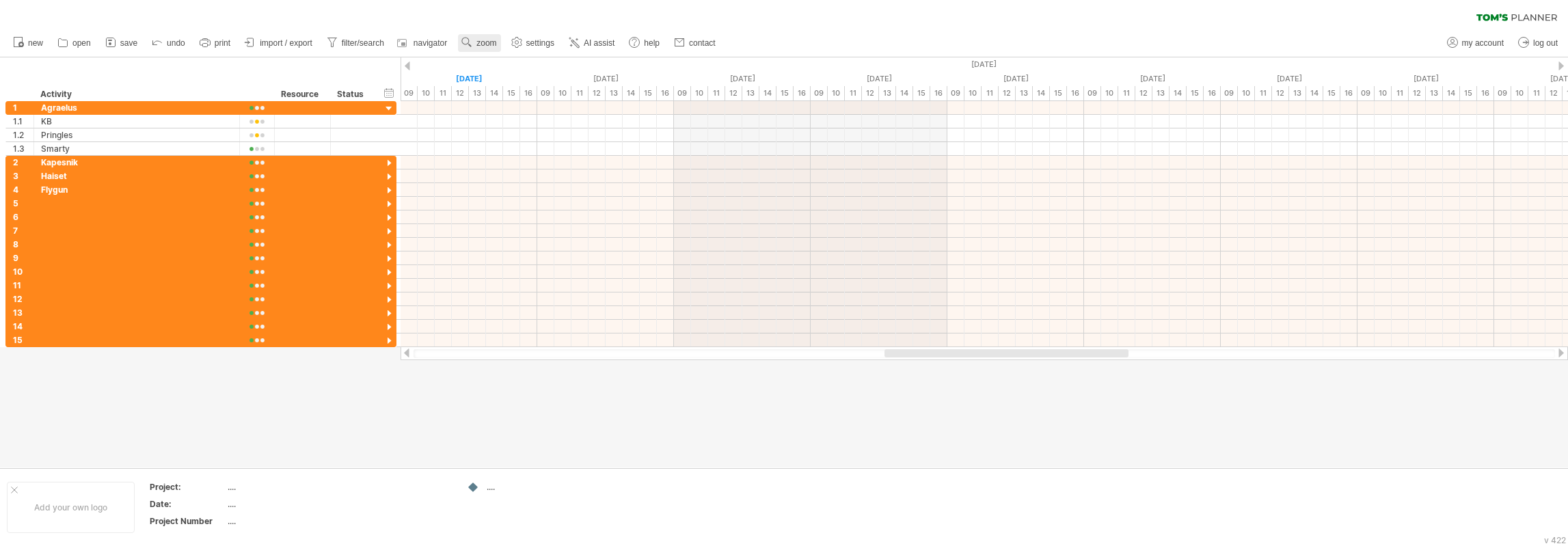
click at [473, 47] on use at bounding box center [467, 42] width 13 height 13
click at [520, 69] on div "Month" at bounding box center [518, 64] width 76 height 22
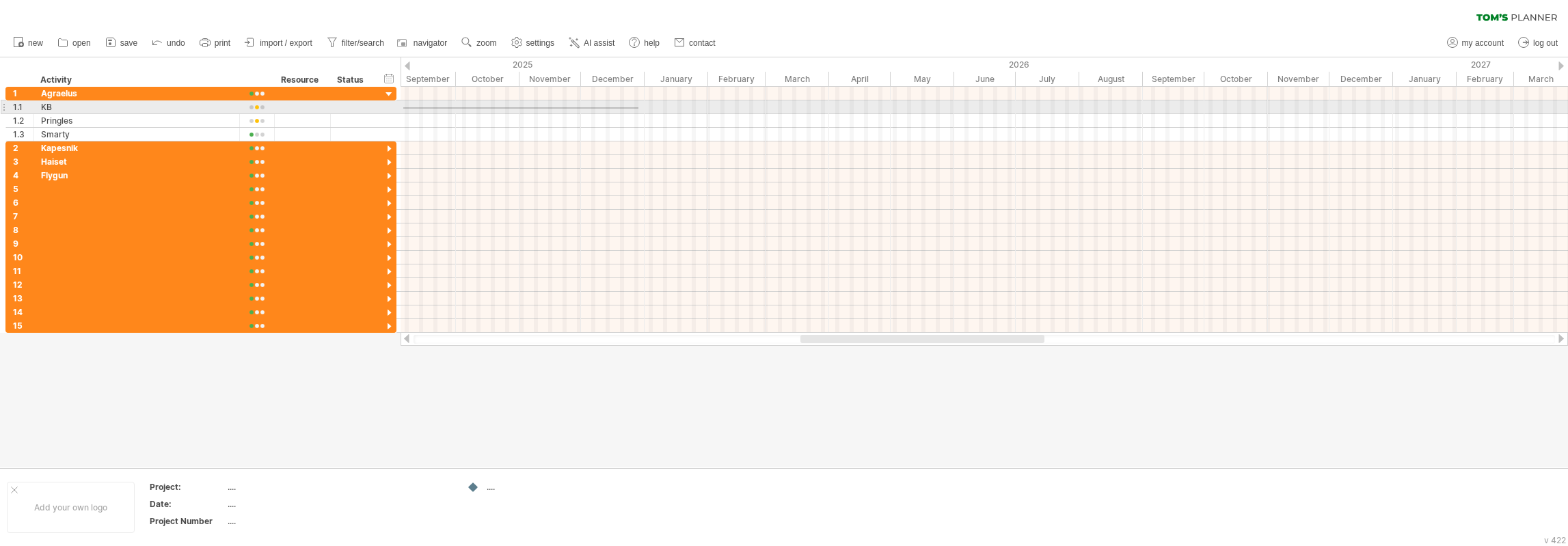
drag, startPoint x: 403, startPoint y: 107, endPoint x: 638, endPoint y: 109, distance: 235.0
click at [638, 109] on div at bounding box center [984, 107] width 1168 height 13
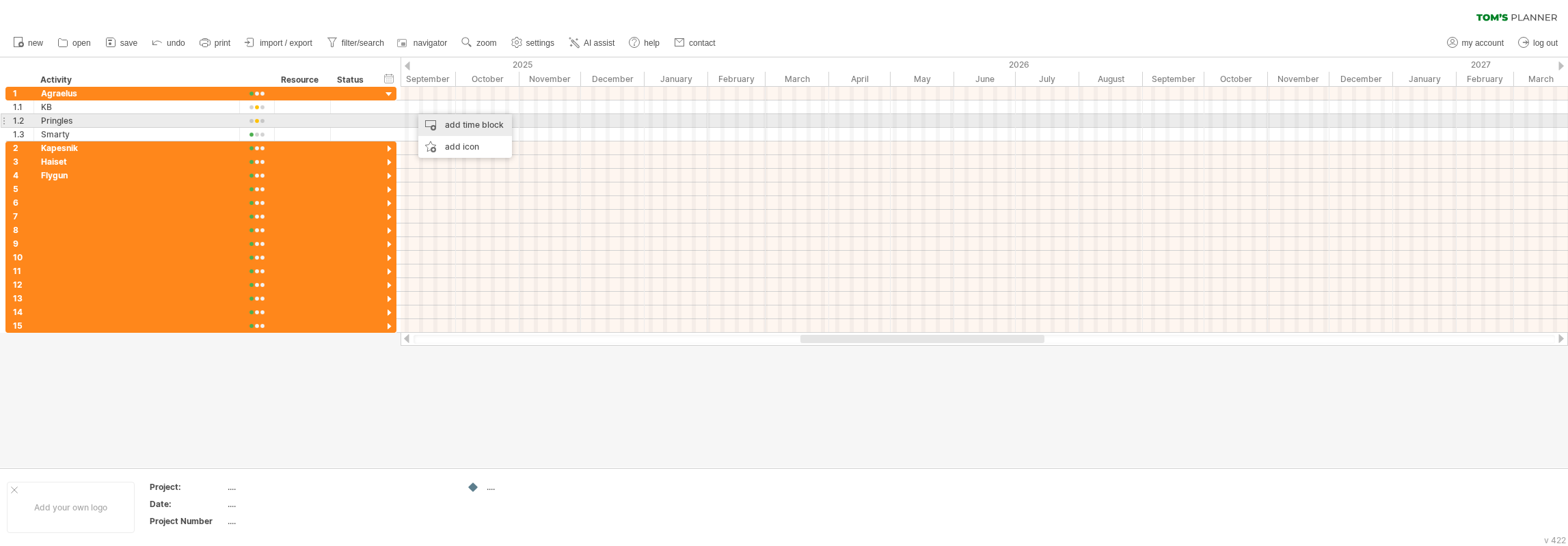
click at [470, 122] on div "add time block" at bounding box center [464, 124] width 94 height 22
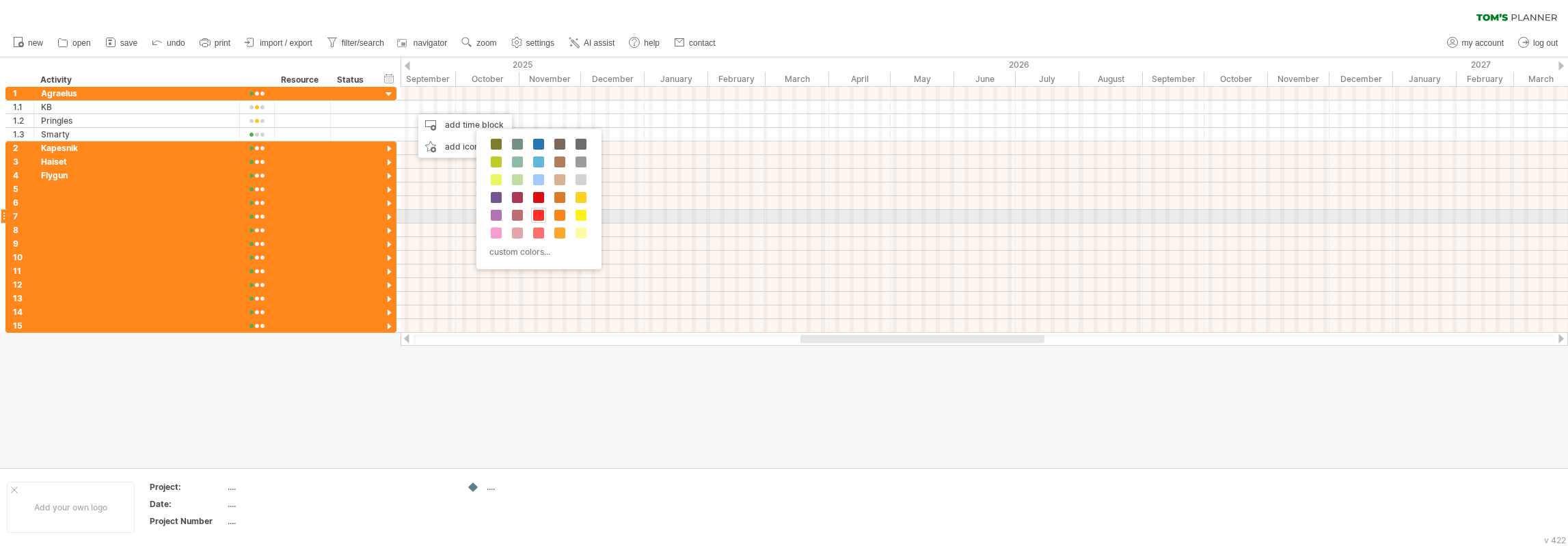
click at [536, 213] on span at bounding box center [539, 215] width 11 height 11
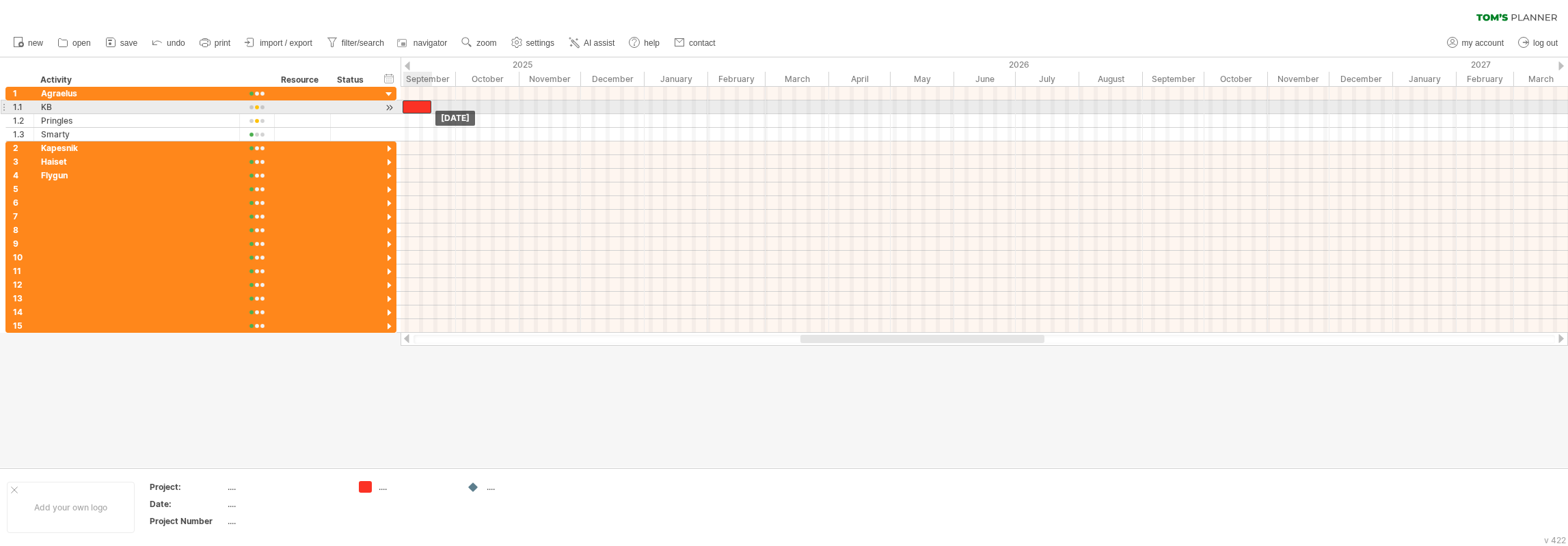
drag, startPoint x: 424, startPoint y: 106, endPoint x: 415, endPoint y: 106, distance: 9.0
click at [415, 106] on div at bounding box center [417, 106] width 28 height 13
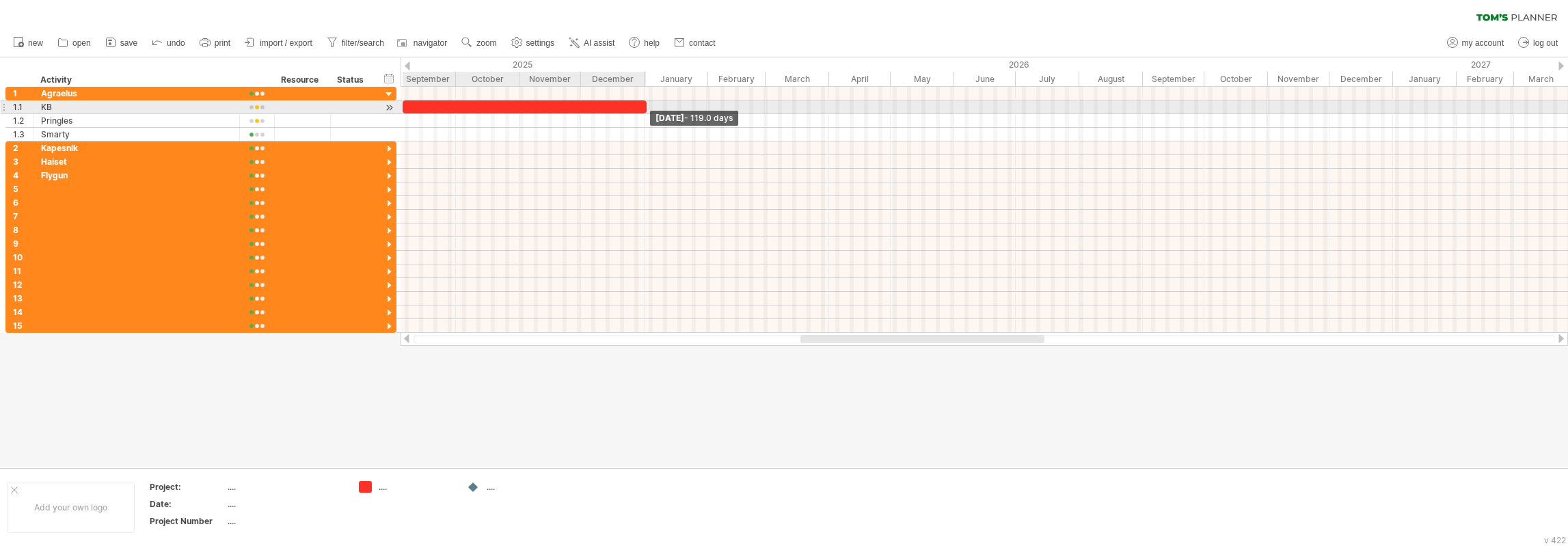
drag, startPoint x: 429, startPoint y: 109, endPoint x: 644, endPoint y: 108, distance: 215.0
click at [644, 108] on span at bounding box center [647, 106] width 5 height 13
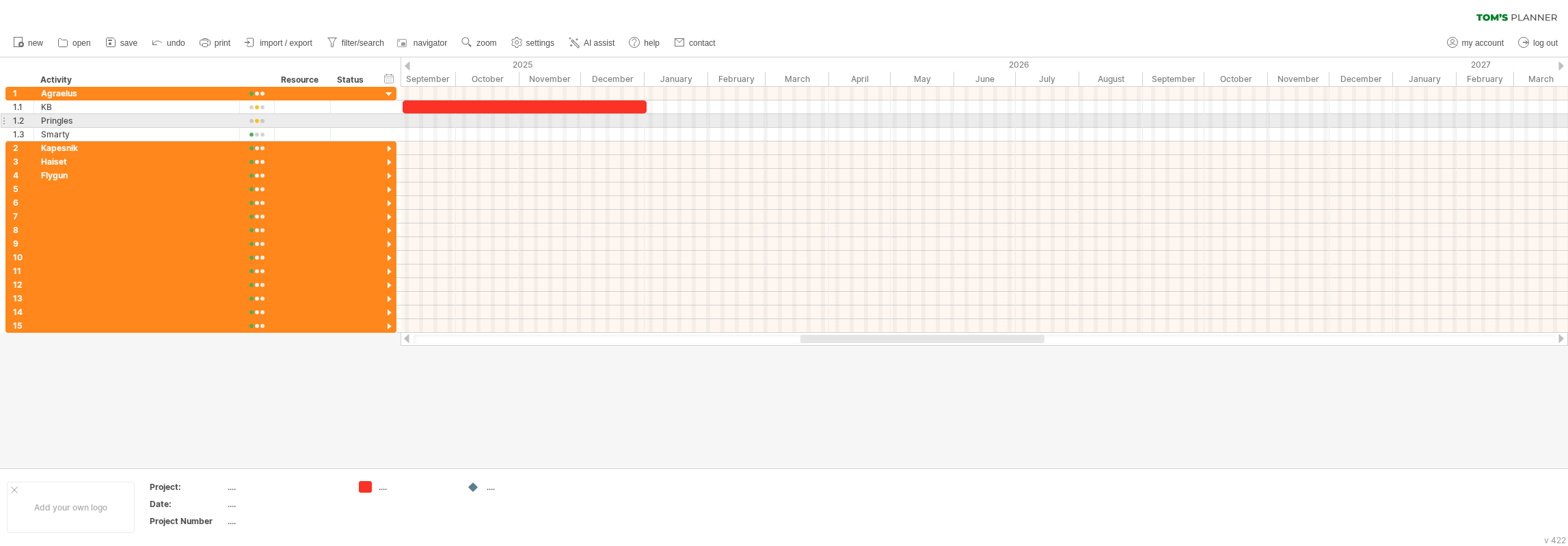
click at [470, 121] on div at bounding box center [984, 121] width 1168 height 13
click at [460, 121] on div at bounding box center [984, 121] width 1168 height 13
click at [505, 137] on div "add time block" at bounding box center [512, 139] width 94 height 22
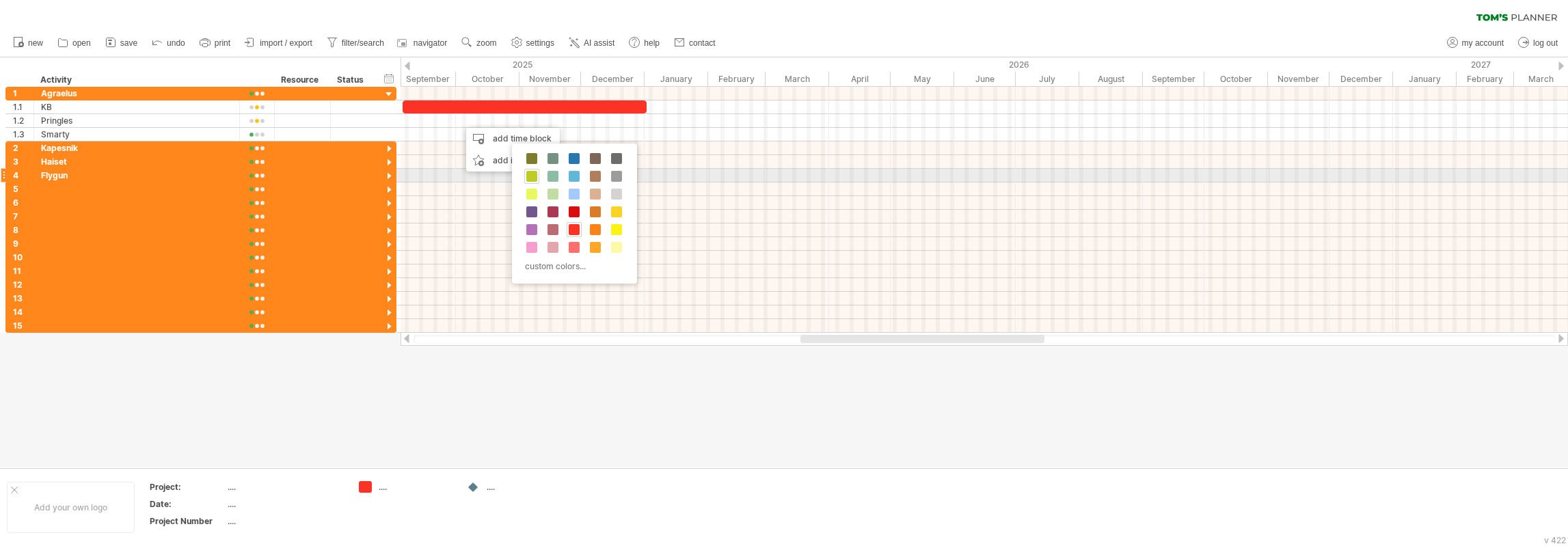
click at [533, 176] on span at bounding box center [532, 176] width 11 height 11
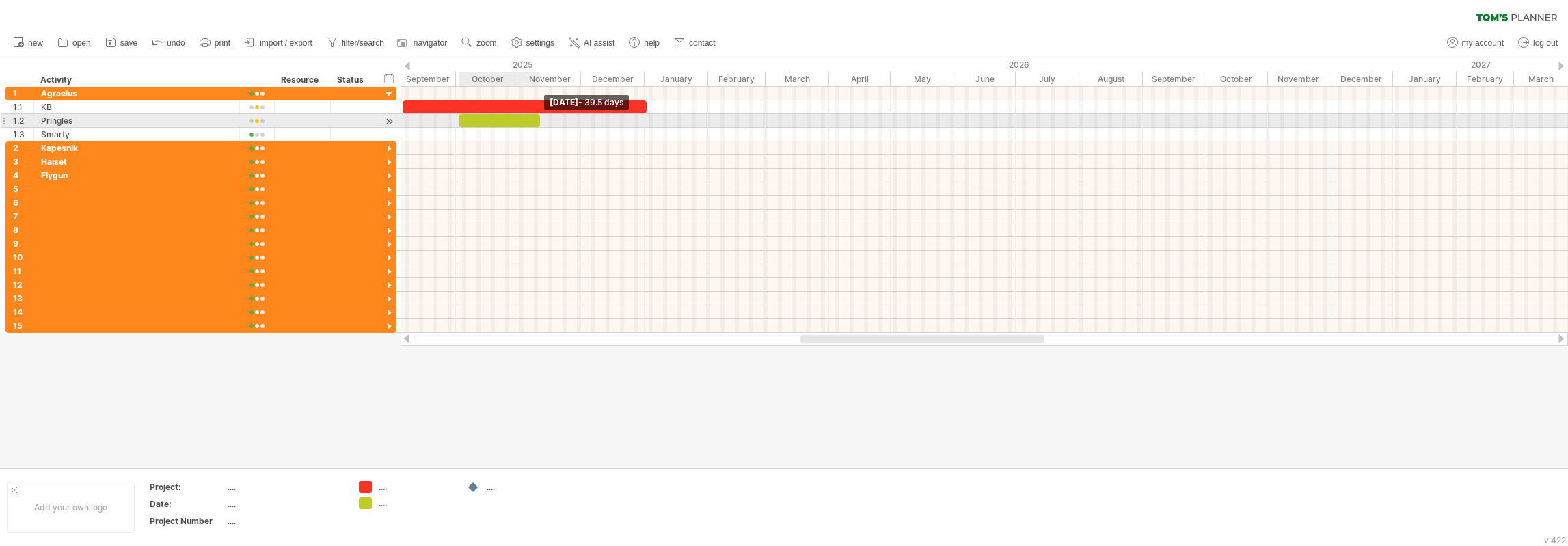
drag, startPoint x: 484, startPoint y: 121, endPoint x: 536, endPoint y: 121, distance: 52.0
click at [536, 121] on div at bounding box center [499, 120] width 82 height 13
click at [455, 120] on span at bounding box center [455, 120] width 5 height 13
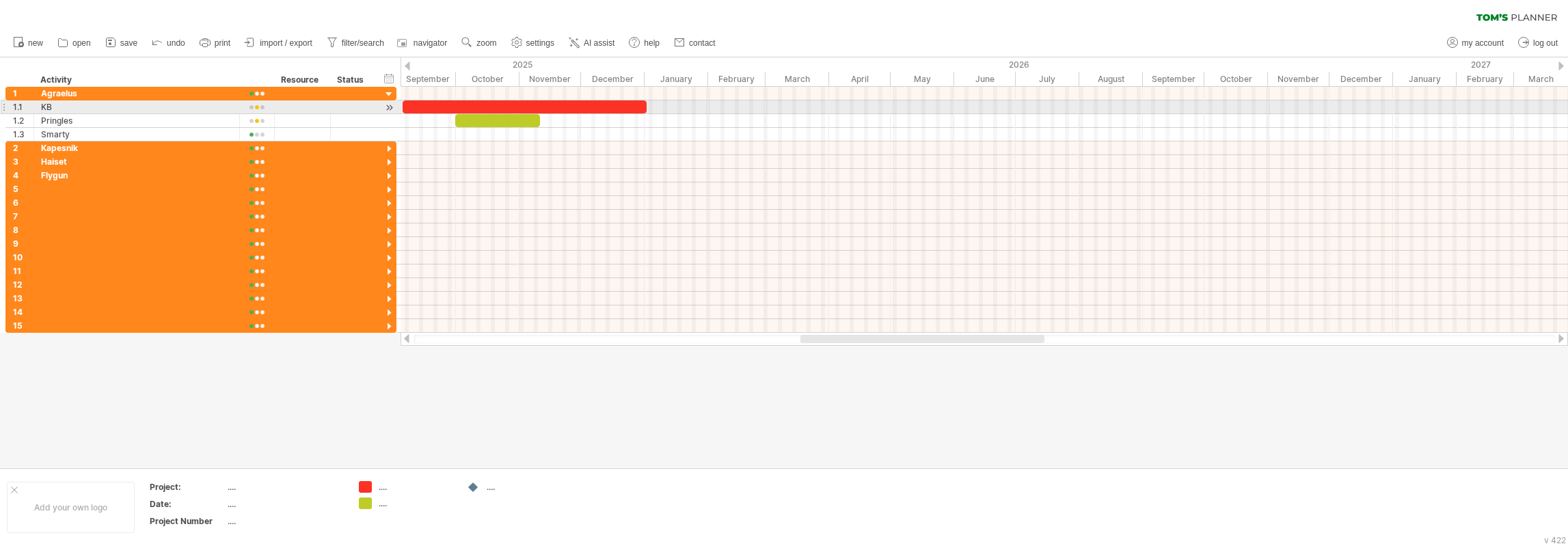
click at [509, 107] on div at bounding box center [524, 106] width 244 height 13
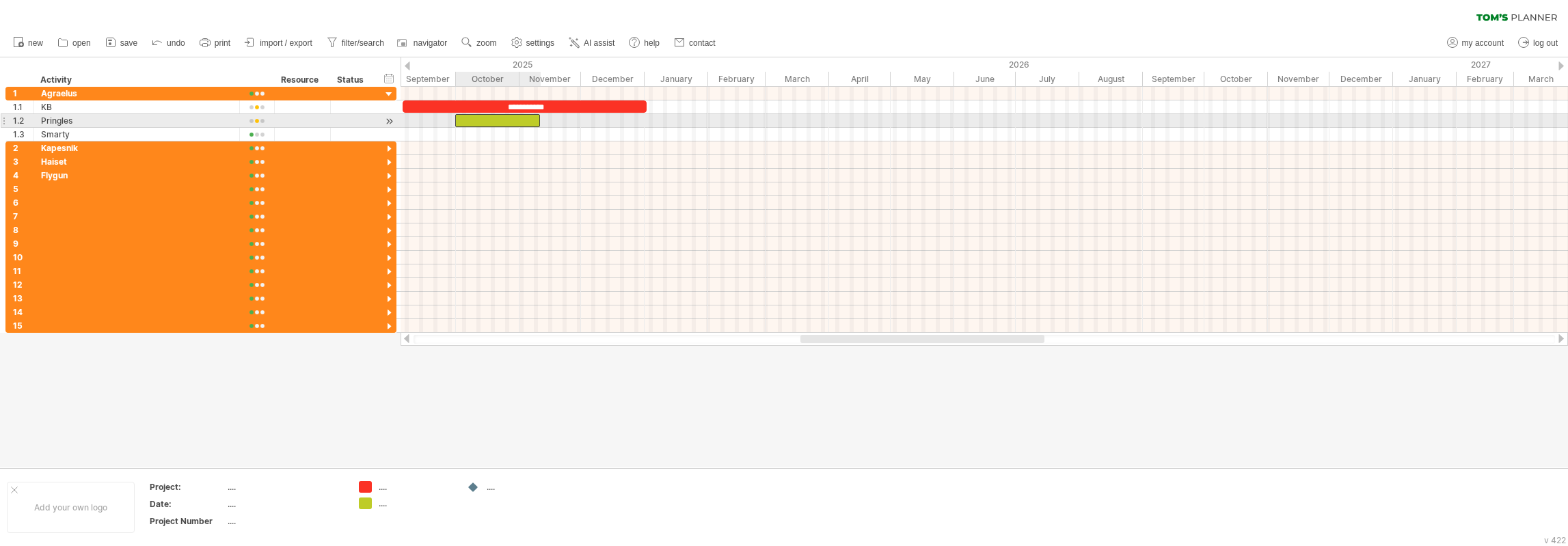
click at [509, 121] on div at bounding box center [498, 120] width 85 height 13
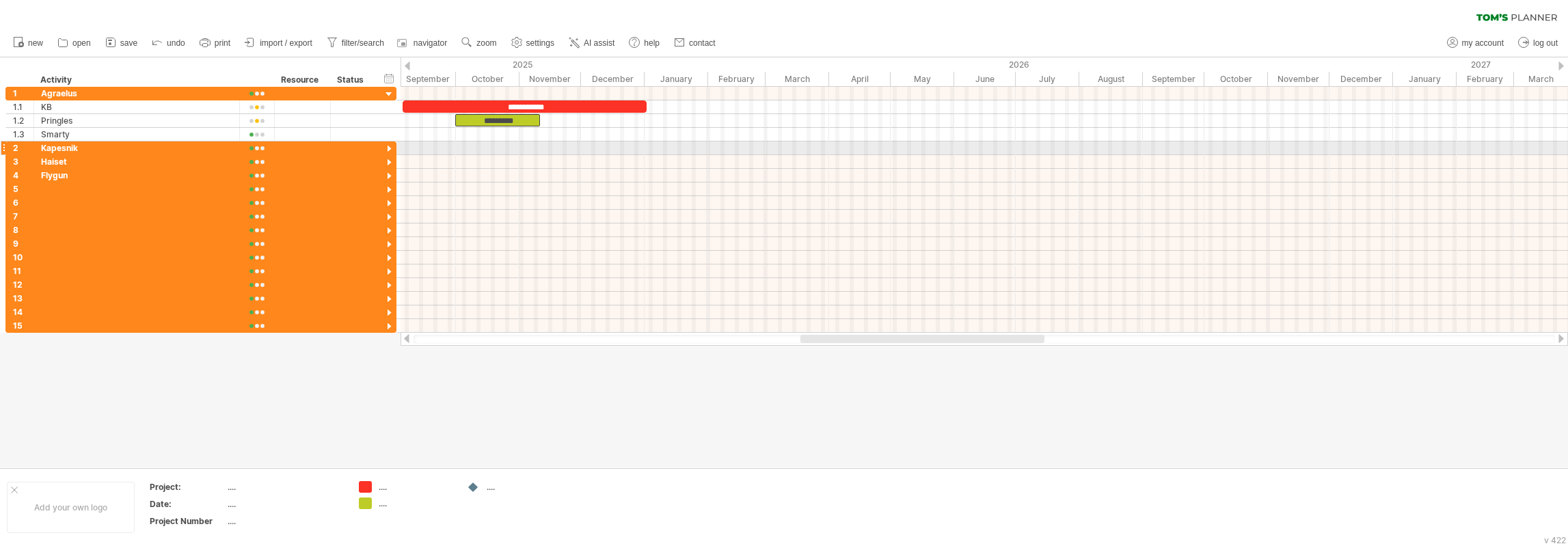
click at [517, 144] on div at bounding box center [984, 148] width 1168 height 13
click at [481, 137] on div at bounding box center [984, 135] width 1168 height 13
click at [411, 136] on div at bounding box center [984, 135] width 1168 height 13
click at [435, 150] on div "add time block" at bounding box center [464, 153] width 94 height 22
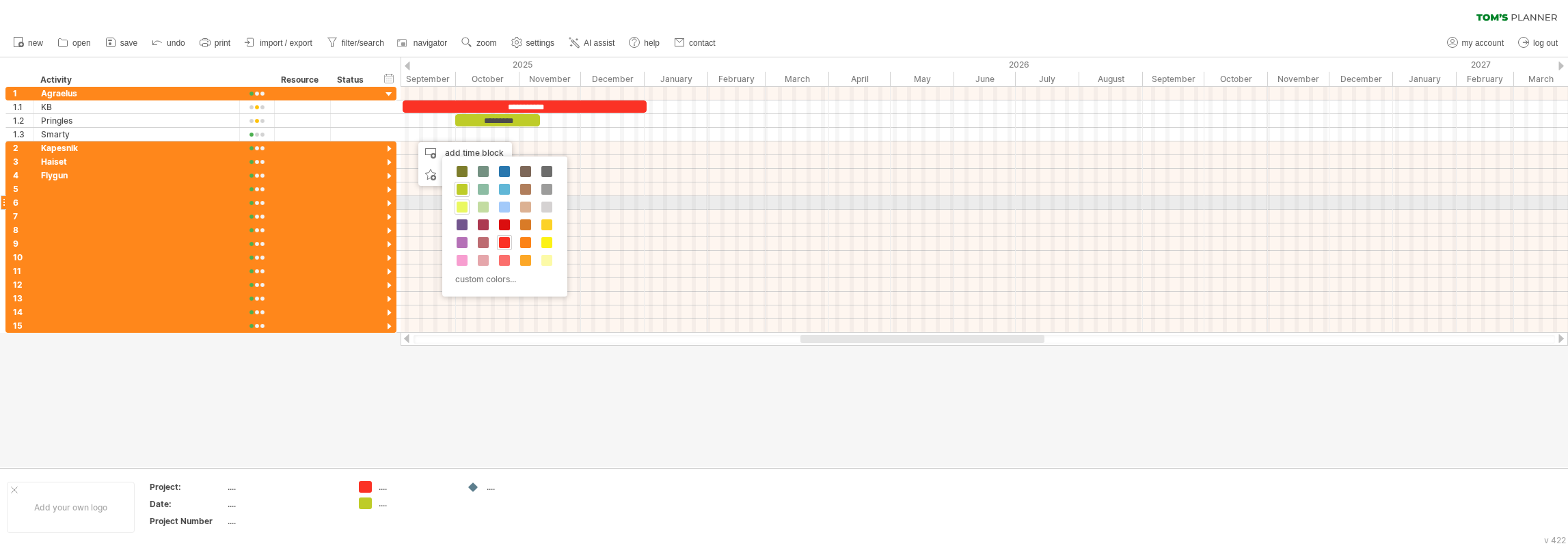
click at [465, 206] on span at bounding box center [462, 207] width 11 height 11
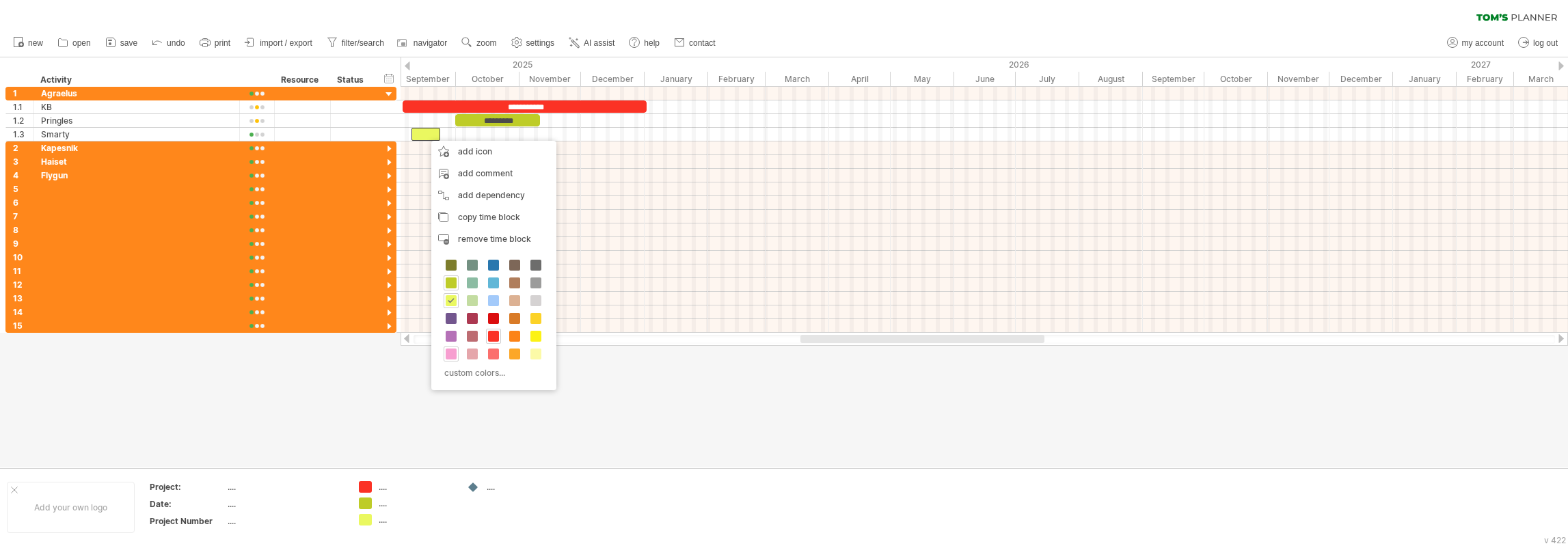
click at [449, 353] on span at bounding box center [451, 354] width 11 height 11
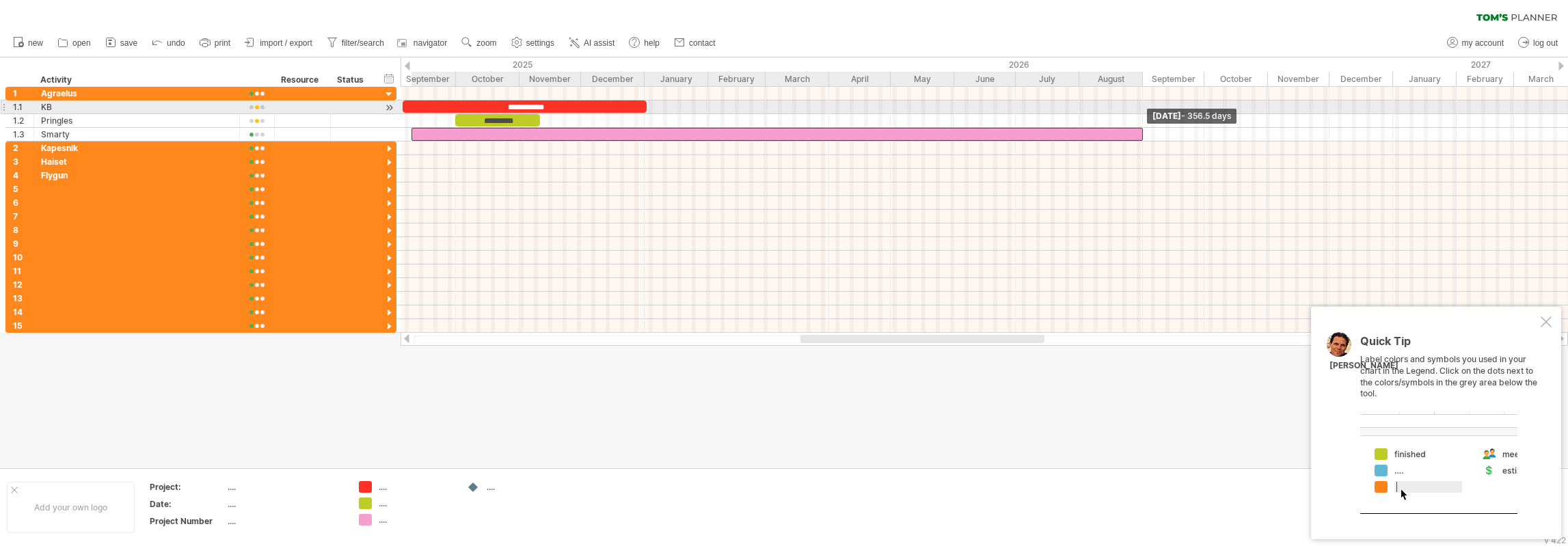
drag, startPoint x: 442, startPoint y: 132, endPoint x: 1145, endPoint y: 110, distance: 703.3
click at [1145, 110] on div "**********" at bounding box center [984, 210] width 1168 height 246
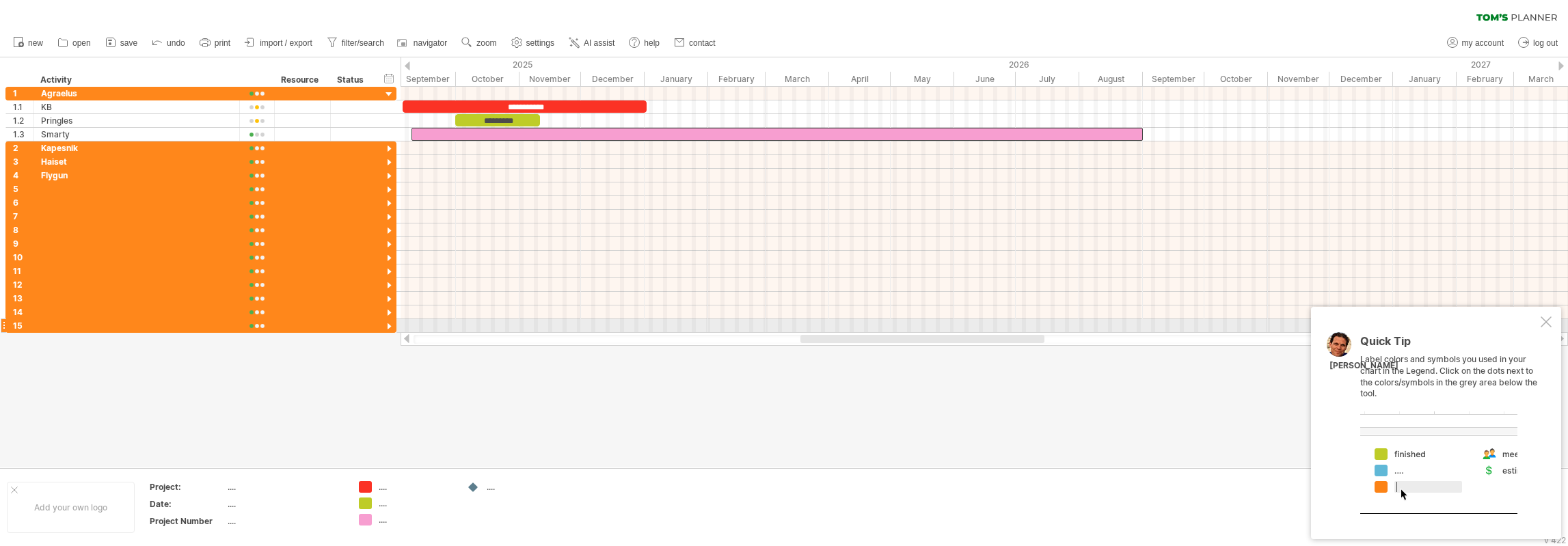
click at [1548, 323] on div at bounding box center [1546, 322] width 11 height 11
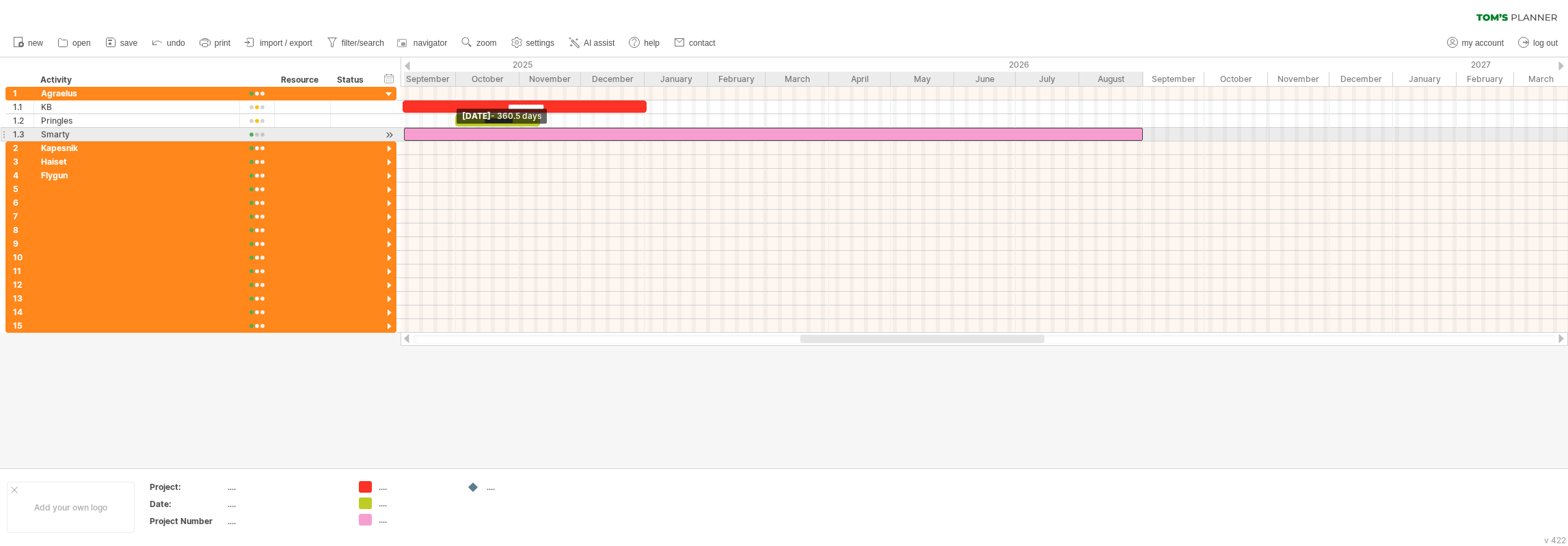
drag, startPoint x: 414, startPoint y: 134, endPoint x: 405, endPoint y: 135, distance: 9.1
click at [405, 135] on span at bounding box center [404, 134] width 5 height 13
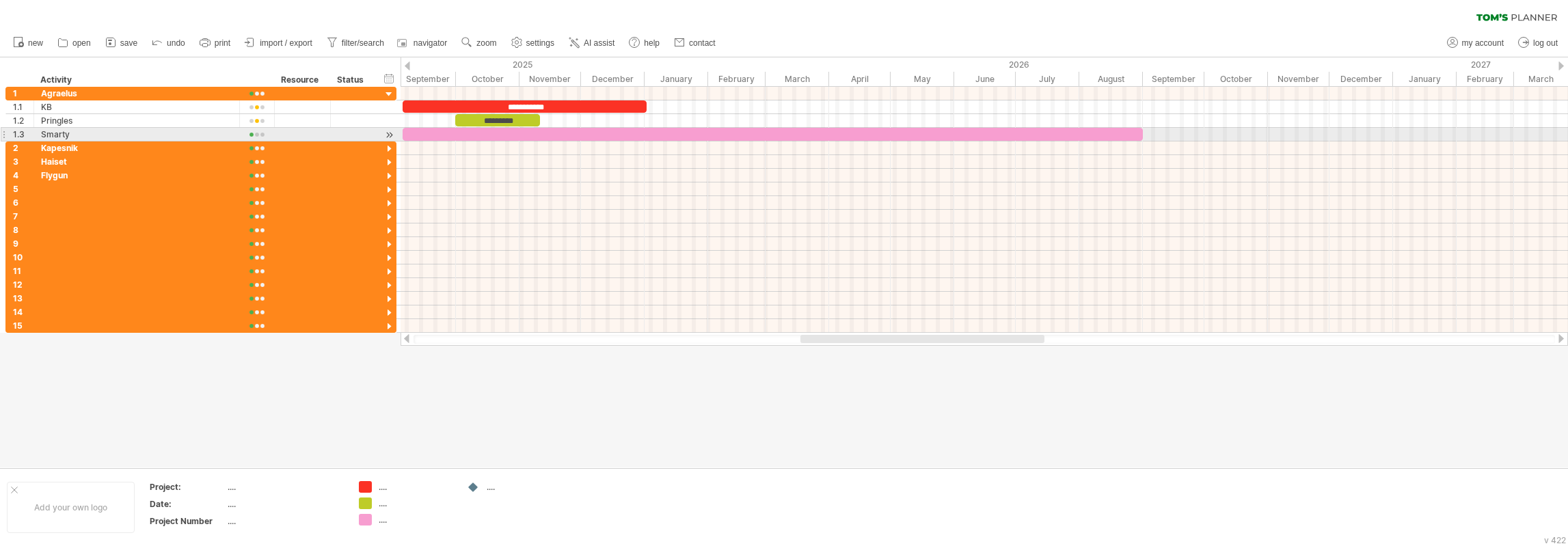
click at [548, 133] on div at bounding box center [772, 134] width 740 height 13
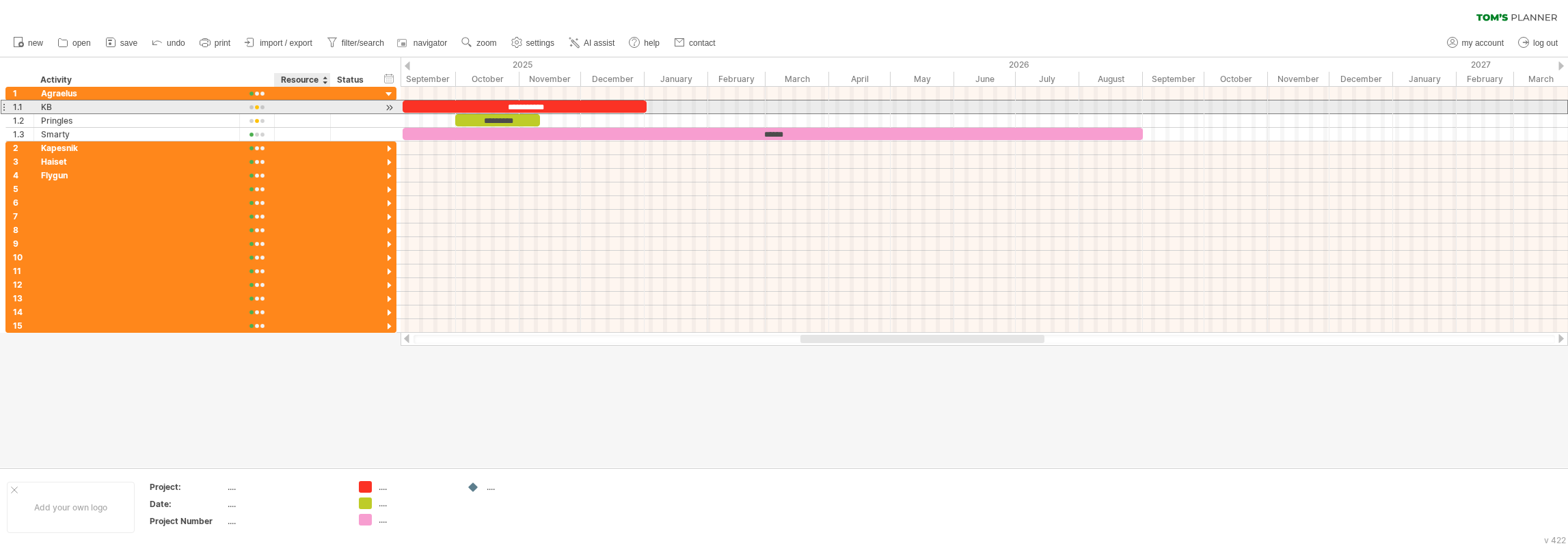
click at [303, 105] on div at bounding box center [303, 106] width 42 height 13
type input "*****"
click at [354, 110] on div at bounding box center [353, 106] width 30 height 13
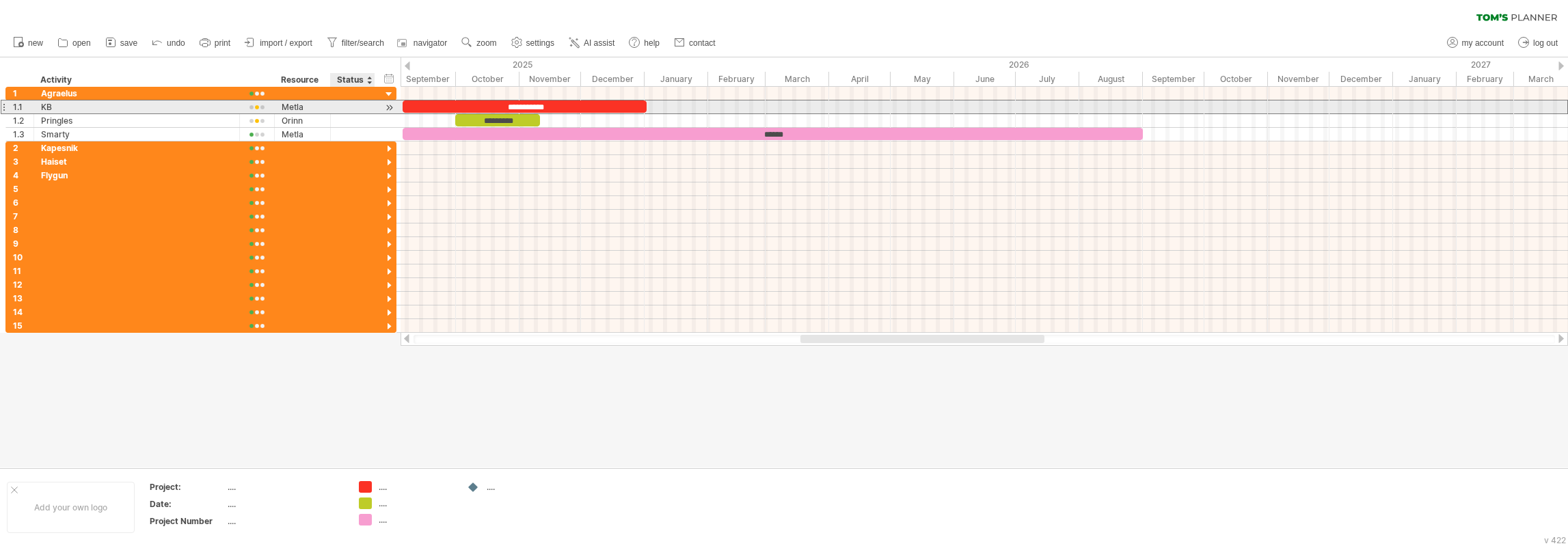
click at [354, 109] on input "text" at bounding box center [353, 106] width 30 height 13
type input "*********"
type input "*"
type input "****"
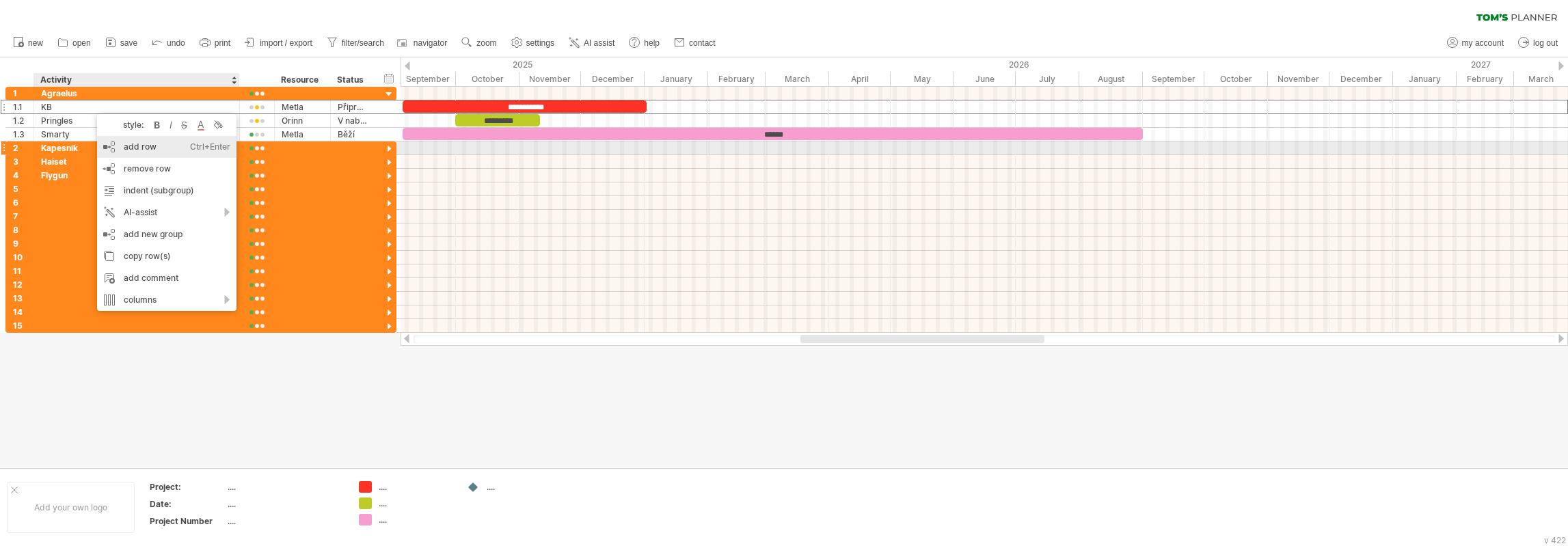
click div "add row Ctrl+Enter Cmd+Enter"
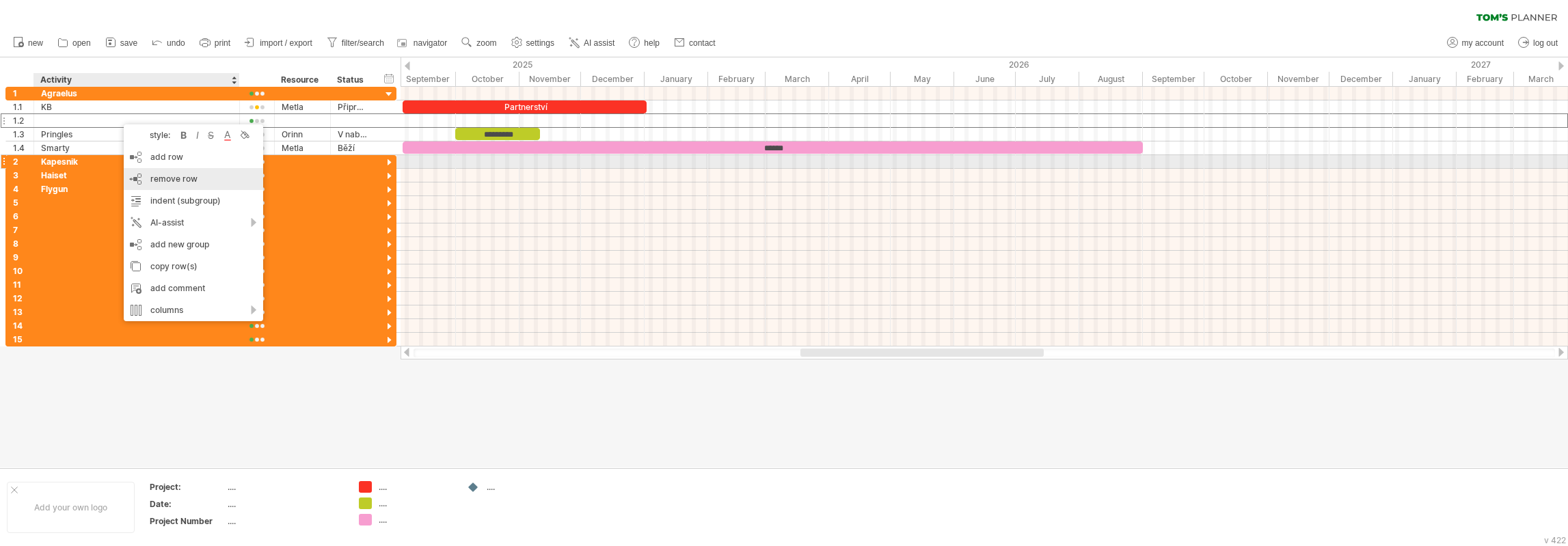
click div "remove row remove selected rows"
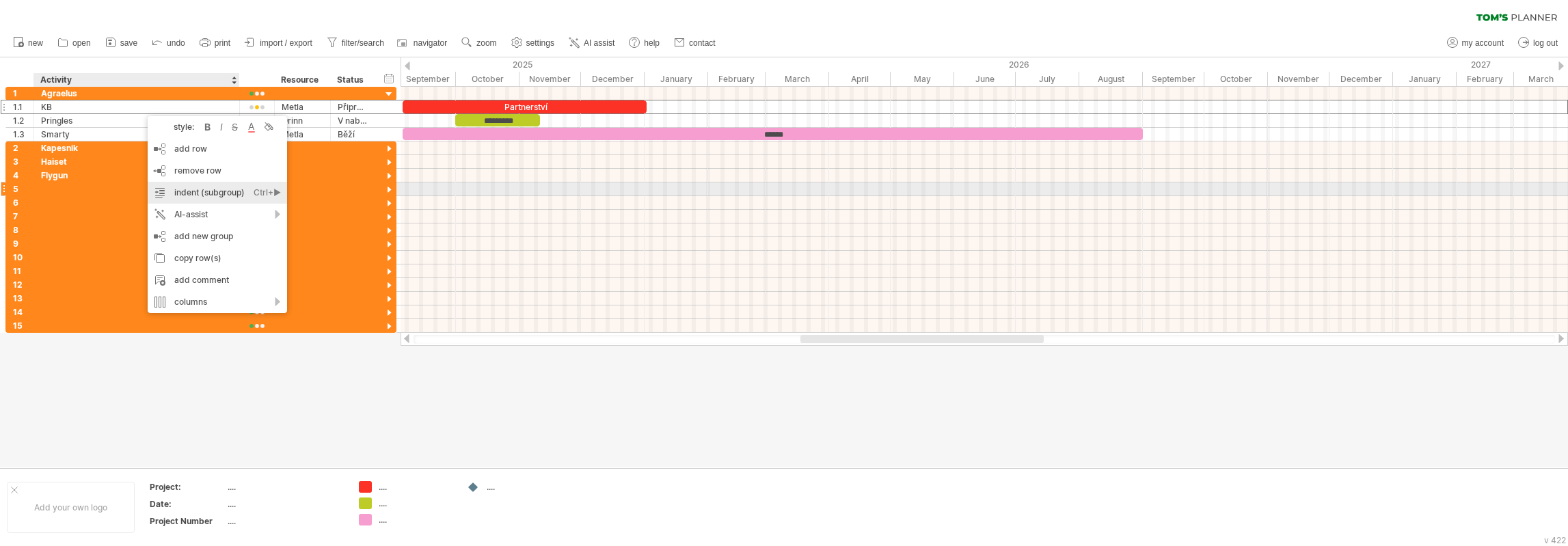
click div "indent (subgroup) Ctrl+► Cmd+►"
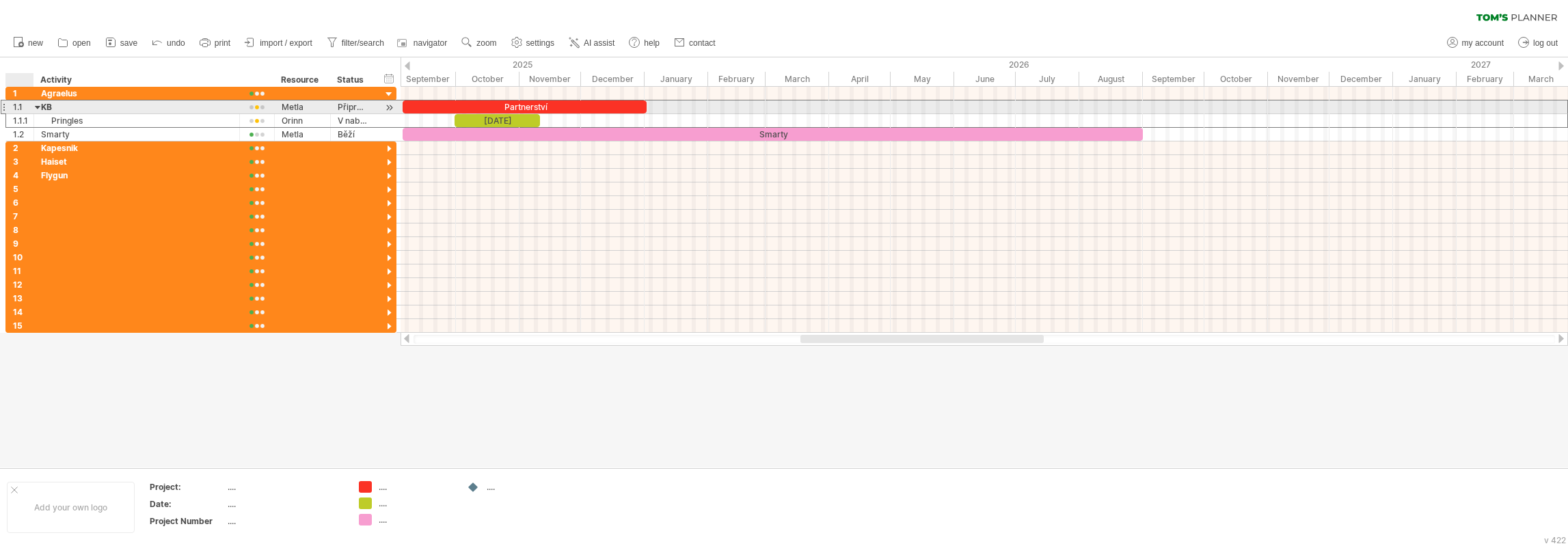
click div
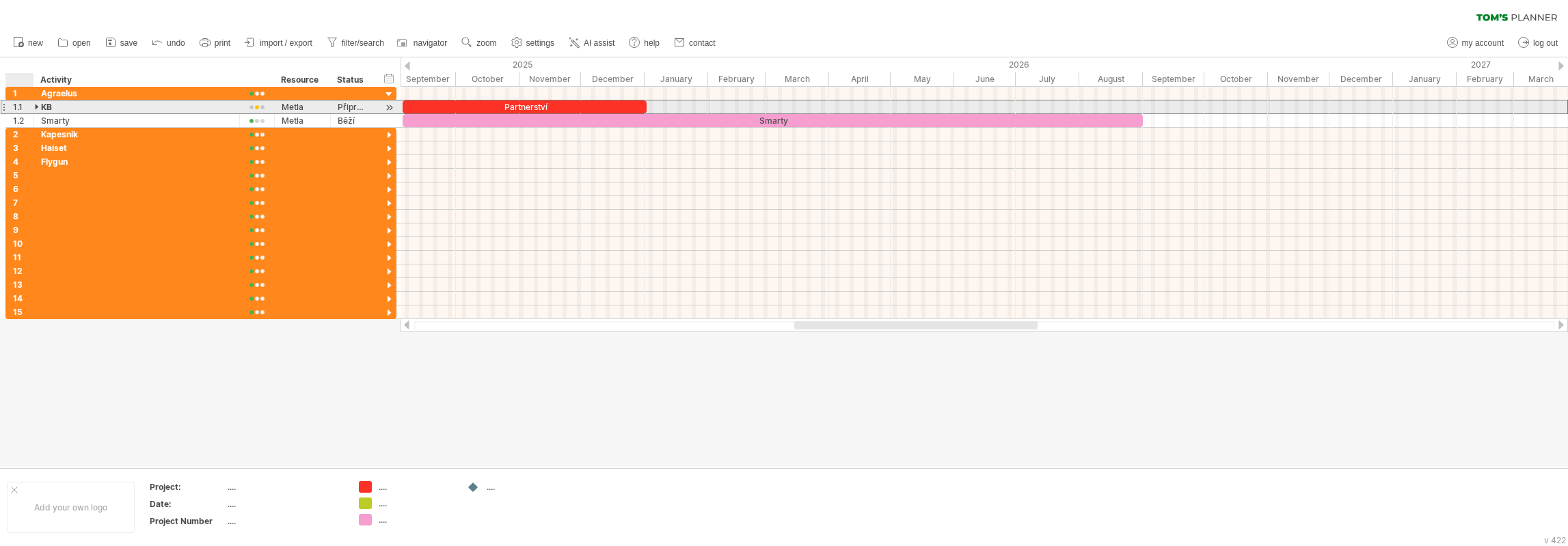
click div
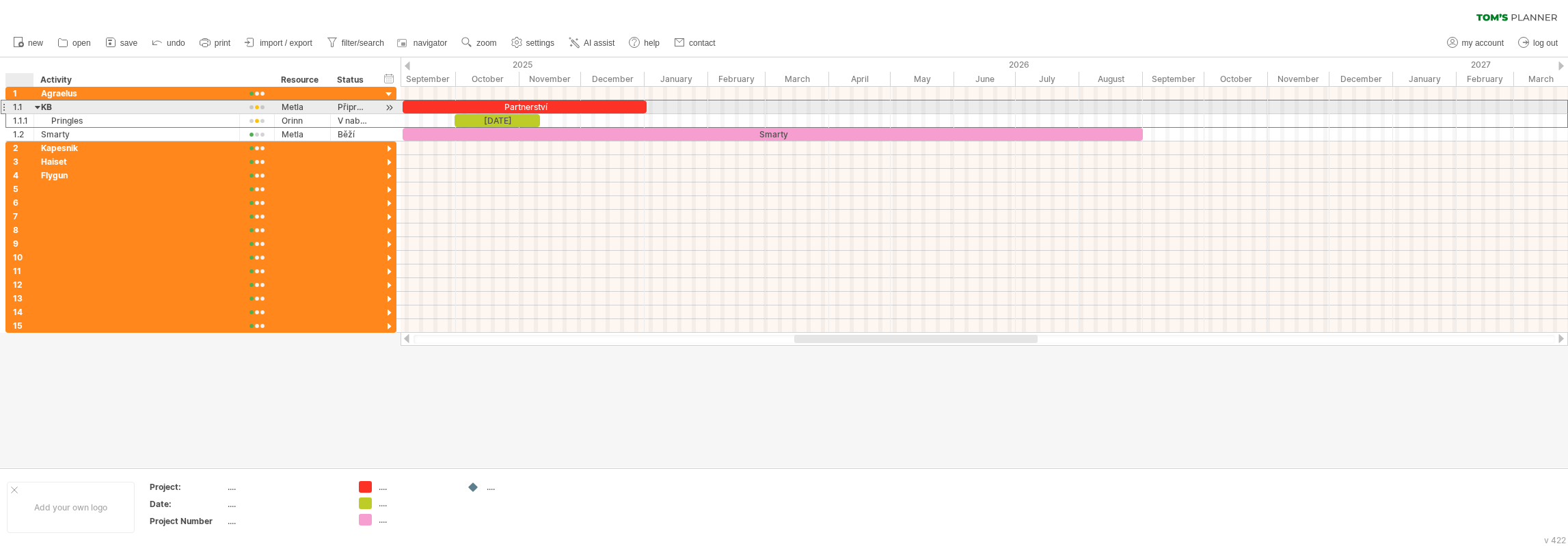
click div
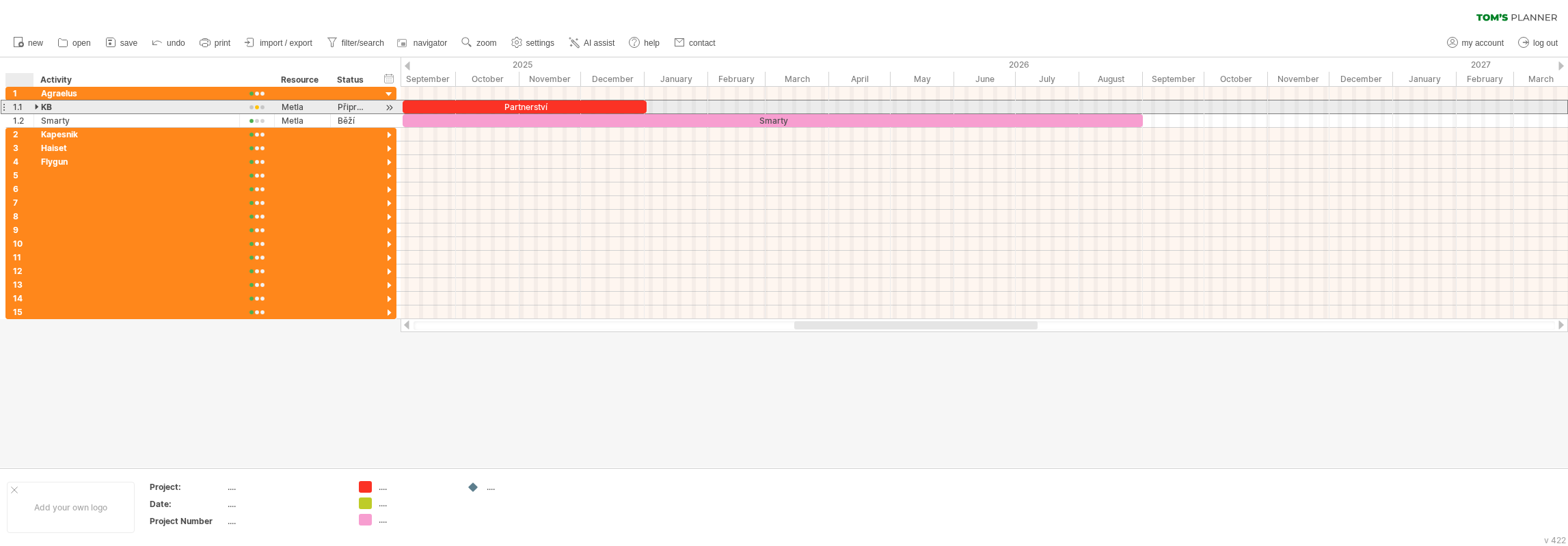
click div
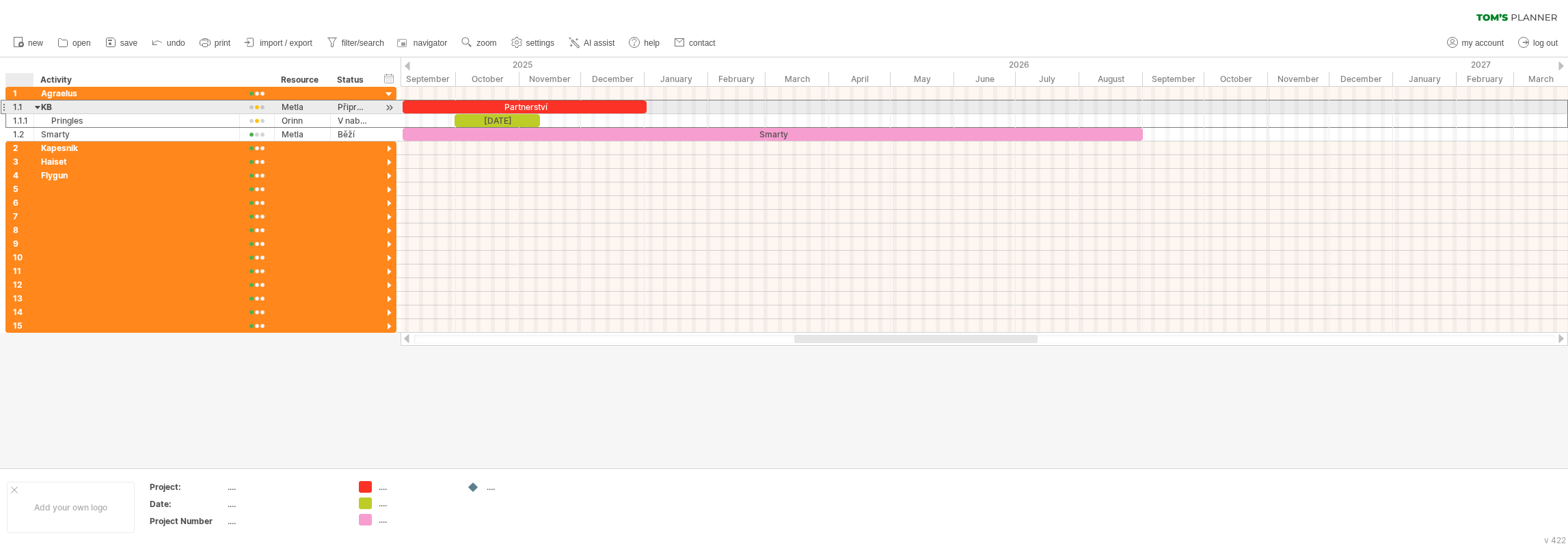
click div
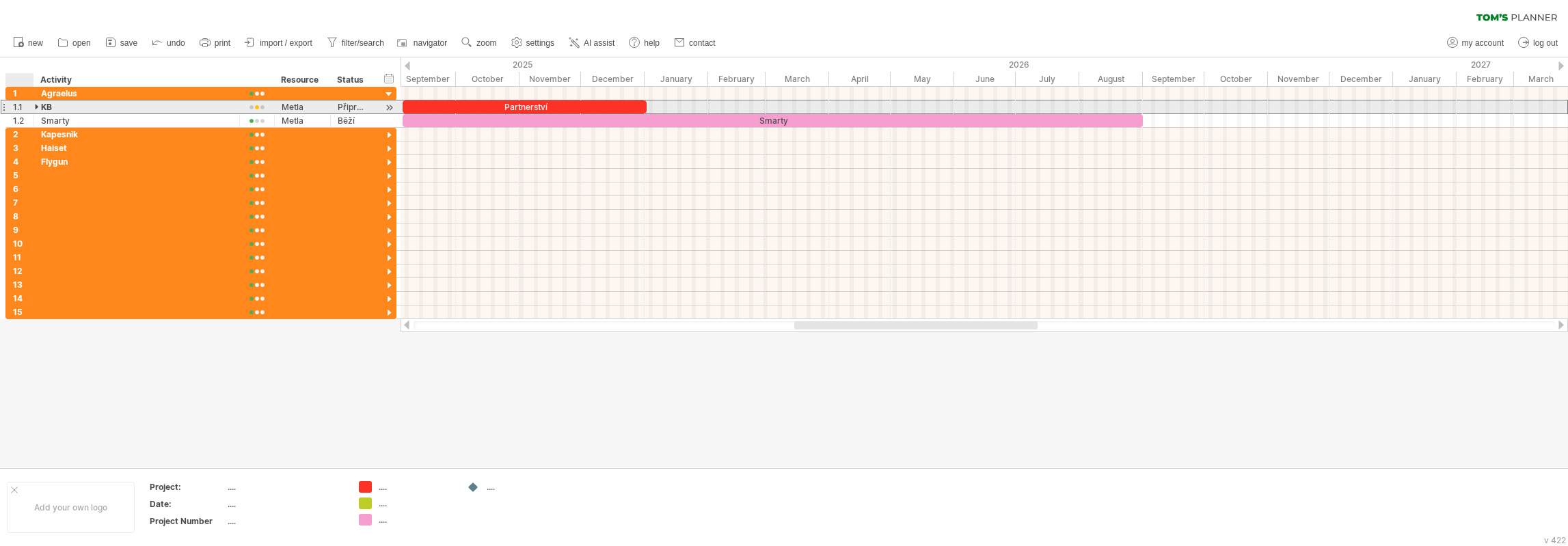
click div
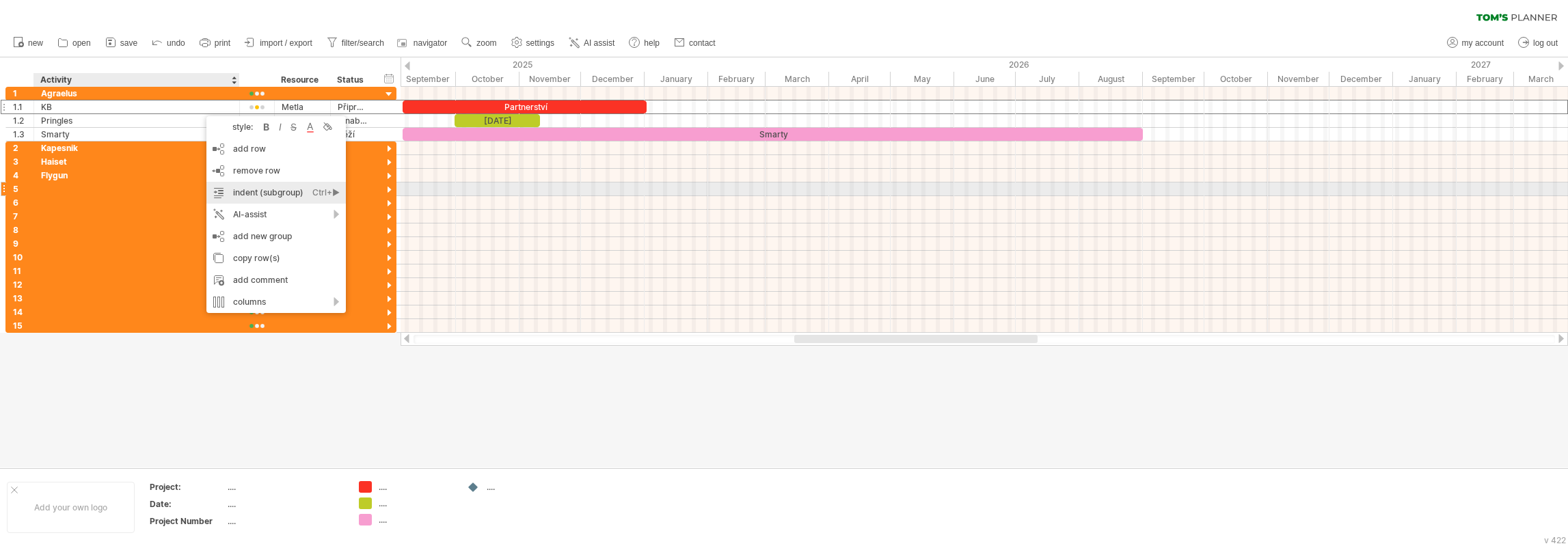
click div "Ctrl+►"
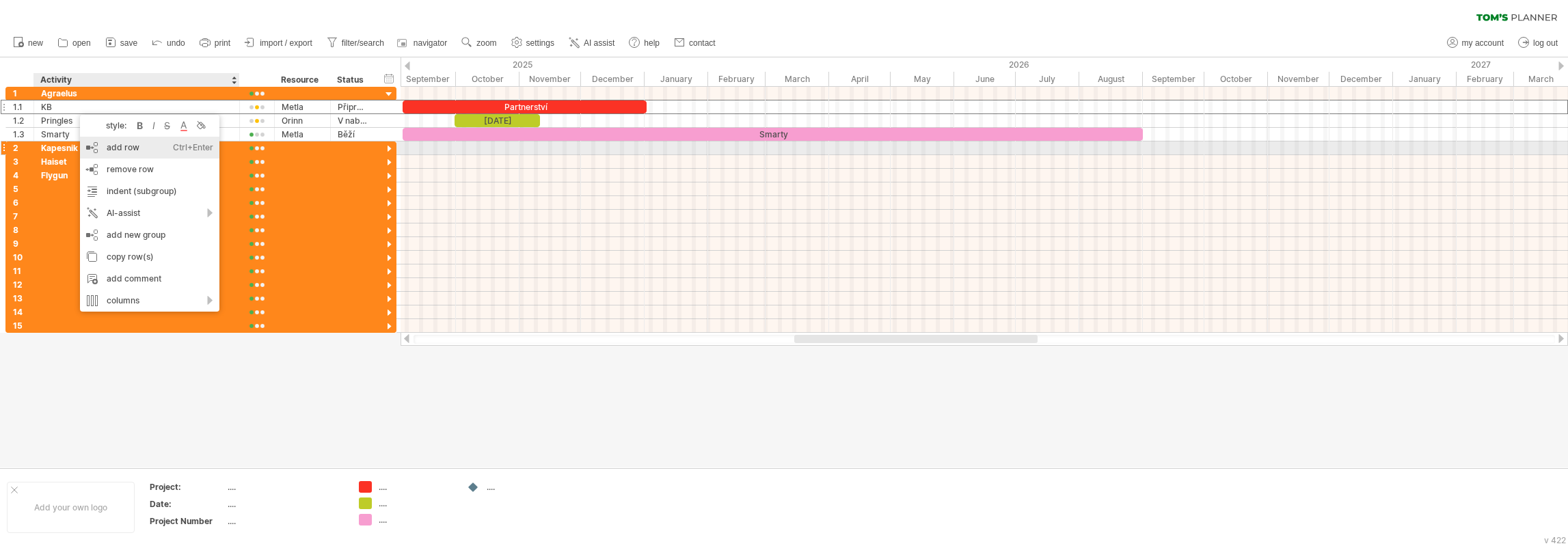
click div "add row Ctrl+Enter Cmd+Enter"
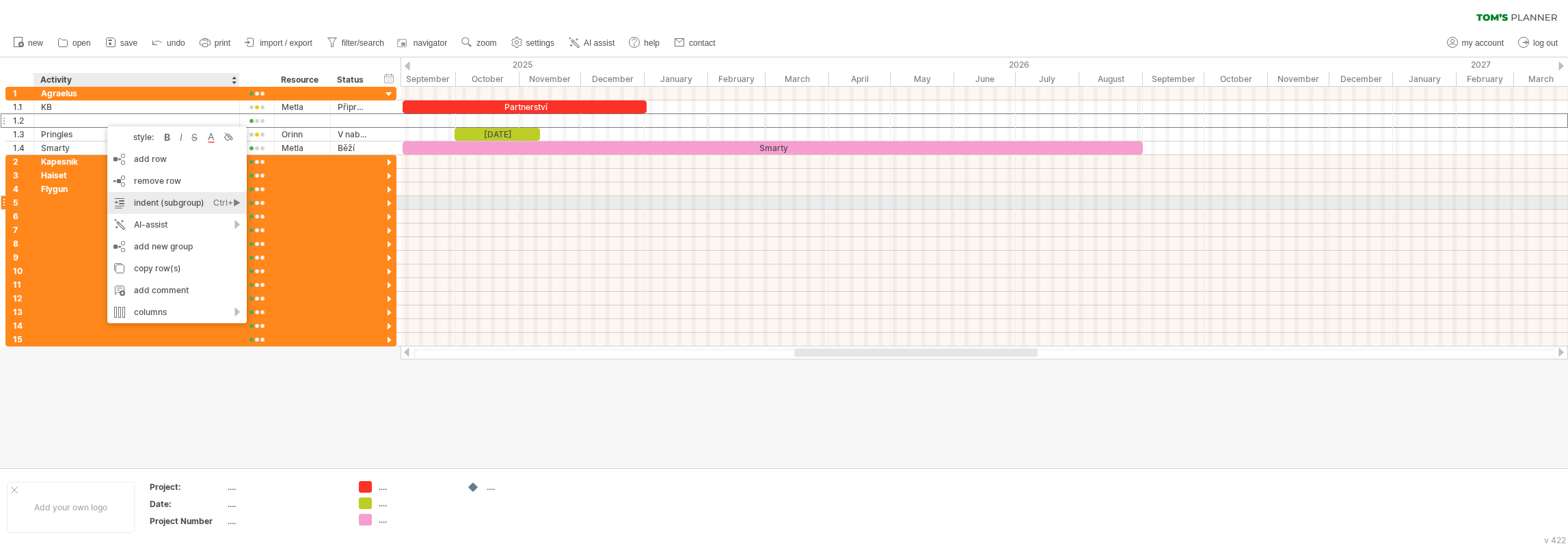
click div "indent (subgroup) Ctrl+► Cmd+►"
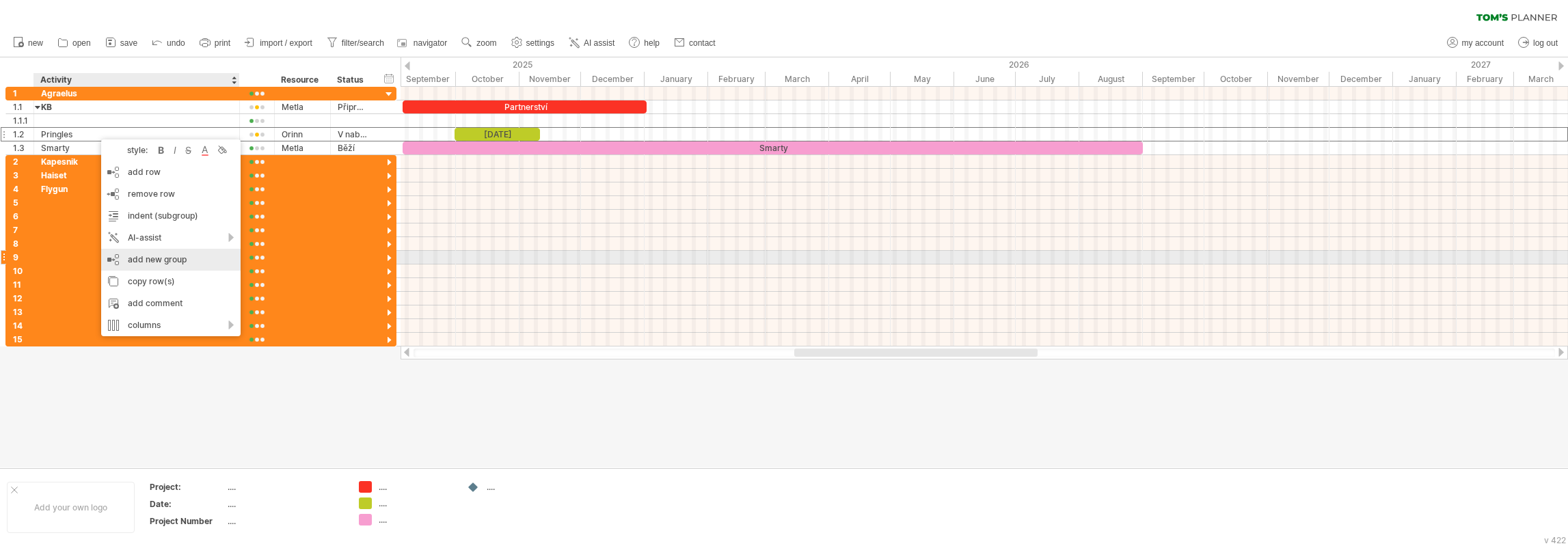
click div "add new group"
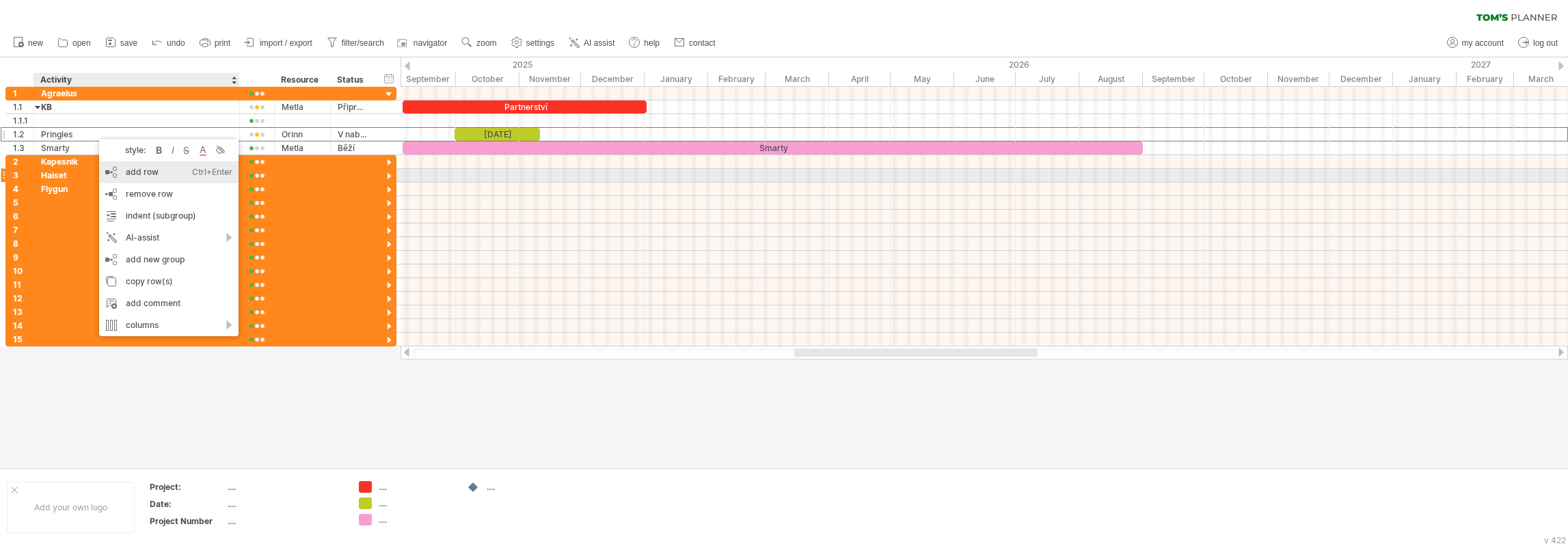
click div "add row Ctrl+Enter Cmd+Enter"
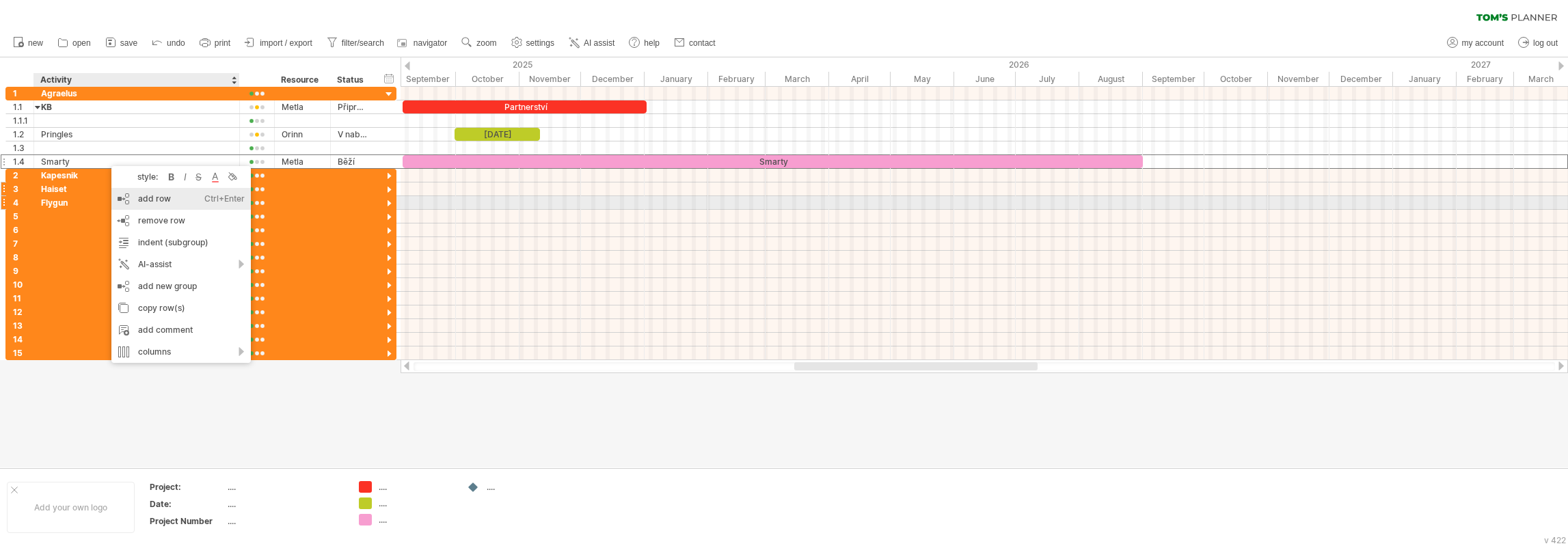
click div "add row Ctrl+Enter Cmd+Enter"
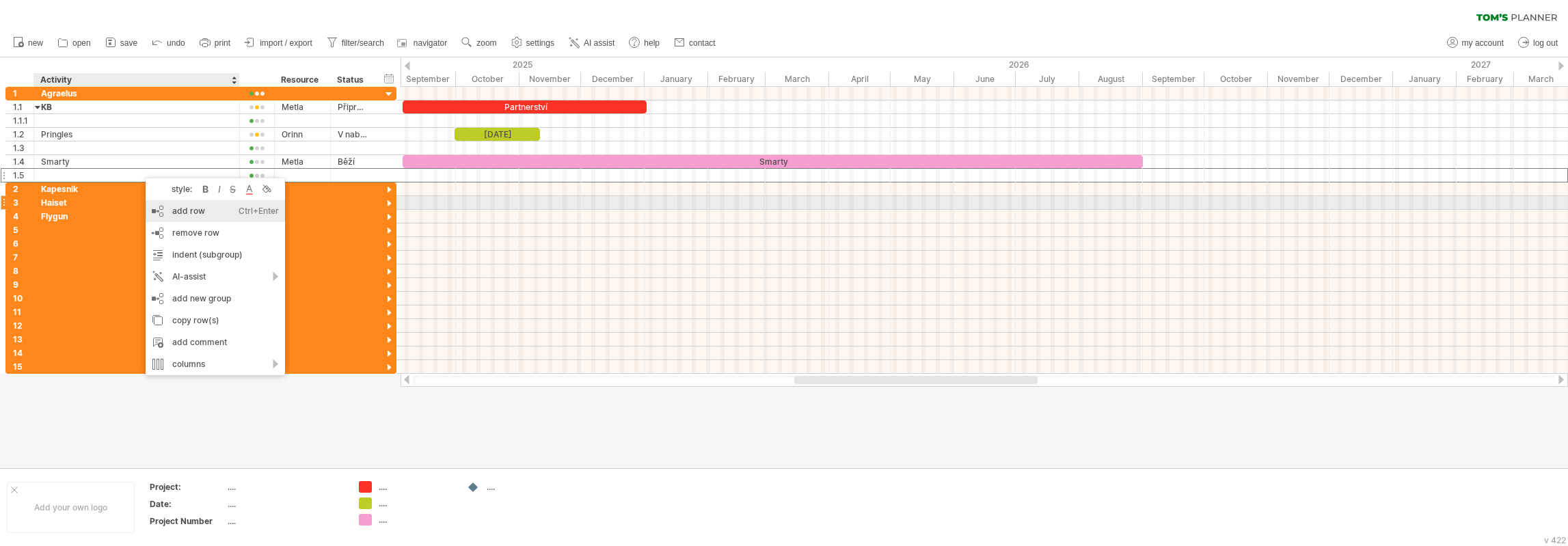
click div "add row Ctrl+Enter Cmd+Enter"
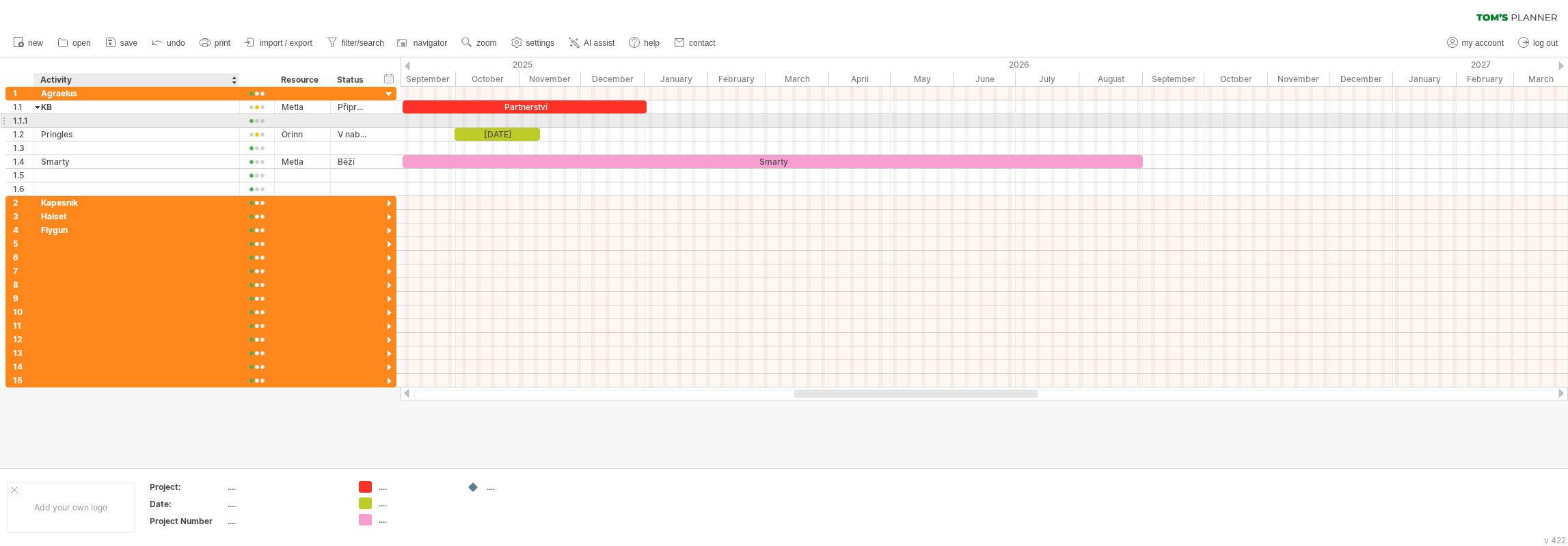
click div
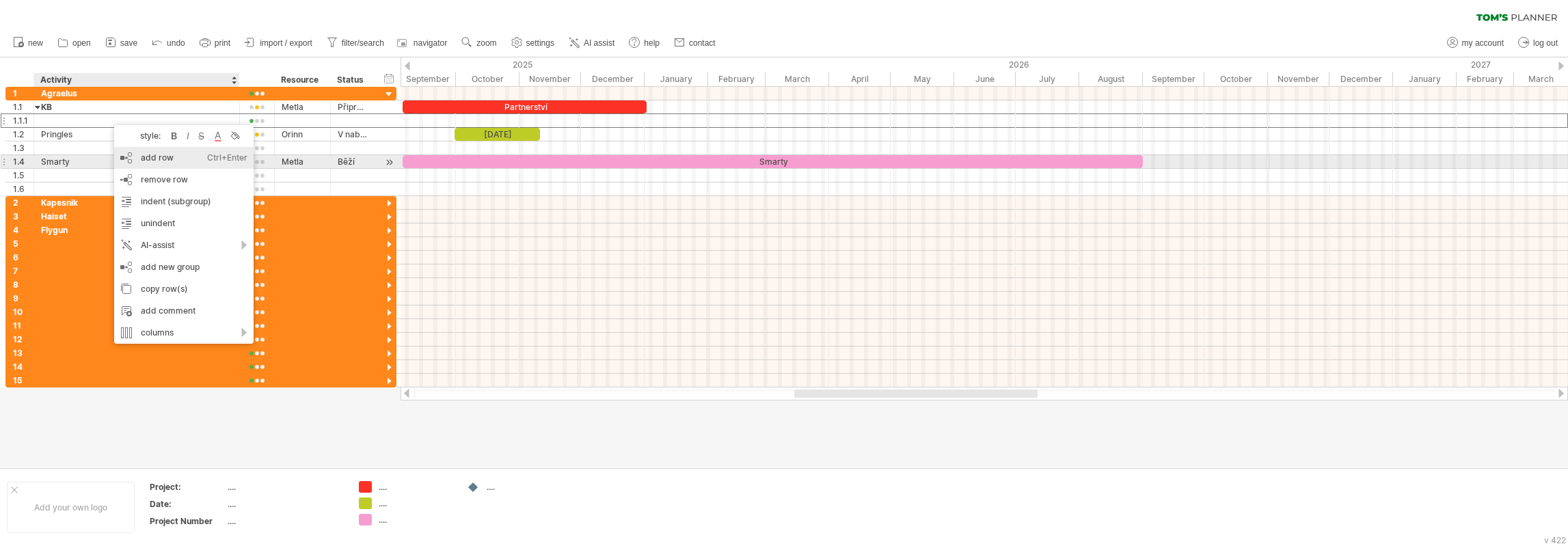
click div "add row Ctrl+Enter Cmd+Enter"
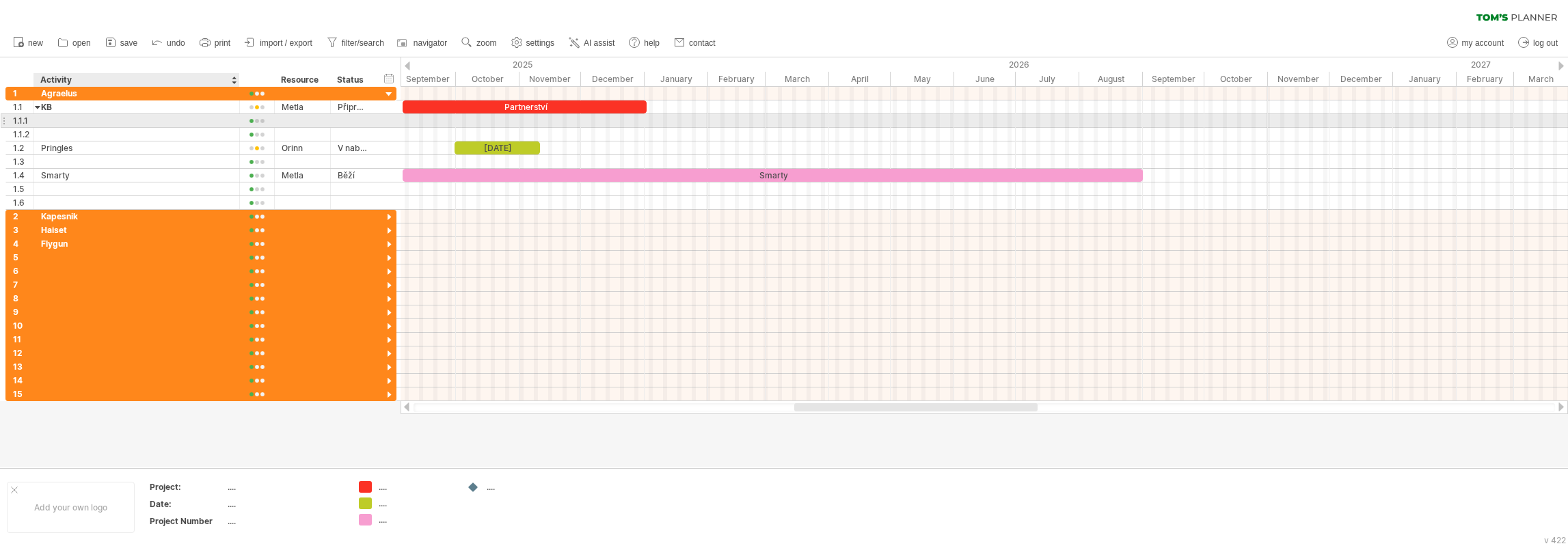
click div
type input "**********"
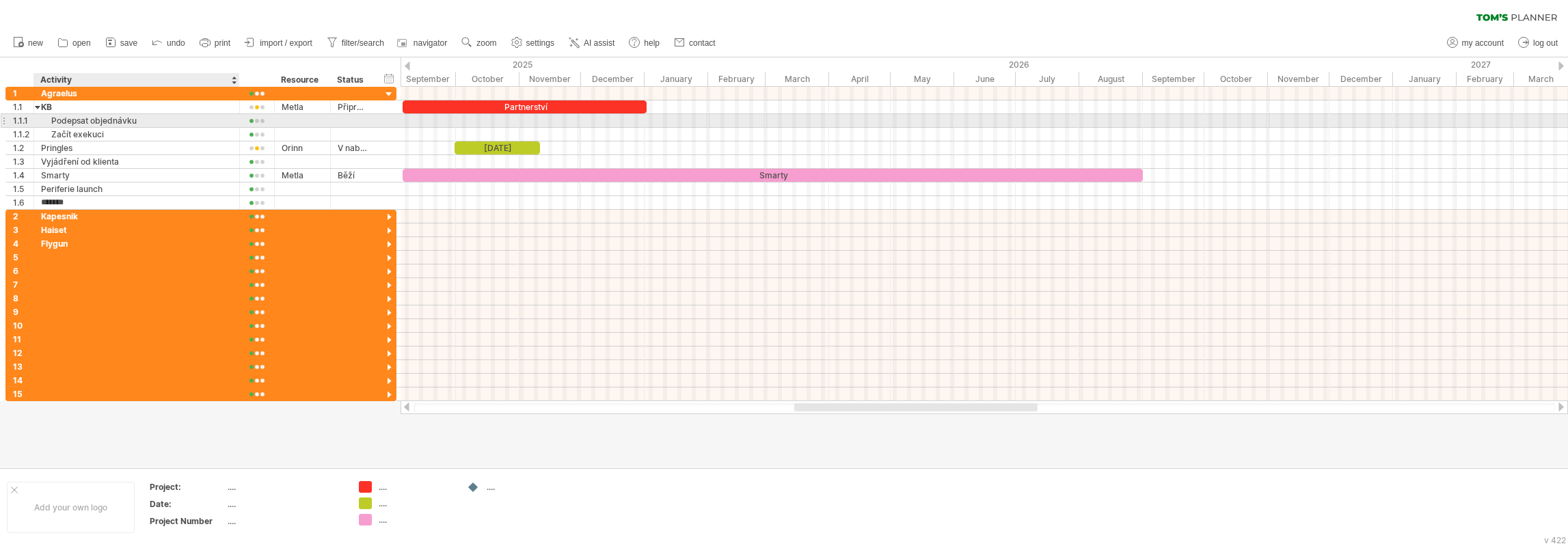
type input "********"
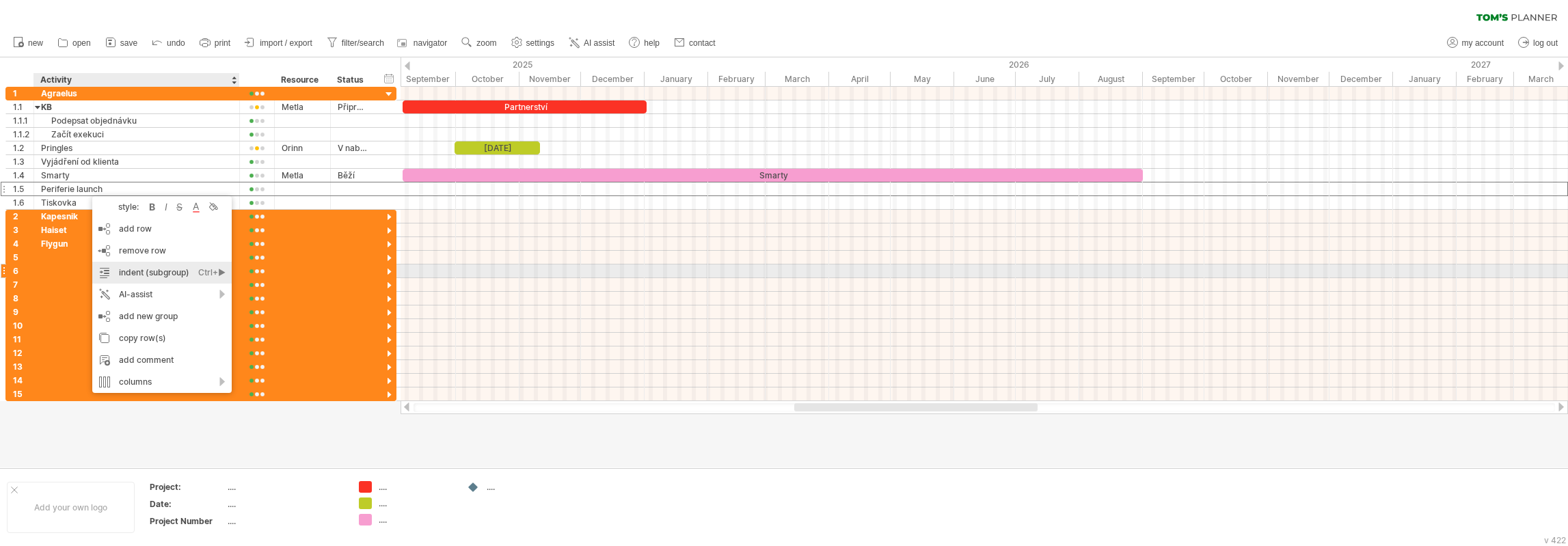
click div "indent (subgroup) Ctrl+► Cmd+►"
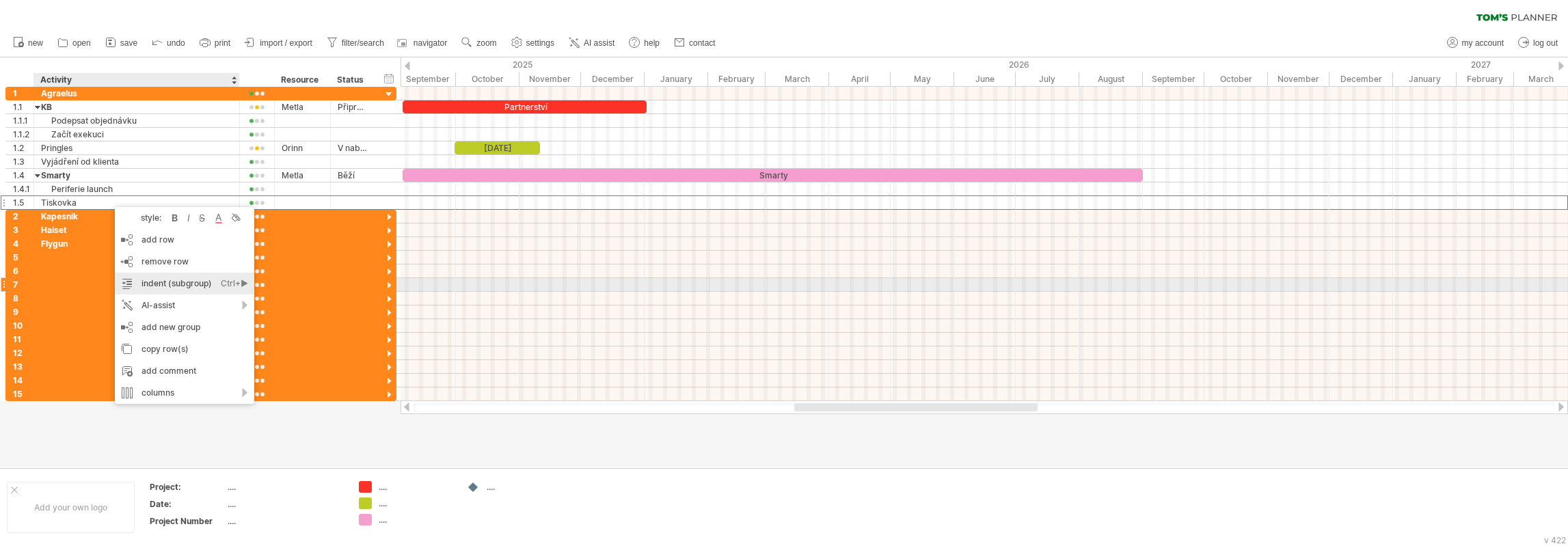
click div "indent (subgroup) Ctrl+► Cmd+►"
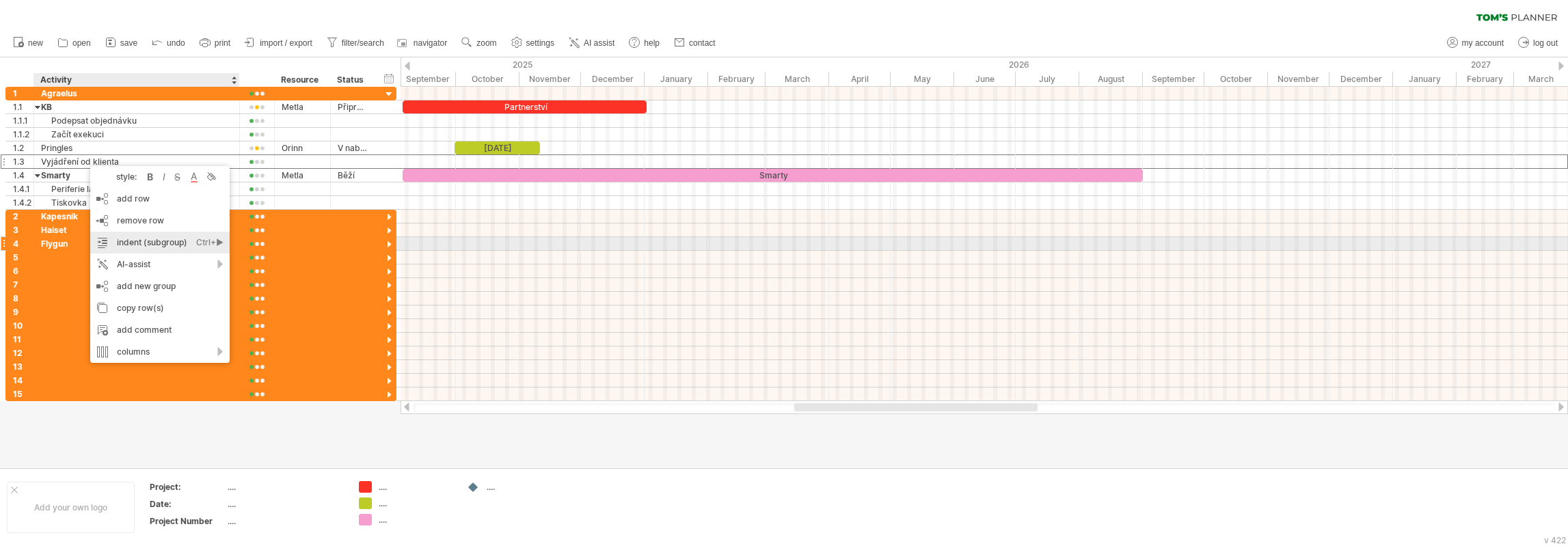
click div "indent (subgroup) Ctrl+► Cmd+►"
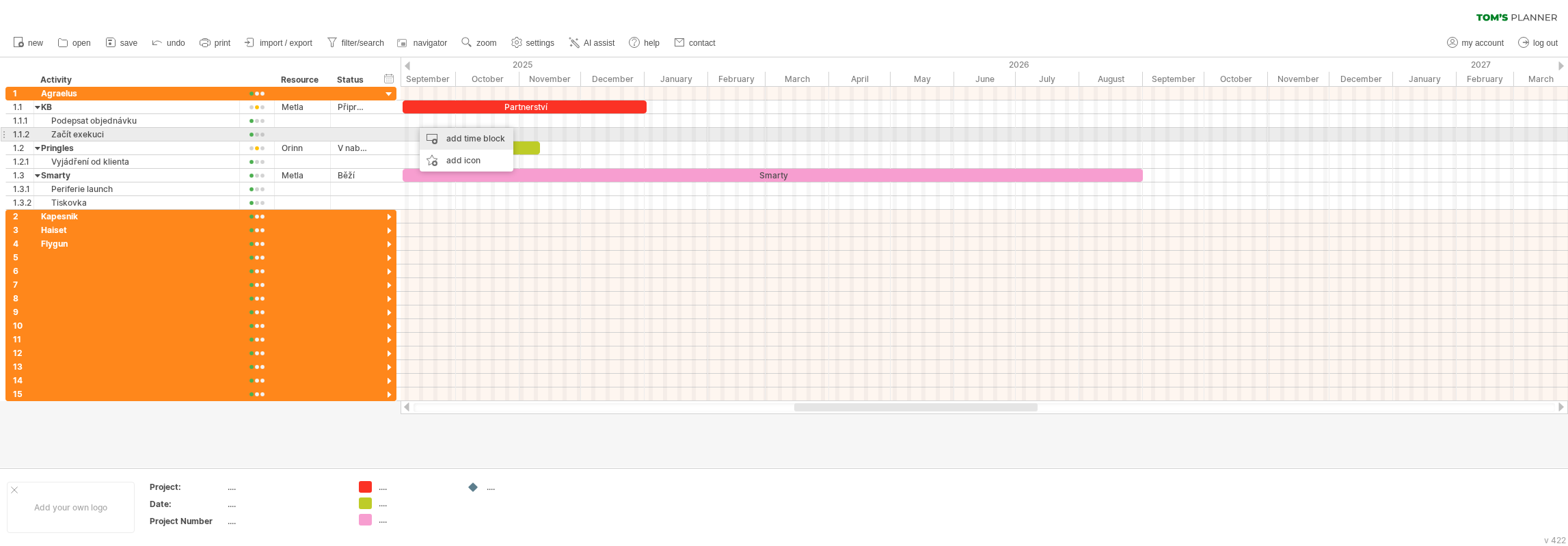
click div "add time block"
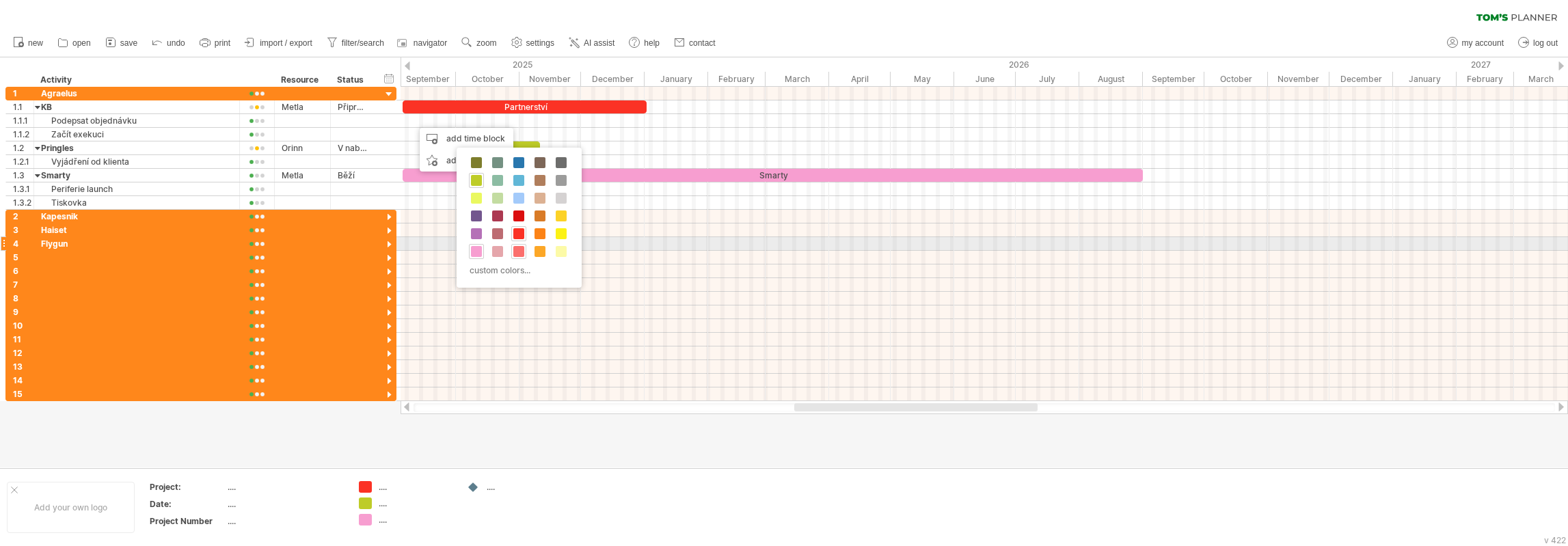
click span
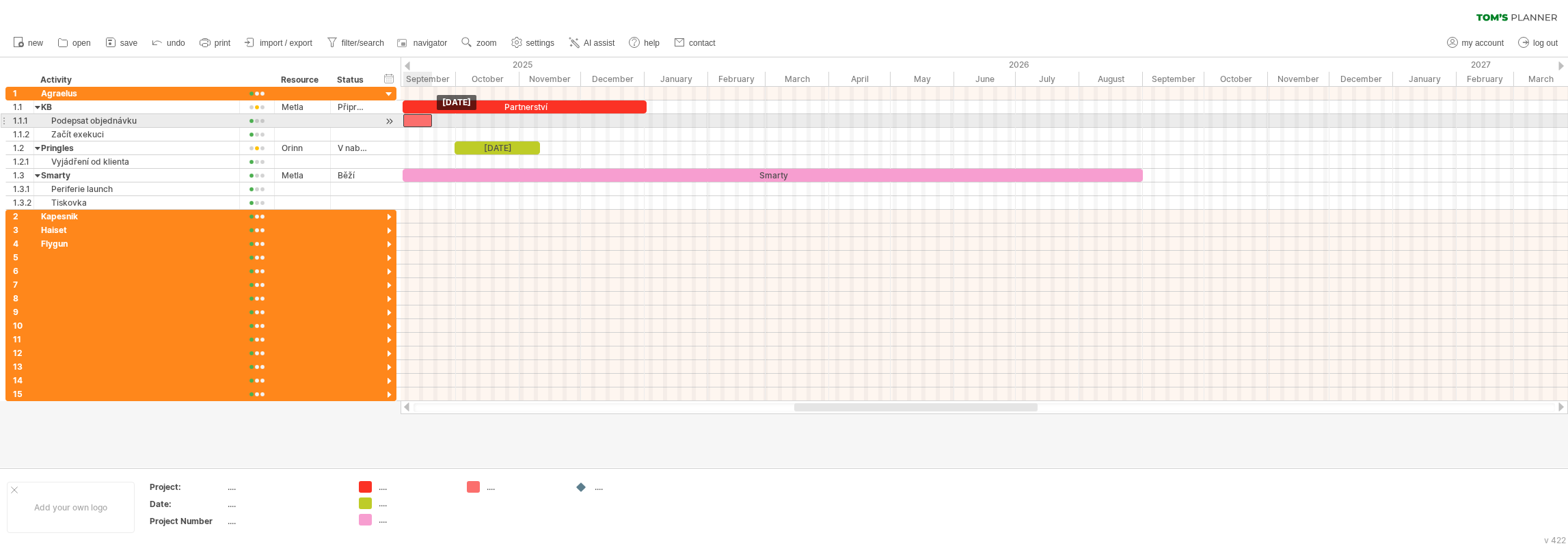
drag, startPoint x: 429, startPoint y: 121, endPoint x: 420, endPoint y: 122, distance: 9.1
click div
drag, startPoint x: 432, startPoint y: 121, endPoint x: 413, endPoint y: 122, distance: 19.0
click span
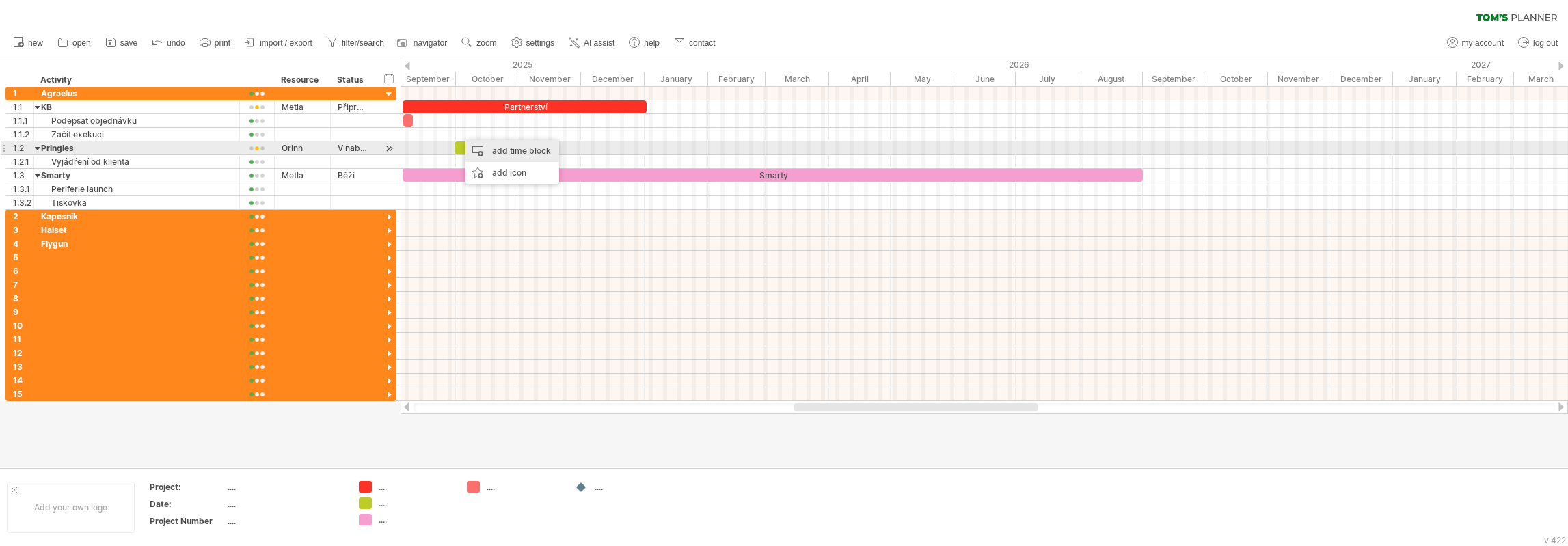
click div "add time block"
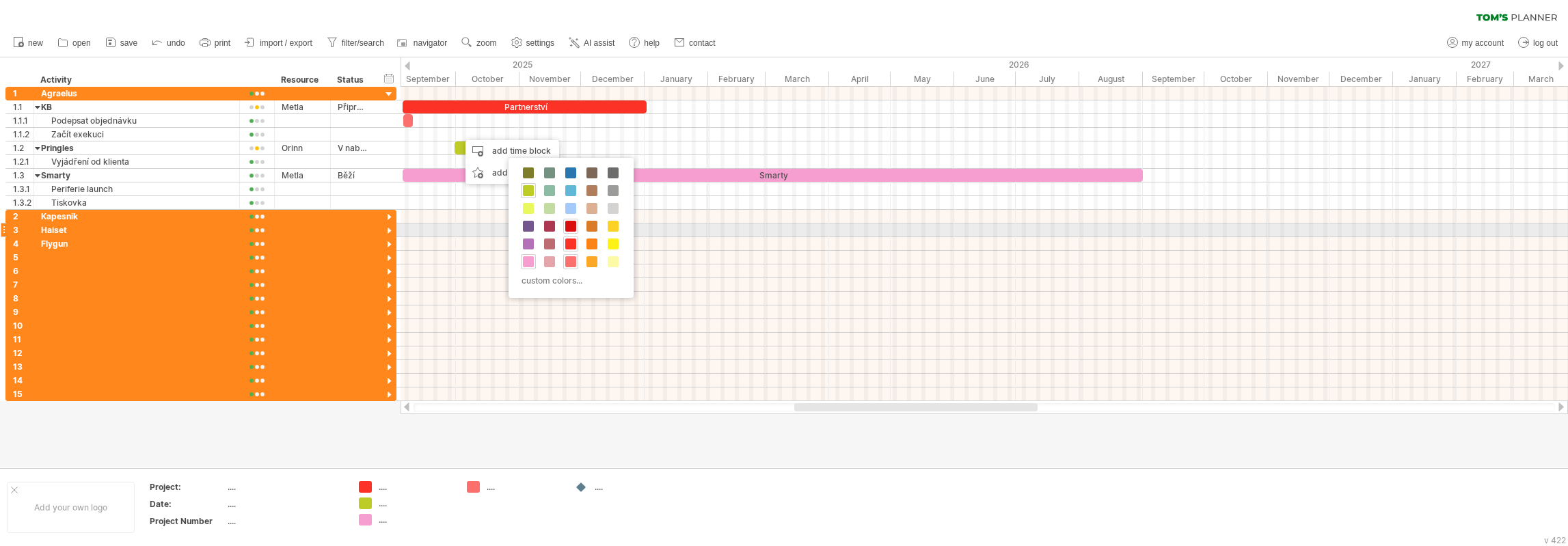
click span
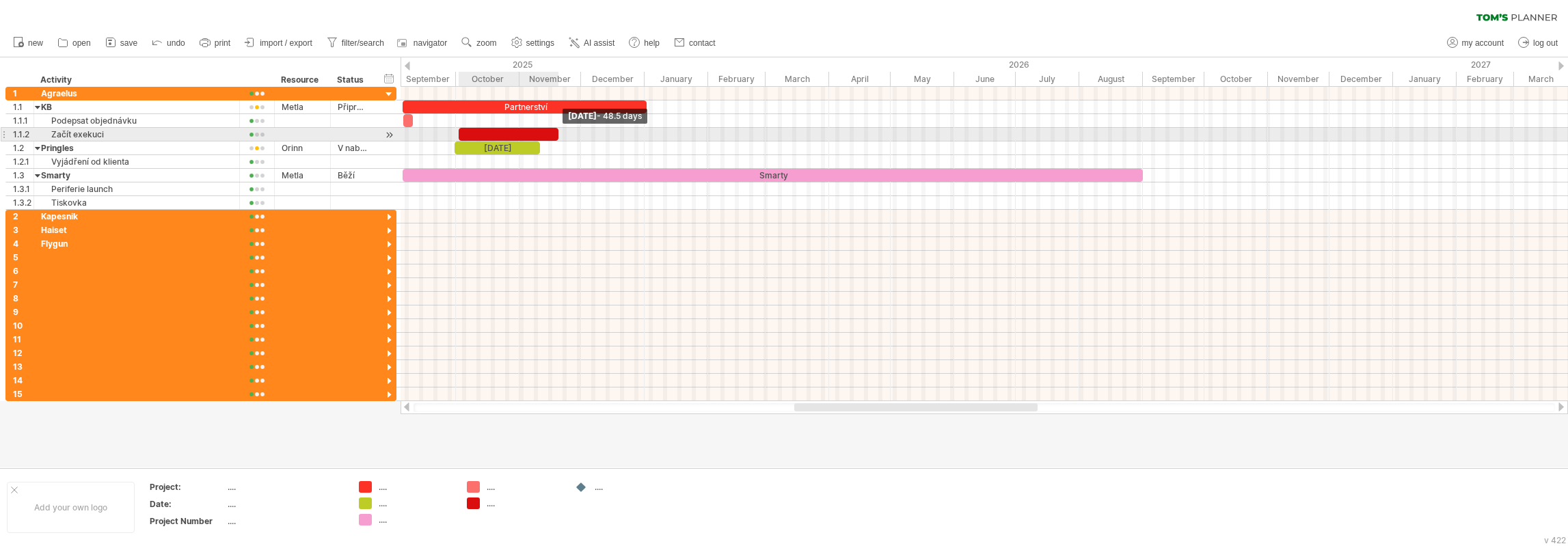
drag, startPoint x: 488, startPoint y: 132, endPoint x: 559, endPoint y: 132, distance: 71.0
click span
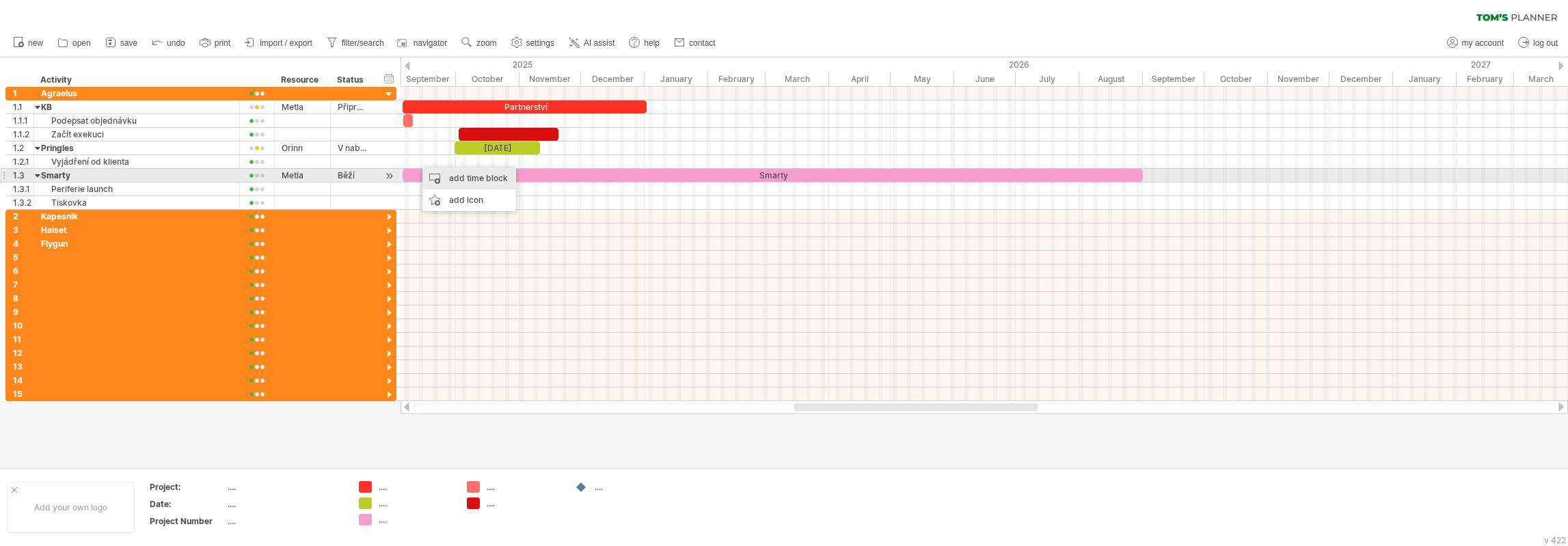
click div "add time block"
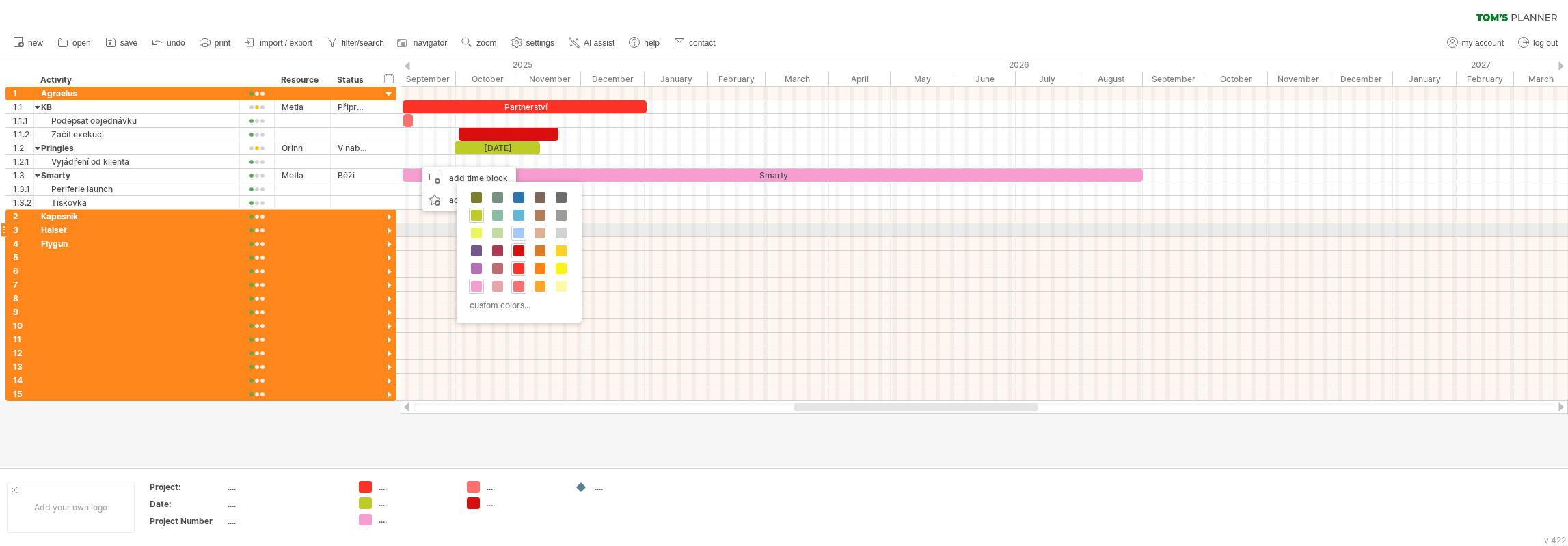
click span
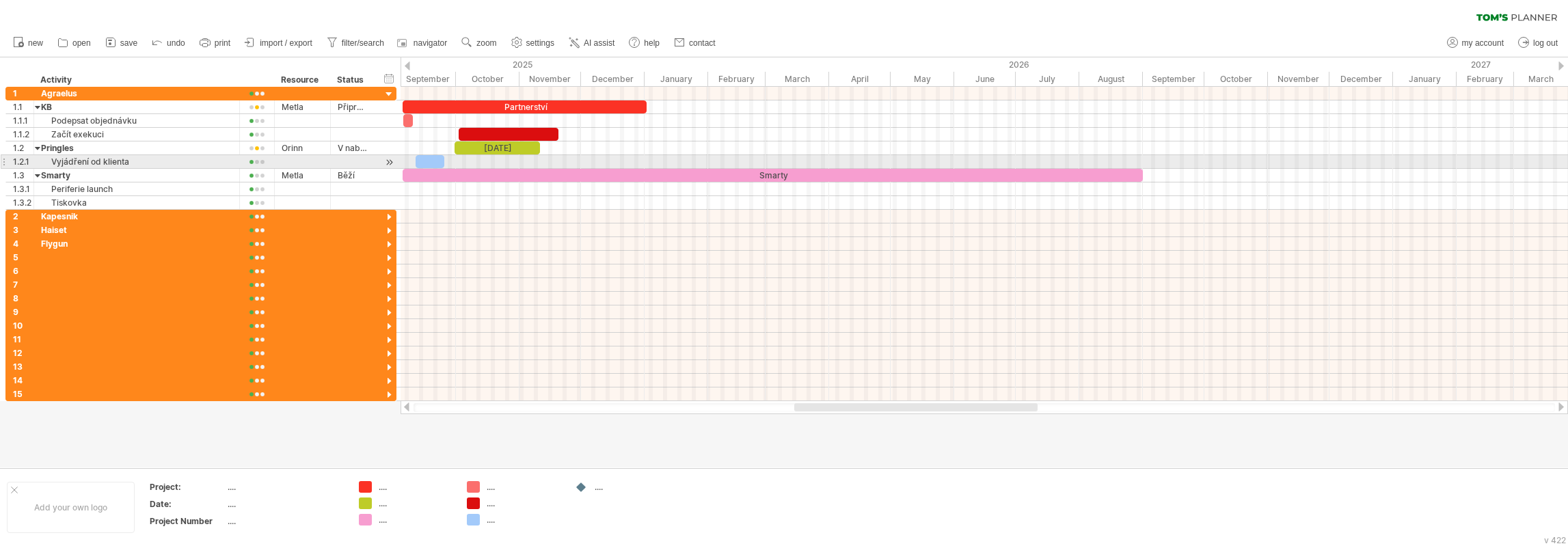
click div
drag, startPoint x: 444, startPoint y: 160, endPoint x: 430, endPoint y: 160, distance: 14.0
click span
click div
click span
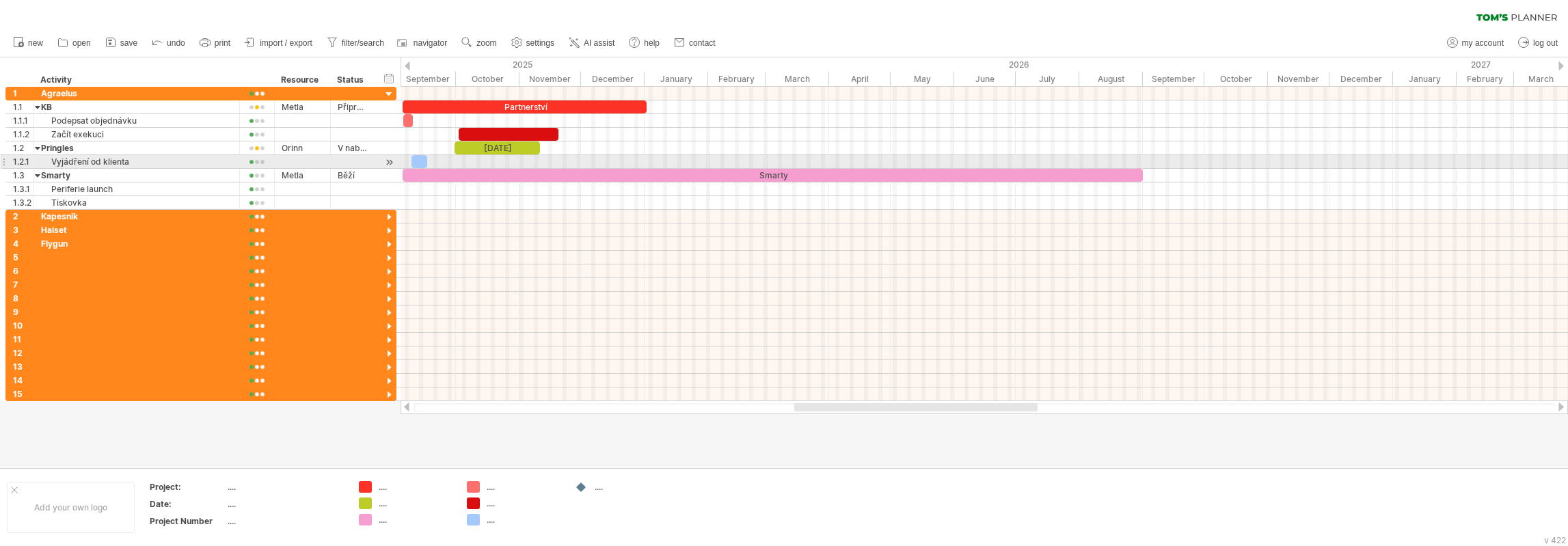
click div
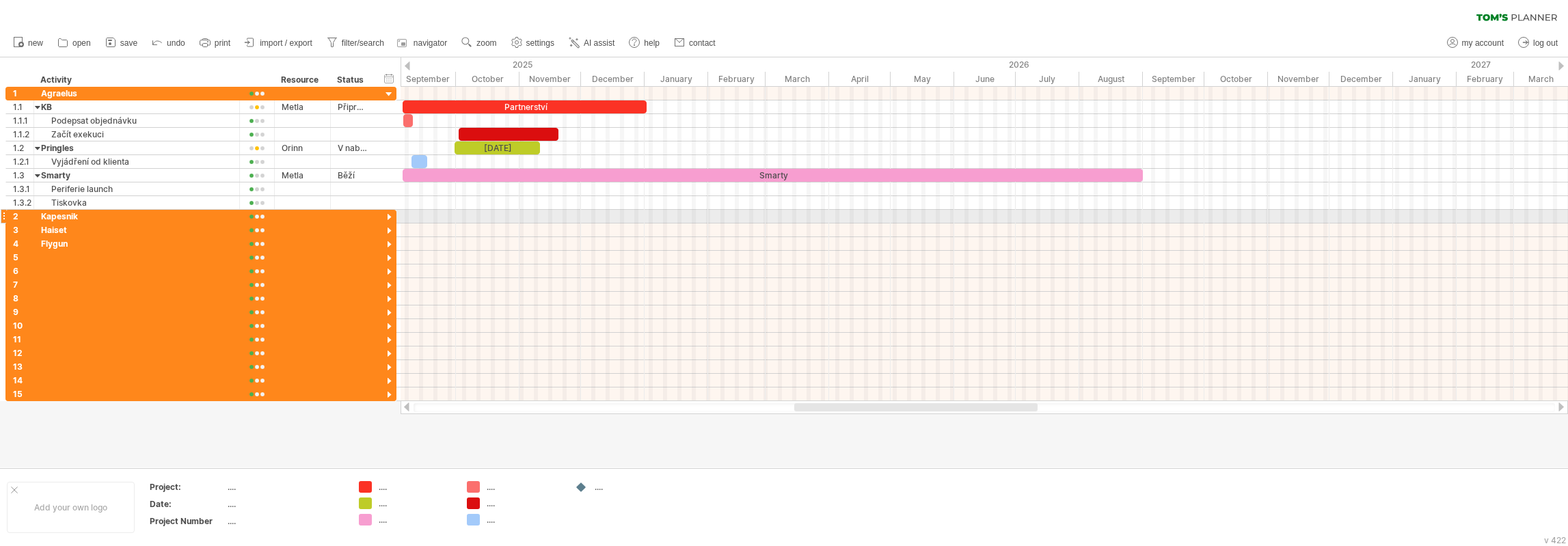
click div
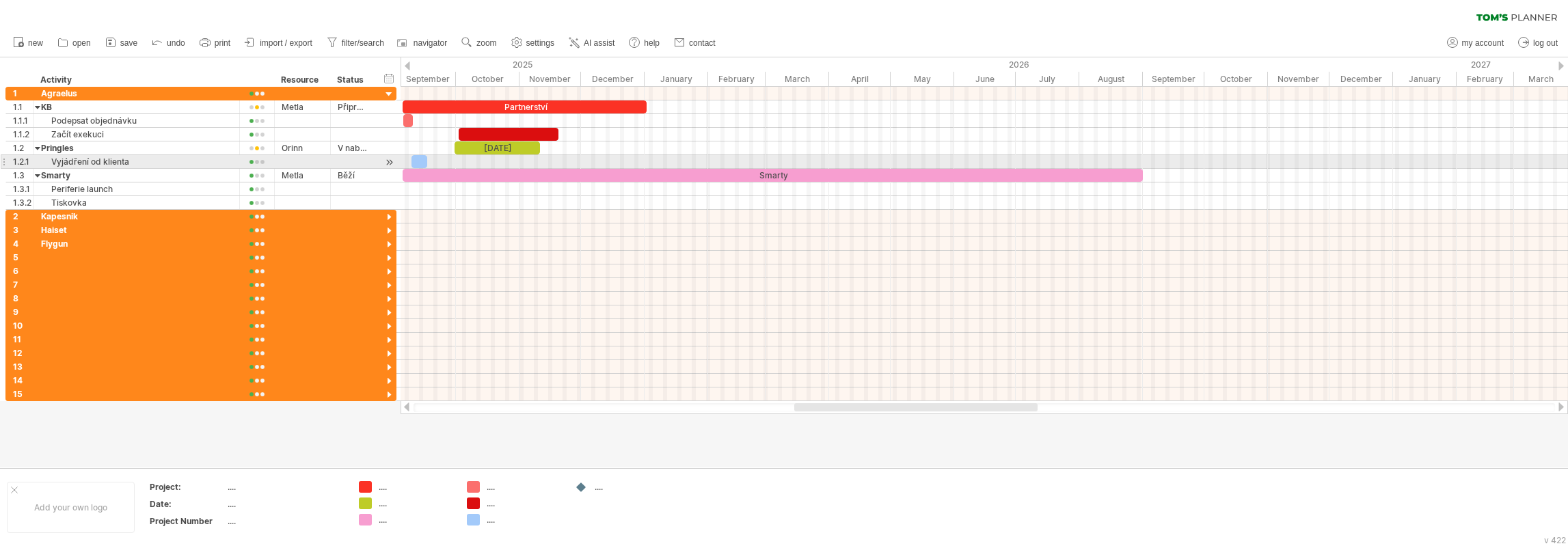
click div
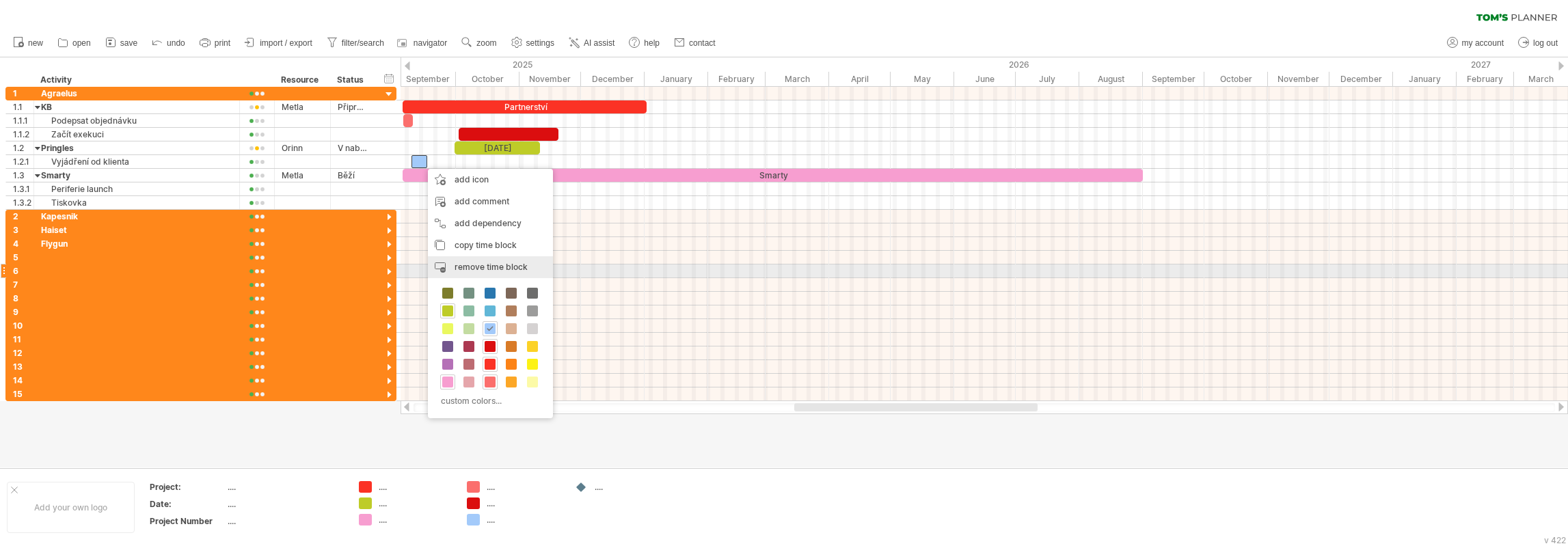
click span "remove time block"
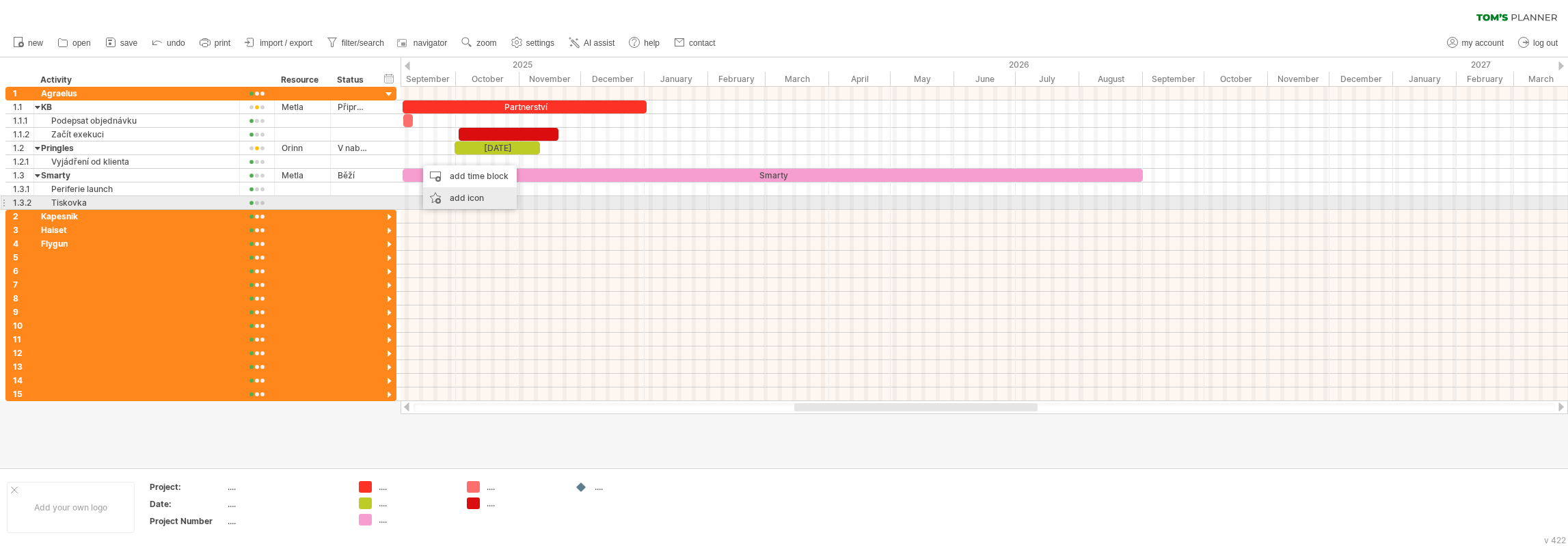
click div "add icon"
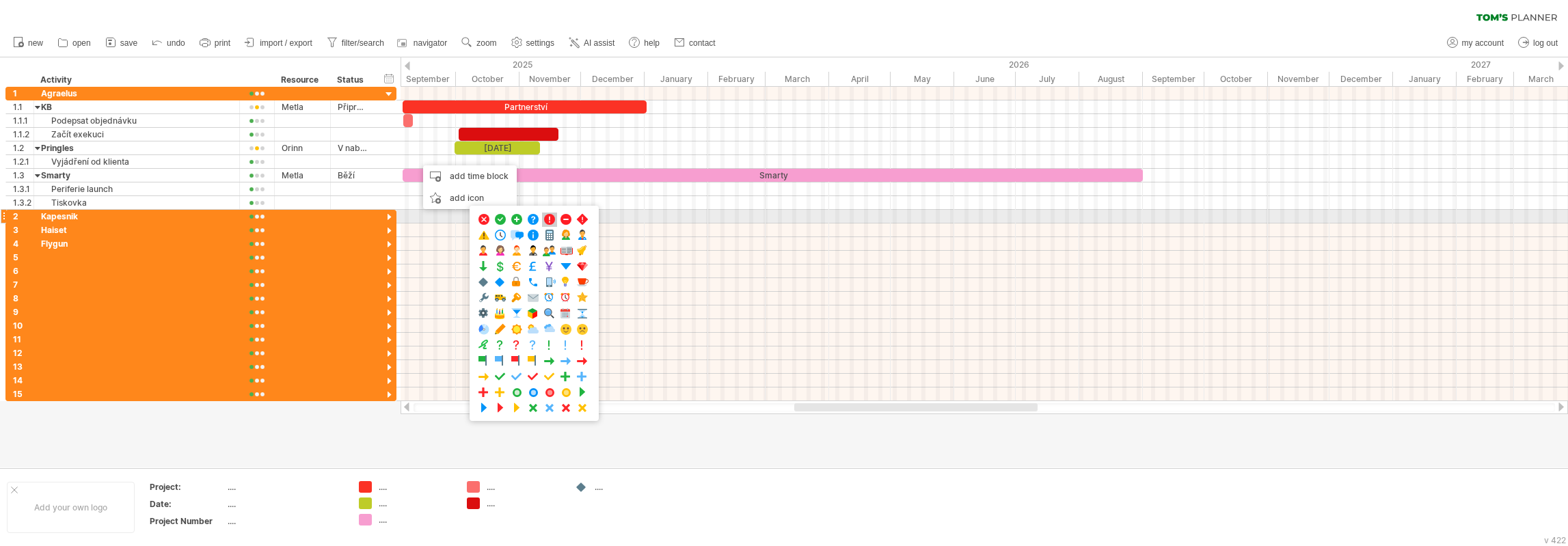
click span
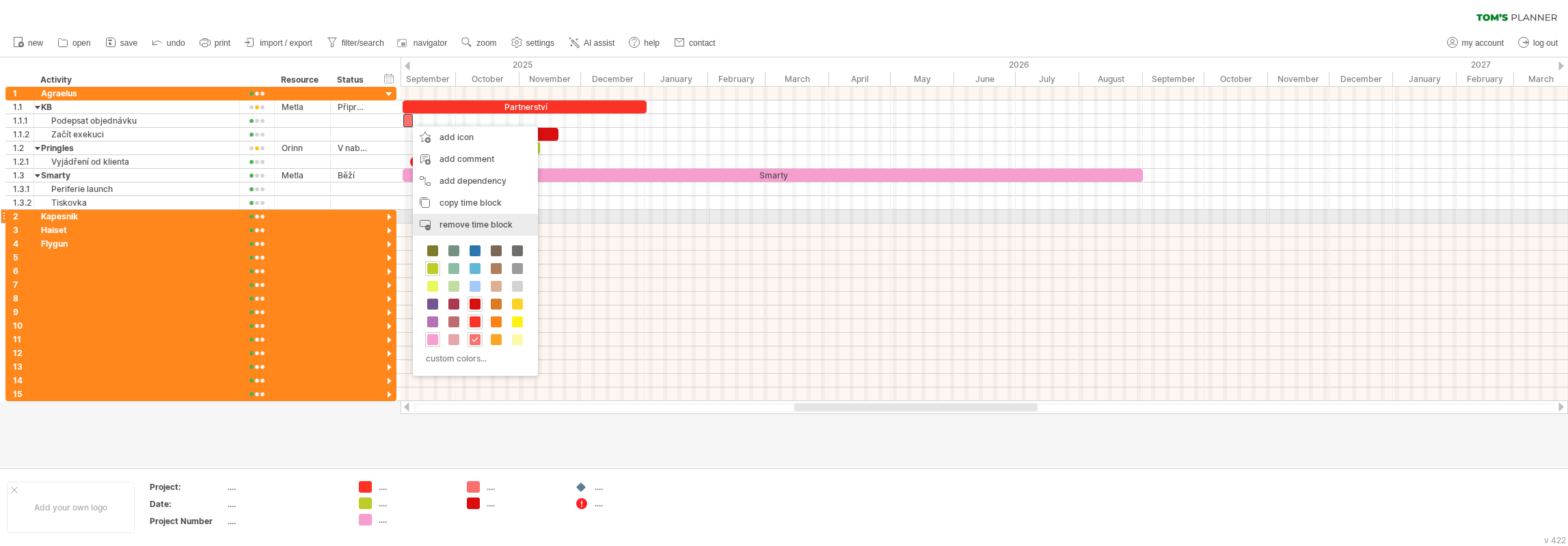
click span "remove time block"
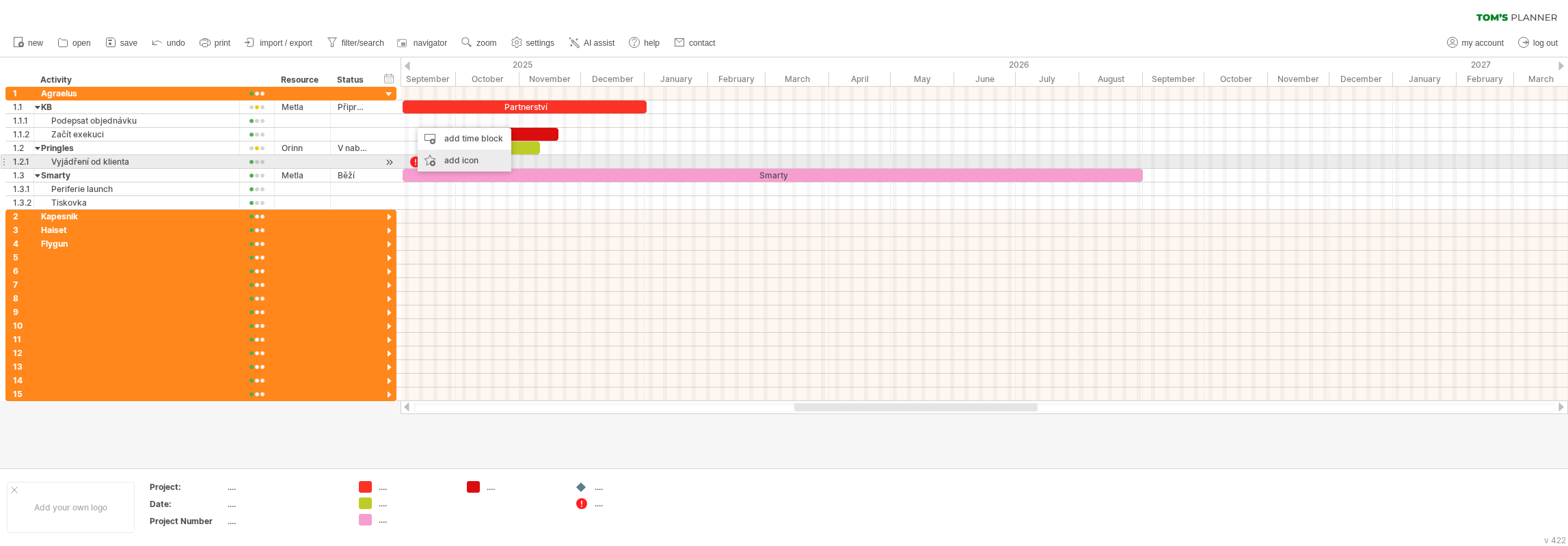
click div "add icon"
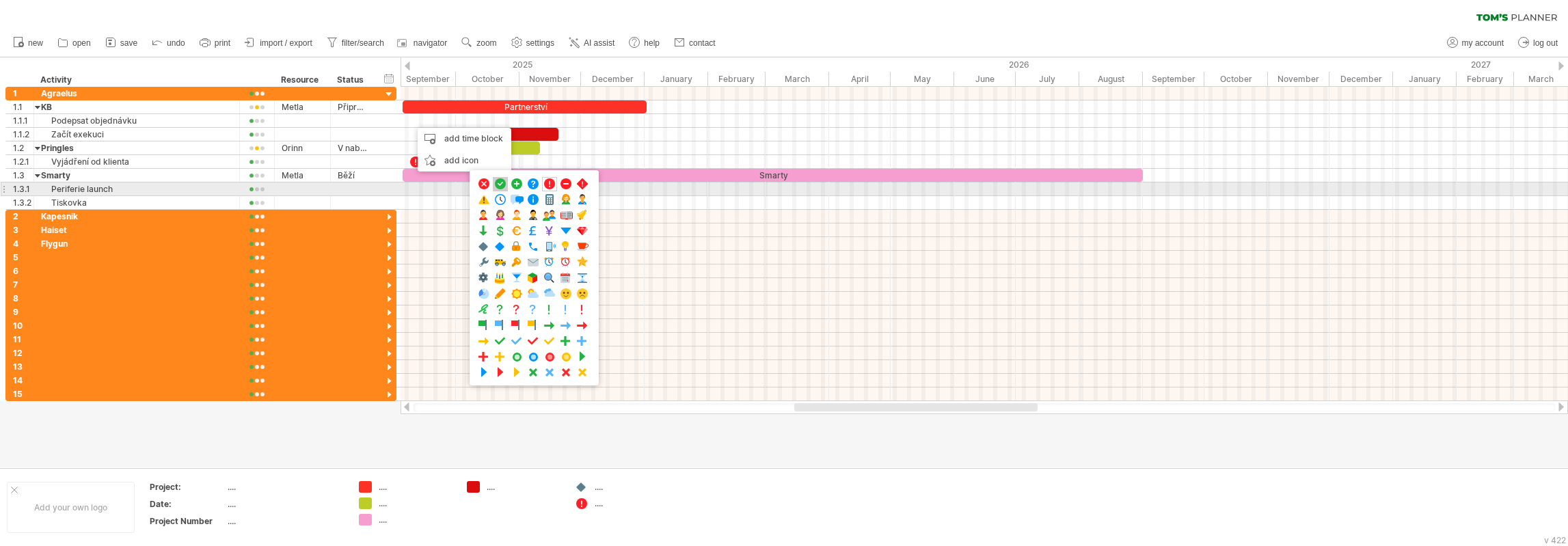
click span
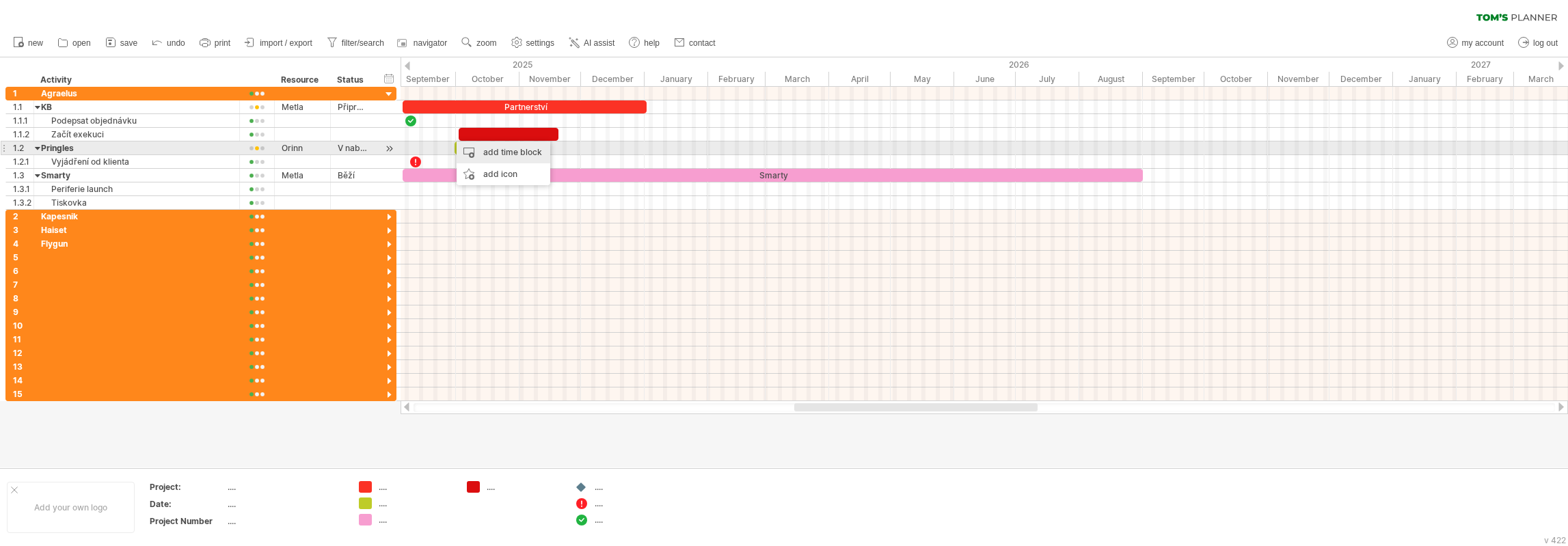
click div "add time block"
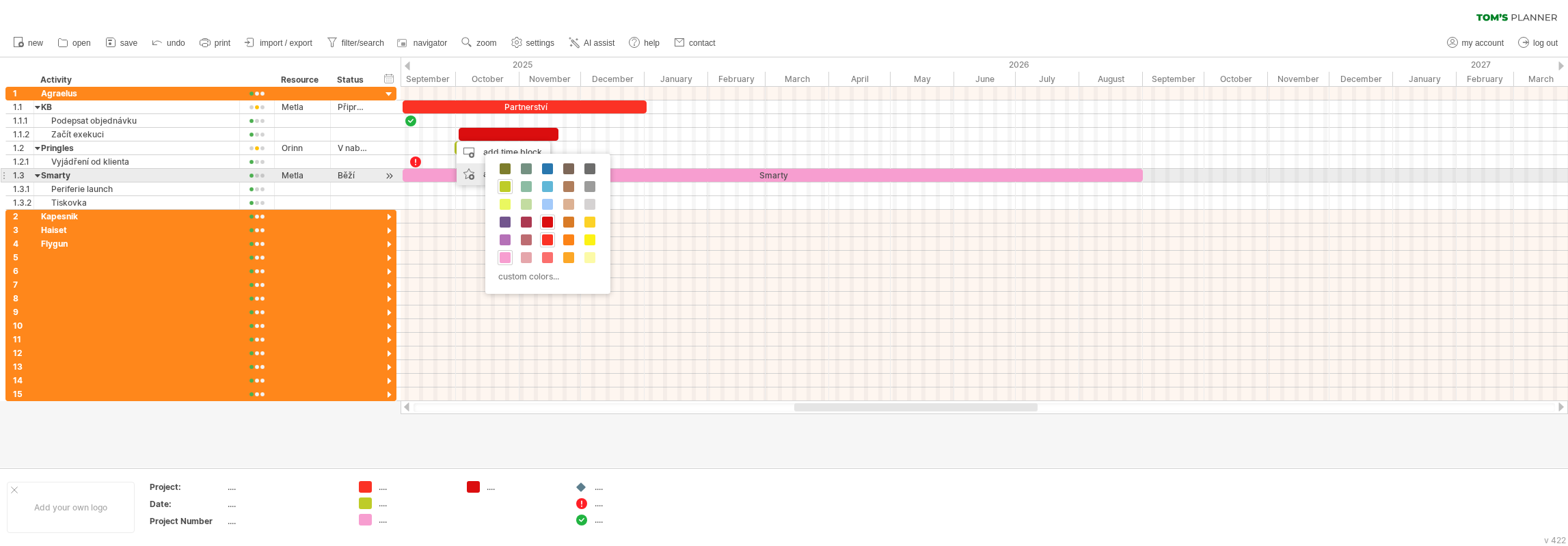
click div "add icon"
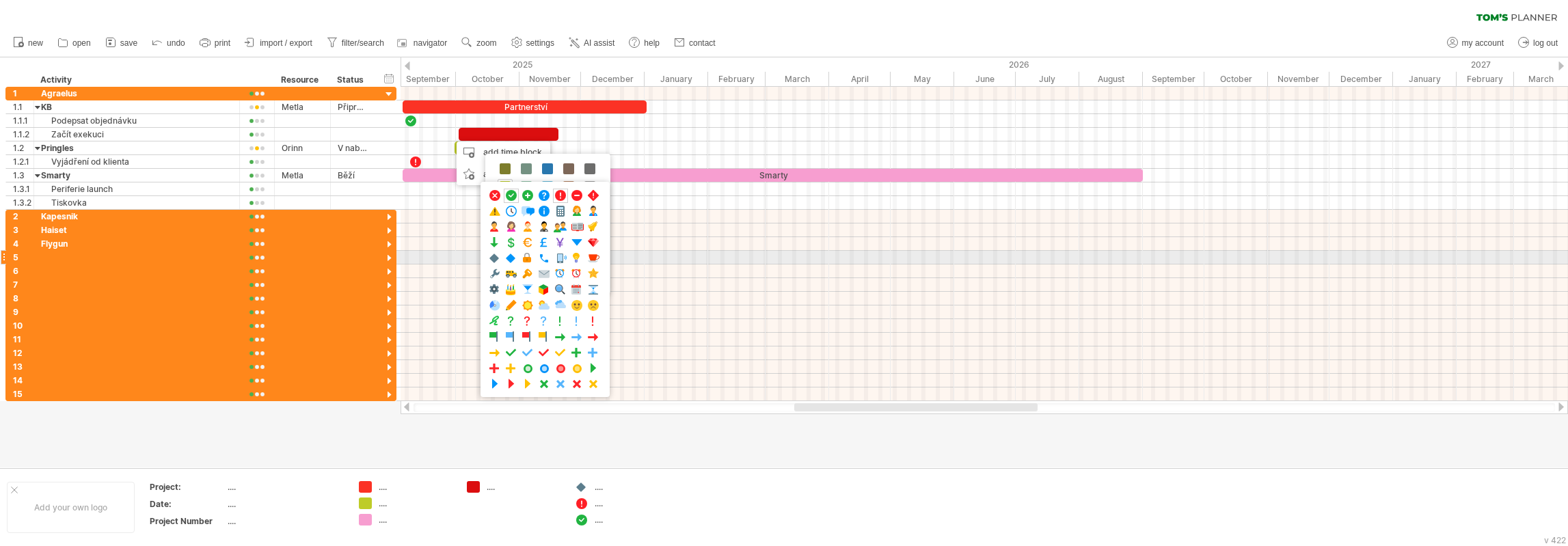
click span
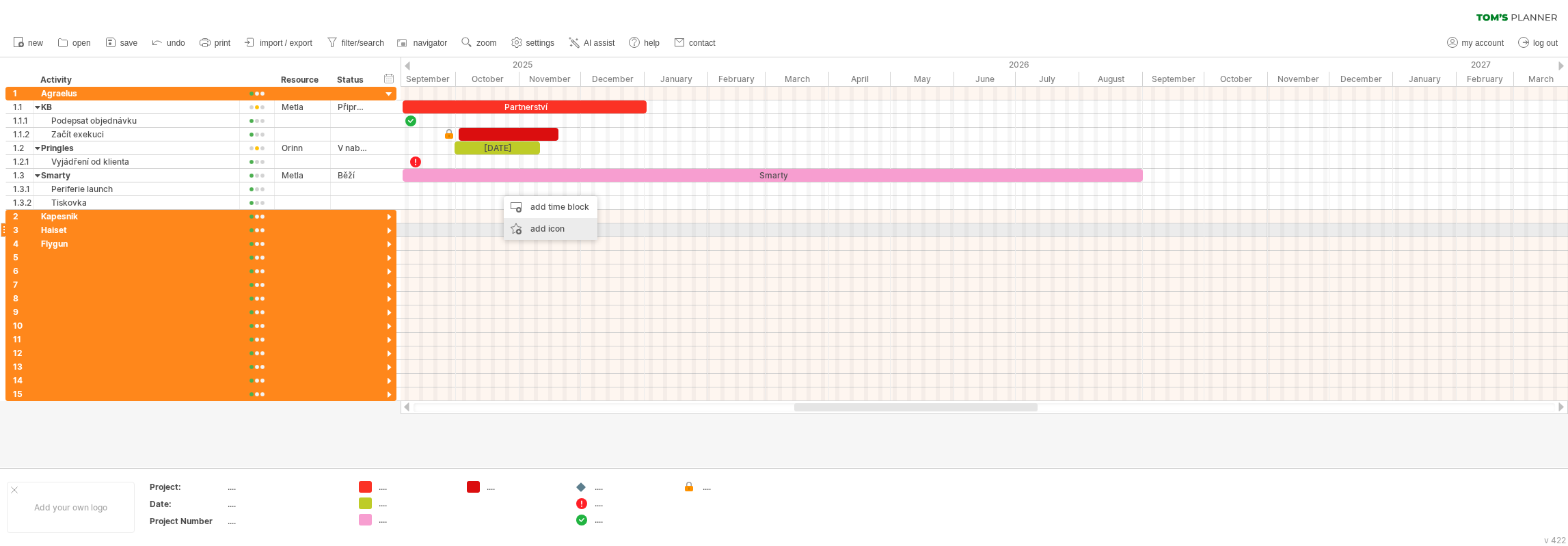
click div "add icon"
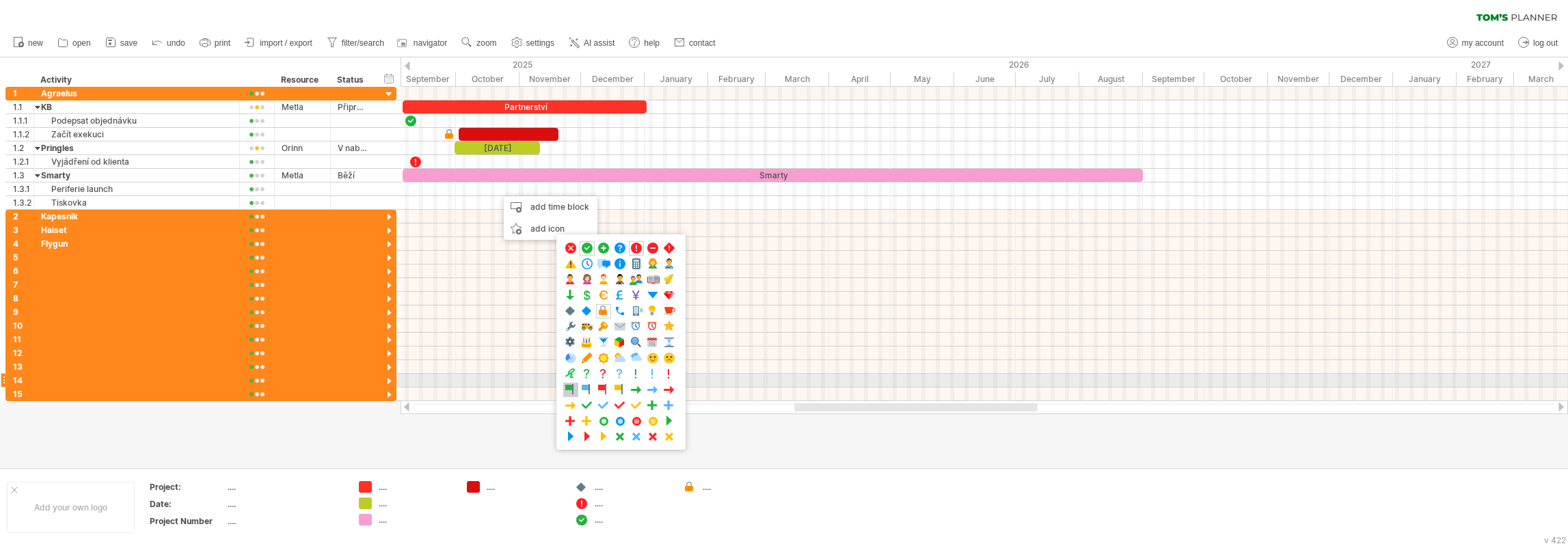
click span
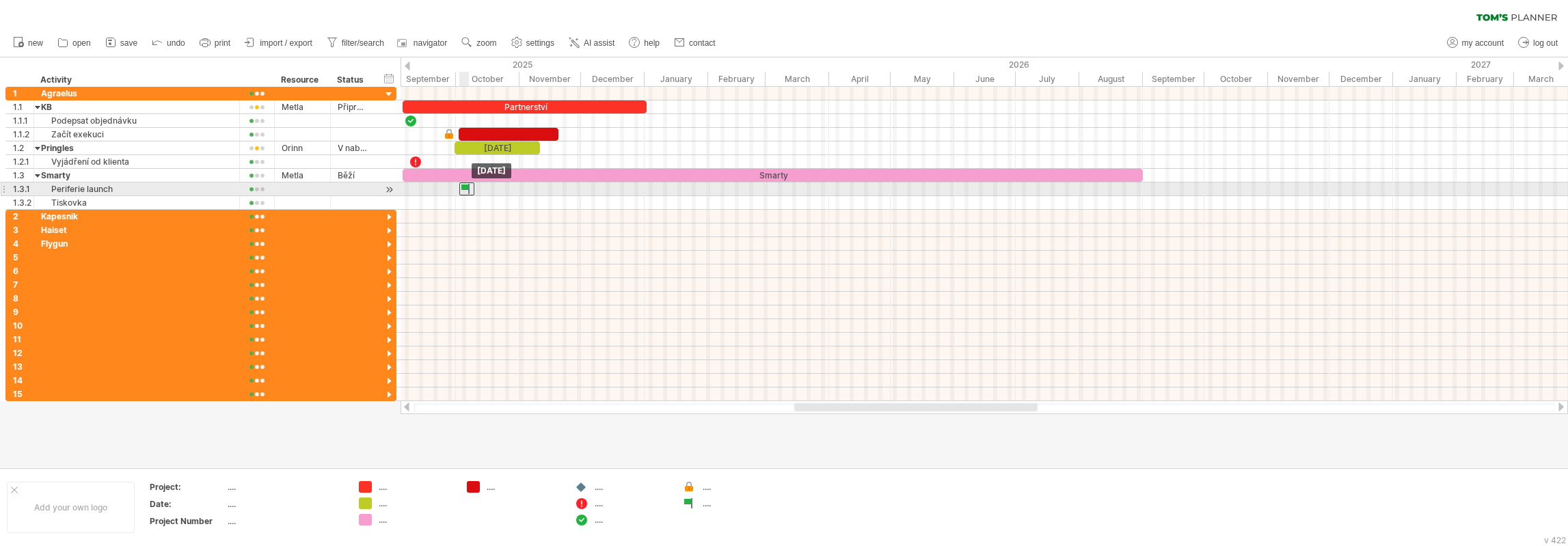
drag, startPoint x: 495, startPoint y: 188, endPoint x: 465, endPoint y: 187, distance: 30.0
click div
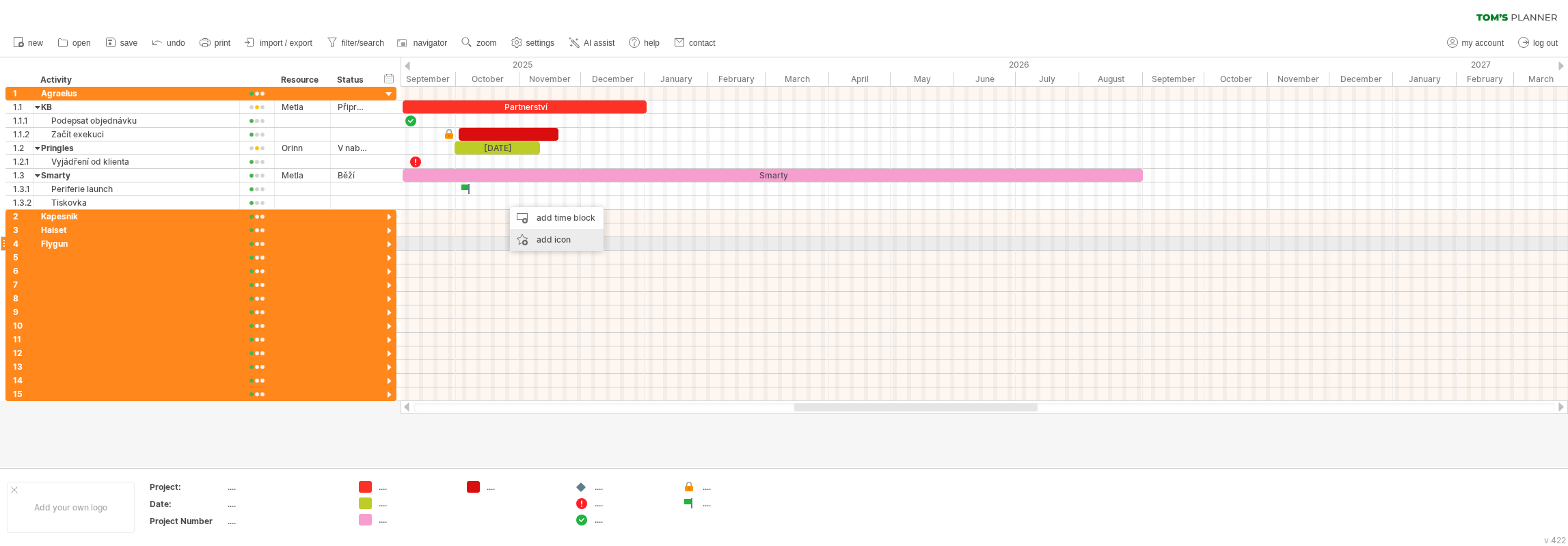
click div "add icon"
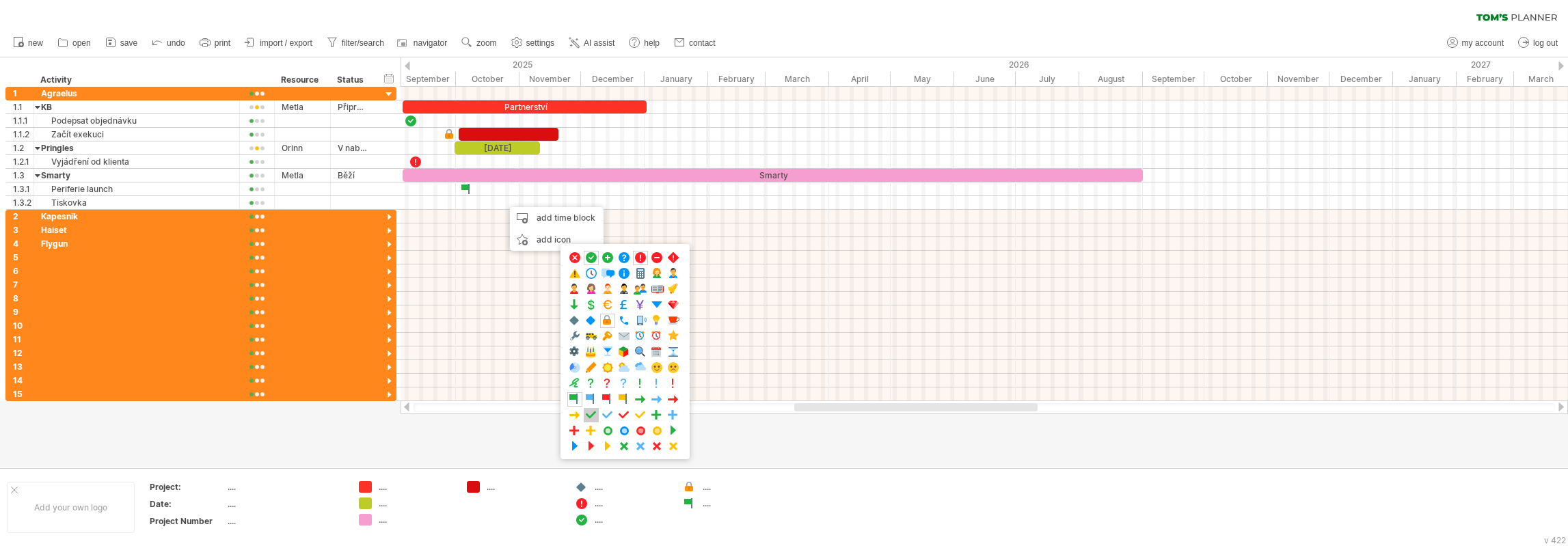
click span
